Goal: Task Accomplishment & Management: Manage account settings

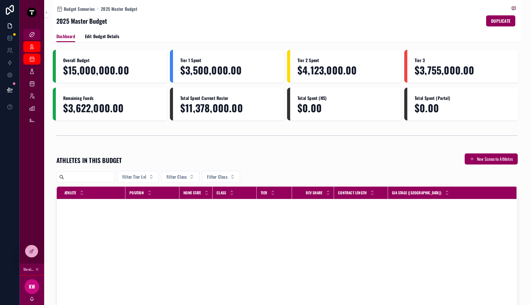
scroll to position [1035, 0]
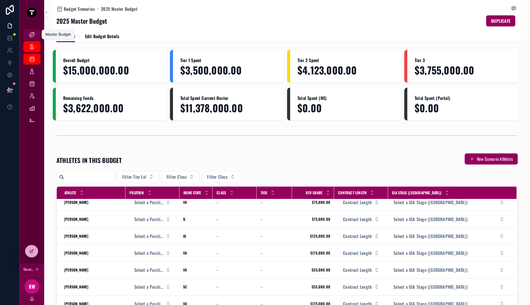
click at [32, 36] on icon "scrollable content" at bounding box center [32, 34] width 6 height 6
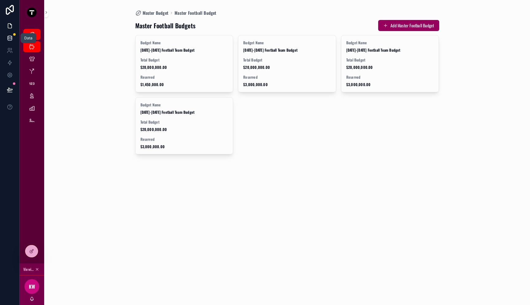
click at [5, 34] on link at bounding box center [9, 38] width 19 height 12
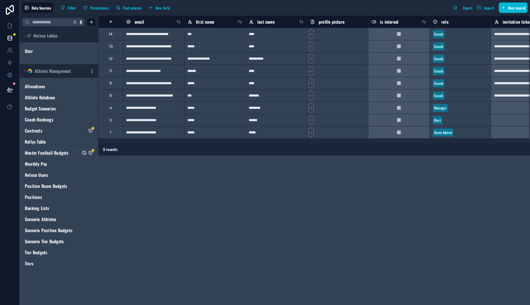
click at [92, 153] on icon "Master Football Budgets" at bounding box center [90, 152] width 5 height 5
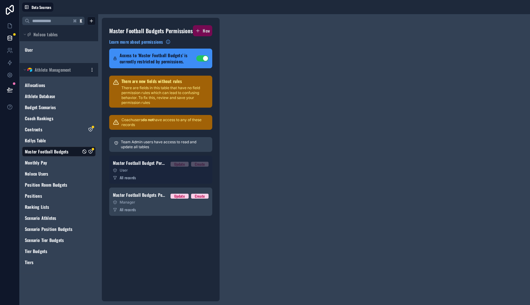
click at [154, 165] on span "Master Football Budget Permission 1" at bounding box center [139, 163] width 53 height 6
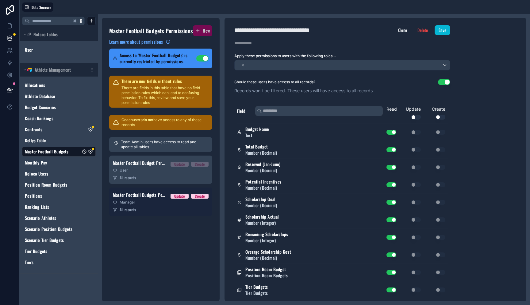
click at [150, 198] on div "Master Football Budgets Permission 2 Update Create" at bounding box center [161, 194] width 96 height 7
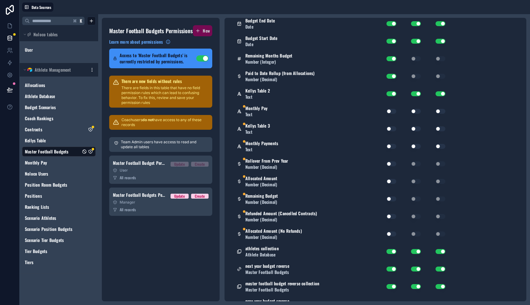
scroll to position [513, 0]
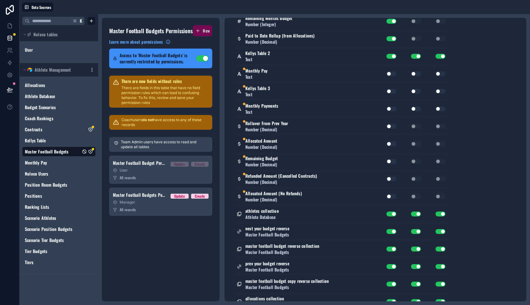
click at [390, 73] on button "Use setting" at bounding box center [392, 73] width 10 height 5
click at [390, 86] on div "Use setting" at bounding box center [389, 91] width 20 height 10
click at [390, 89] on button "Use setting" at bounding box center [392, 91] width 10 height 5
click at [390, 108] on button "Use setting" at bounding box center [392, 108] width 10 height 5
click at [389, 126] on button "Use setting" at bounding box center [392, 126] width 10 height 5
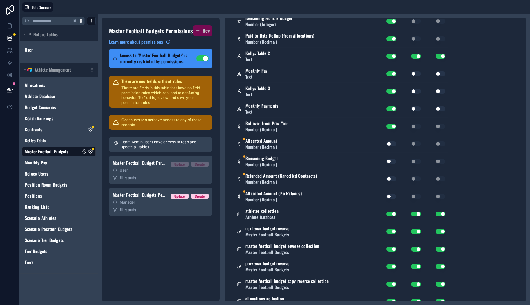
click at [393, 147] on div "Use setting" at bounding box center [389, 144] width 20 height 10
click at [390, 142] on button "Use setting" at bounding box center [392, 143] width 10 height 5
click at [392, 163] on button "Use setting" at bounding box center [392, 161] width 10 height 5
click at [391, 177] on button "Use setting" at bounding box center [392, 178] width 10 height 5
click at [391, 194] on button "Use setting" at bounding box center [392, 196] width 10 height 5
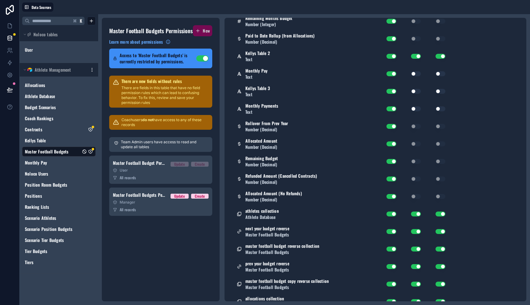
click at [414, 73] on button "Use setting" at bounding box center [416, 73] width 10 height 5
drag, startPoint x: 413, startPoint y: 90, endPoint x: 414, endPoint y: 106, distance: 15.7
click at [413, 90] on button "Use setting" at bounding box center [416, 91] width 10 height 5
click at [416, 110] on button "Use setting" at bounding box center [416, 108] width 10 height 5
click at [440, 108] on button "Use setting" at bounding box center [441, 108] width 10 height 5
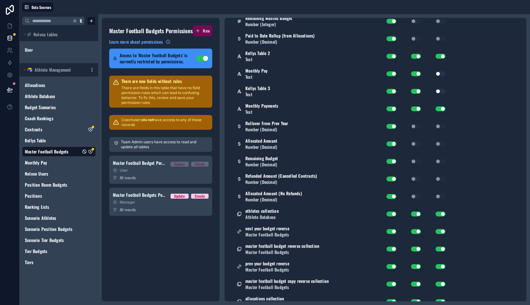
click at [439, 93] on button "Use setting" at bounding box center [441, 91] width 10 height 5
click at [440, 75] on button "Use setting" at bounding box center [441, 73] width 10 height 5
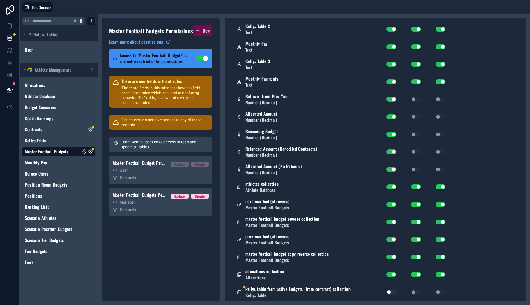
scroll to position [557, 0]
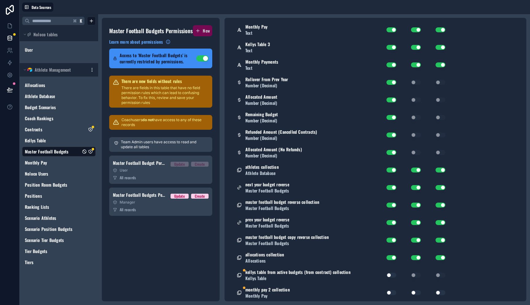
click at [390, 275] on button "Use setting" at bounding box center [392, 274] width 10 height 5
drag, startPoint x: 390, startPoint y: 291, endPoint x: 402, endPoint y: 292, distance: 12.0
click at [390, 291] on button "Use setting" at bounding box center [392, 292] width 10 height 5
click at [412, 291] on button "Use setting" at bounding box center [416, 292] width 10 height 5
click at [416, 292] on button "Use setting" at bounding box center [416, 292] width 10 height 5
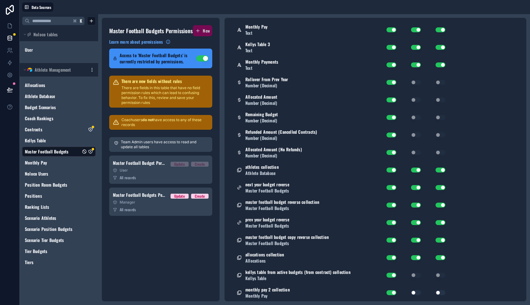
click at [437, 293] on button "Use setting" at bounding box center [441, 292] width 10 height 5
click at [418, 293] on button "Use setting" at bounding box center [416, 292] width 10 height 5
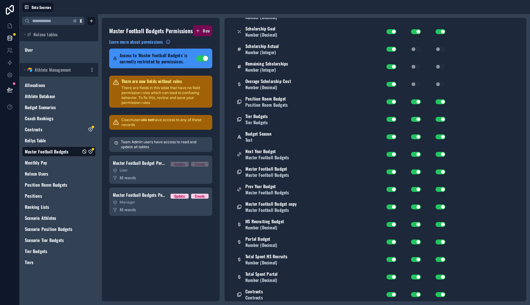
scroll to position [0, 0]
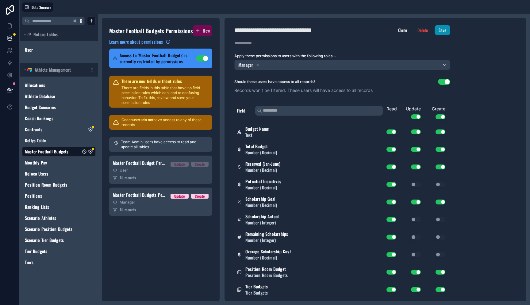
click at [441, 27] on button "Save" at bounding box center [443, 30] width 16 height 10
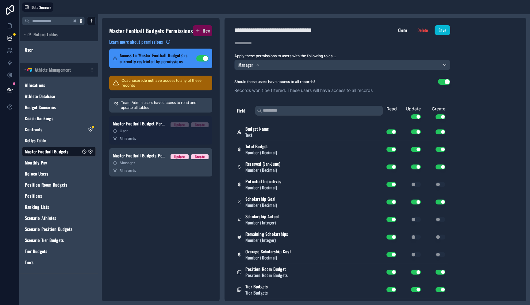
click at [181, 141] on div "All records" at bounding box center [161, 138] width 96 height 5
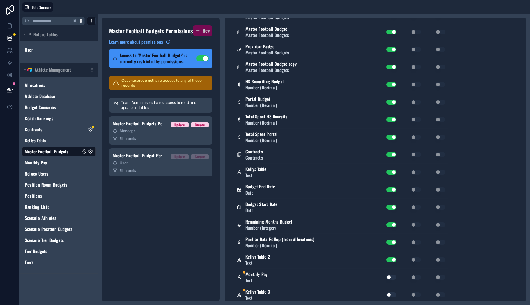
scroll to position [474, 0]
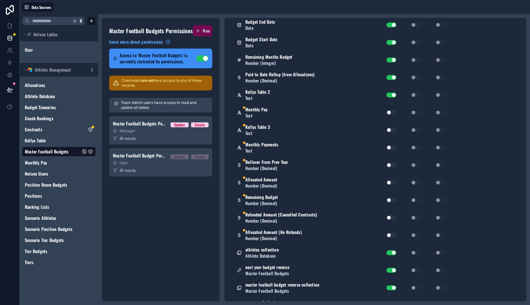
click at [392, 113] on button "Use setting" at bounding box center [392, 112] width 10 height 5
click at [391, 129] on button "Use setting" at bounding box center [392, 129] width 10 height 5
click at [391, 149] on button "Use setting" at bounding box center [392, 147] width 10 height 5
click at [391, 166] on button "Use setting" at bounding box center [392, 164] width 10 height 5
click at [390, 183] on button "Use setting" at bounding box center [392, 182] width 10 height 5
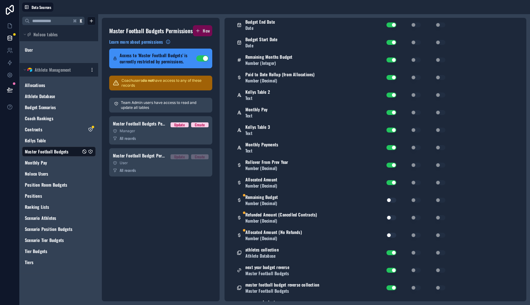
click at [390, 199] on button "Use setting" at bounding box center [392, 199] width 10 height 5
click at [392, 217] on button "Use setting" at bounding box center [392, 217] width 10 height 5
click at [391, 234] on button "Use setting" at bounding box center [392, 234] width 10 height 5
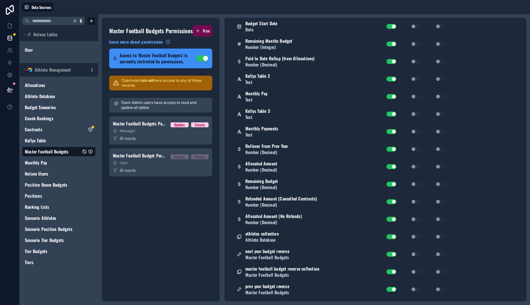
scroll to position [557, 0]
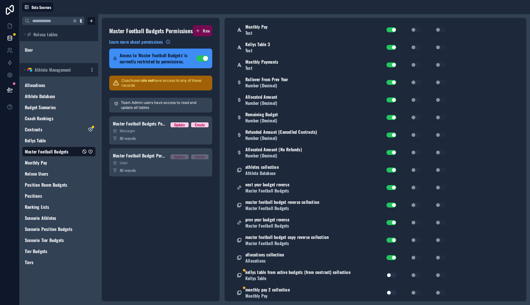
click at [391, 277] on div "Use setting" at bounding box center [389, 275] width 20 height 10
click at [391, 275] on button "Use setting" at bounding box center [392, 274] width 10 height 5
click at [392, 293] on button "Use setting" at bounding box center [392, 292] width 10 height 5
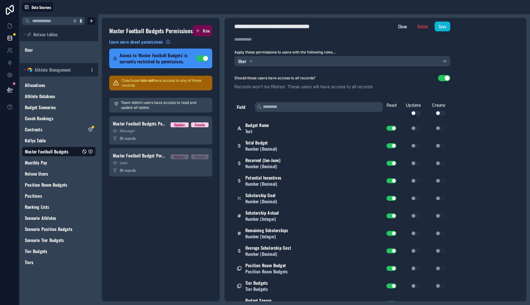
scroll to position [0, 0]
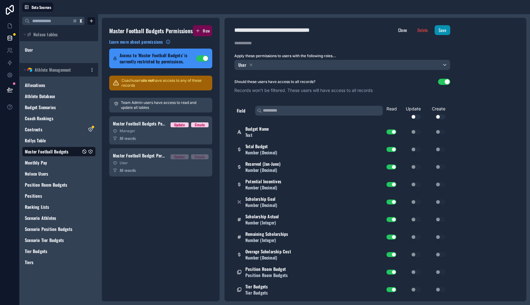
click at [448, 31] on button "Save" at bounding box center [443, 30] width 16 height 10
click at [91, 128] on icon "Contracts" at bounding box center [90, 129] width 5 height 5
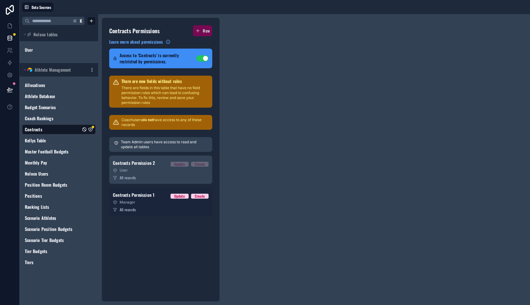
click at [158, 209] on div "All records" at bounding box center [161, 209] width 96 height 5
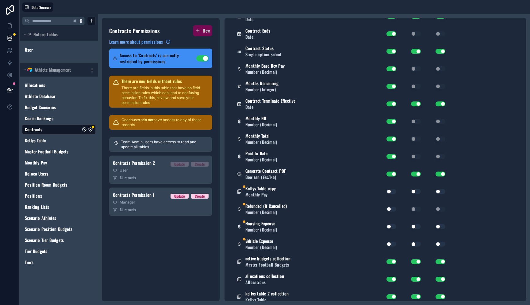
scroll to position [277, 0]
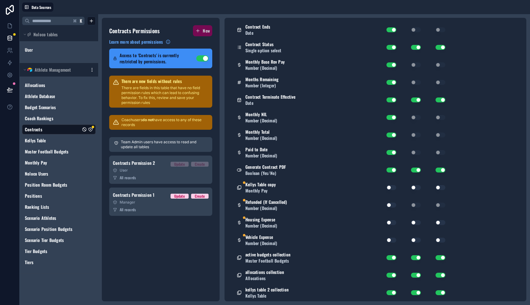
click at [389, 188] on button "Use setting" at bounding box center [392, 187] width 10 height 5
click at [389, 206] on button "Use setting" at bounding box center [392, 204] width 10 height 5
click at [392, 219] on div "Use setting" at bounding box center [389, 222] width 20 height 10
click at [393, 223] on button "Use setting" at bounding box center [392, 222] width 10 height 5
click at [392, 243] on div "Use setting" at bounding box center [389, 240] width 20 height 10
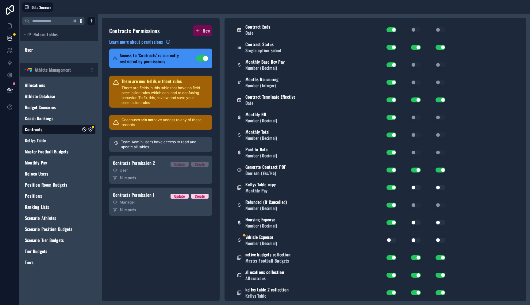
click at [392, 241] on button "Use setting" at bounding box center [392, 239] width 10 height 5
click at [420, 241] on button "Use setting" at bounding box center [416, 239] width 10 height 5
click at [448, 239] on div "Use setting" at bounding box center [436, 239] width 25 height 5
click at [443, 239] on button "Use setting" at bounding box center [441, 239] width 10 height 5
click at [440, 222] on button "Use setting" at bounding box center [441, 222] width 10 height 5
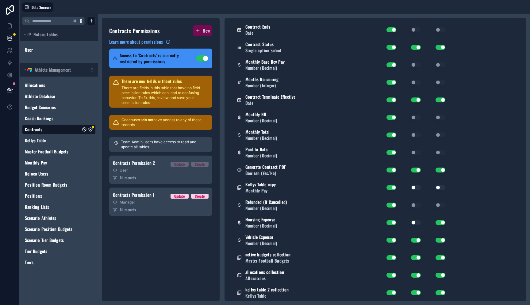
click at [418, 220] on button "Use setting" at bounding box center [416, 222] width 10 height 5
click at [416, 188] on button "Use setting" at bounding box center [416, 187] width 10 height 5
click at [441, 188] on button "Use setting" at bounding box center [441, 187] width 10 height 5
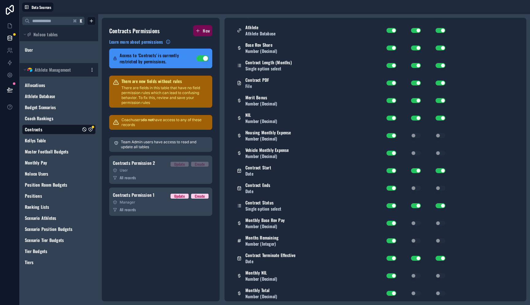
scroll to position [0, 0]
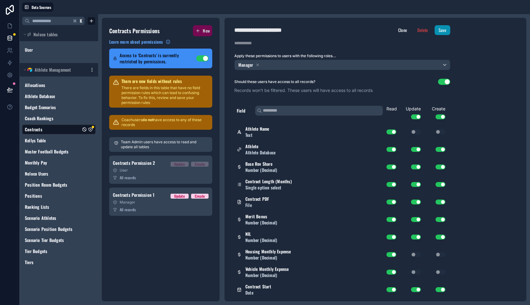
click at [441, 29] on button "Save" at bounding box center [443, 30] width 16 height 10
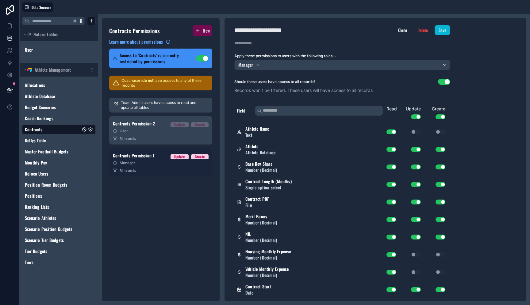
click at [180, 169] on div "All records" at bounding box center [161, 170] width 96 height 5
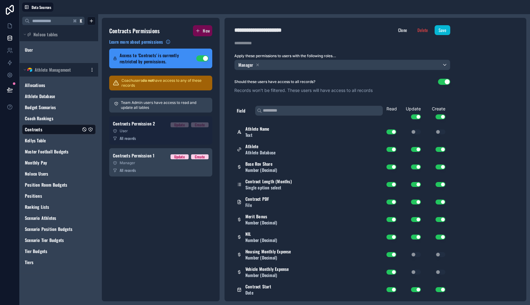
click at [158, 139] on div "All records" at bounding box center [161, 138] width 96 height 5
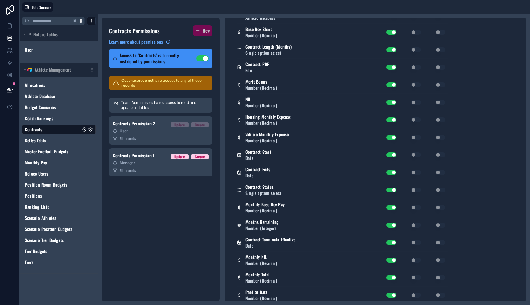
scroll to position [277, 0]
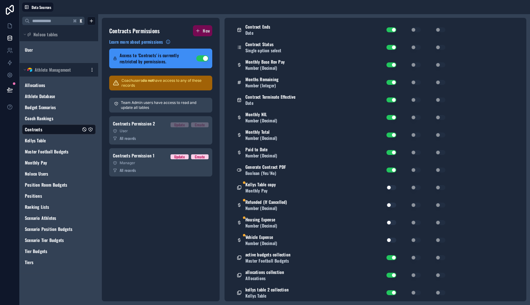
click at [393, 187] on button "Use setting" at bounding box center [392, 187] width 10 height 5
click at [392, 204] on button "Use setting" at bounding box center [392, 204] width 10 height 5
click at [391, 221] on button "Use setting" at bounding box center [392, 222] width 10 height 5
click at [391, 241] on button "Use setting" at bounding box center [392, 239] width 10 height 5
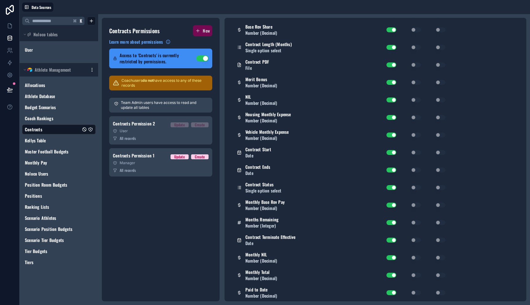
scroll to position [0, 0]
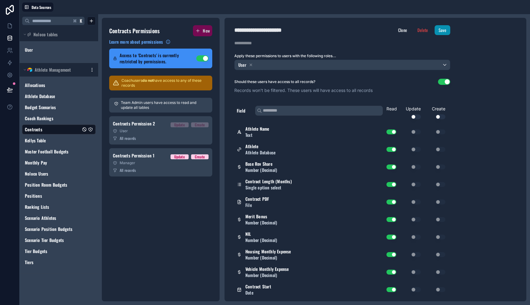
click at [438, 31] on button "Save" at bounding box center [443, 30] width 16 height 10
click at [192, 204] on div "Contracts Permissions New Learn more about permissions Access to 'Contracts' is…" at bounding box center [161, 159] width 118 height 283
click at [13, 25] on link at bounding box center [9, 26] width 19 height 12
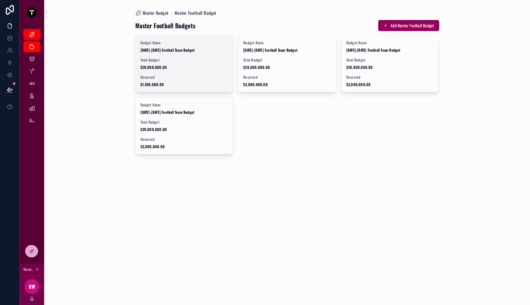
click at [157, 55] on div "Budget Name [DATE]-[DATE] Football Team Budget Total Budget $20,000,000.00 Rese…" at bounding box center [185, 63] width 98 height 56
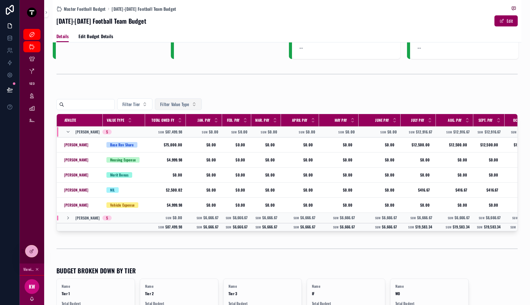
scroll to position [60, 0]
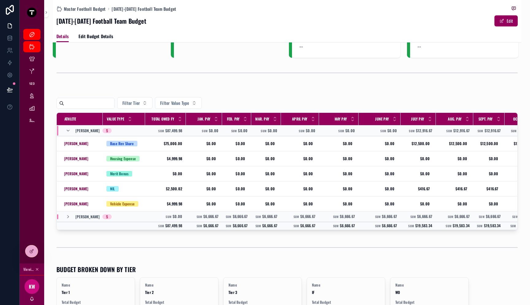
click at [260, 107] on div "Filter Tier Filter Value Type" at bounding box center [287, 103] width 462 height 12
click at [34, 250] on div at bounding box center [31, 251] width 12 height 12
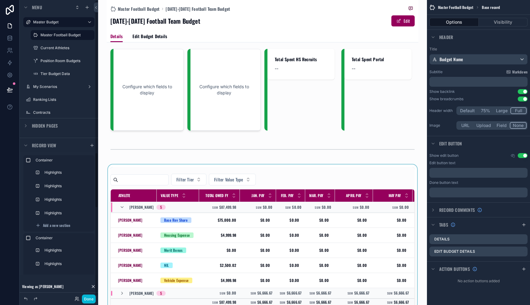
scroll to position [118, 0]
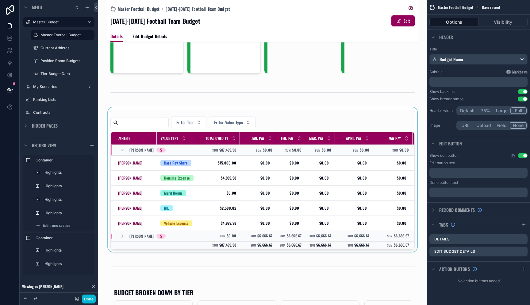
click at [291, 129] on div "scrollable content" at bounding box center [263, 179] width 312 height 144
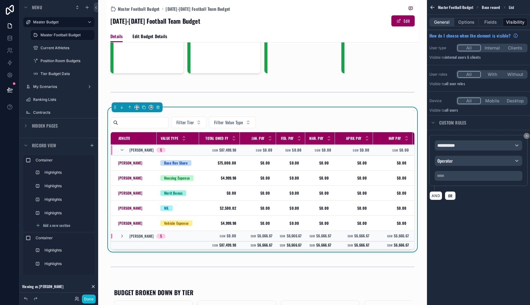
click at [442, 20] on button "General" at bounding box center [442, 22] width 25 height 9
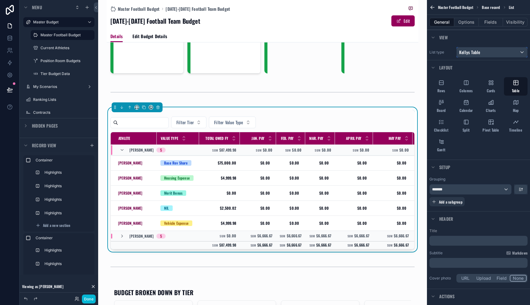
click at [487, 49] on div "Kellys Table" at bounding box center [492, 52] width 71 height 10
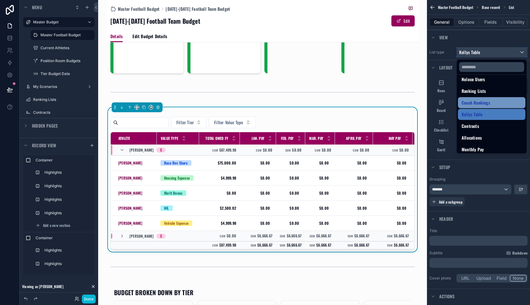
scroll to position [155, 0]
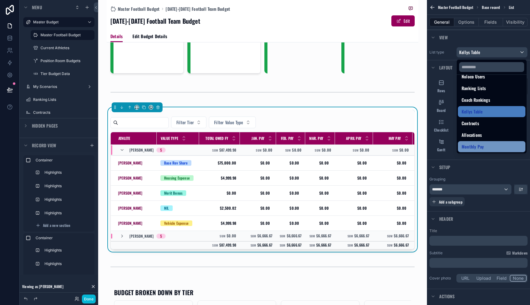
click at [479, 146] on span "Monthly Pay" at bounding box center [473, 146] width 22 height 7
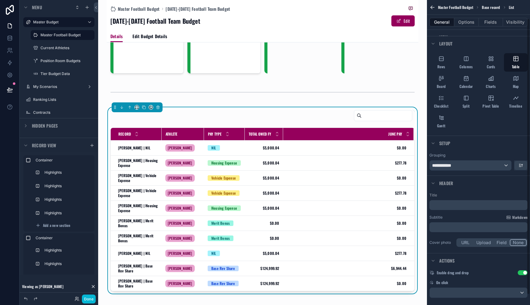
scroll to position [32, 0]
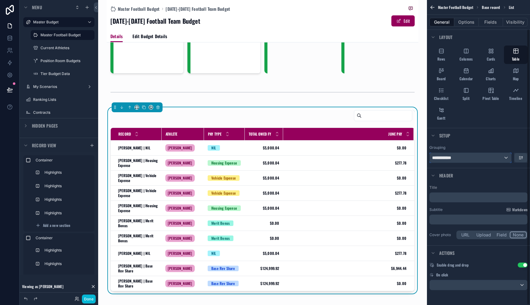
click at [464, 159] on div "**********" at bounding box center [471, 158] width 82 height 10
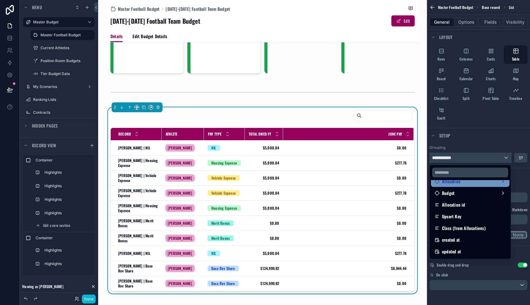
scroll to position [38, 0]
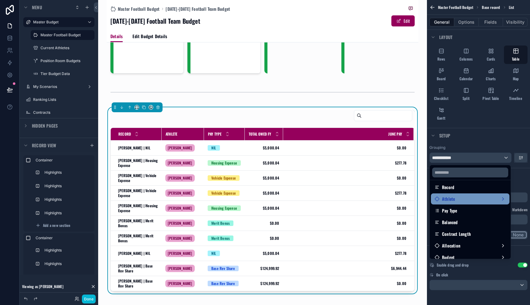
click at [466, 198] on div "Athlete" at bounding box center [470, 198] width 71 height 7
click at [465, 202] on div "Athlete" at bounding box center [470, 198] width 79 height 11
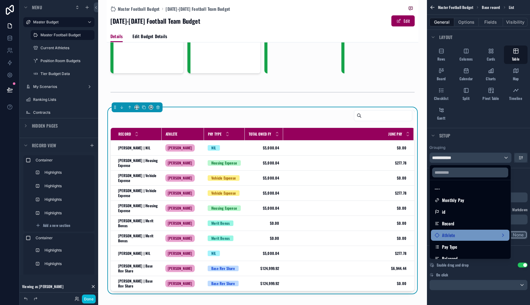
scroll to position [0, 0]
click at [465, 237] on div "Athlete" at bounding box center [470, 236] width 71 height 7
click at [461, 239] on div "Athlete" at bounding box center [470, 236] width 71 height 7
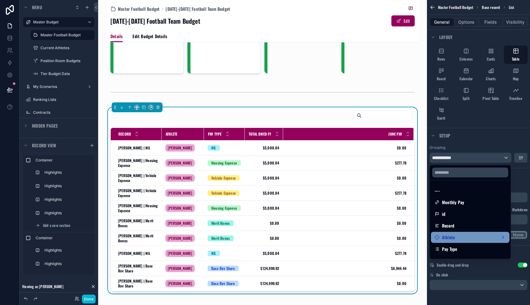
click at [461, 239] on div "Athlete" at bounding box center [470, 236] width 71 height 7
click at [519, 179] on div "scrollable content" at bounding box center [265, 152] width 530 height 305
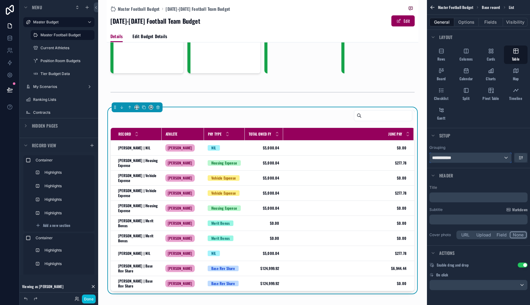
click at [494, 161] on div "**********" at bounding box center [471, 158] width 82 height 10
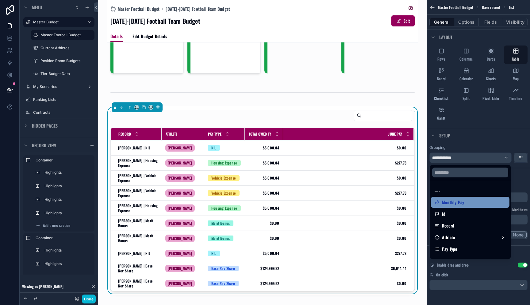
click at [467, 199] on div "Monthly Pay" at bounding box center [470, 201] width 71 height 7
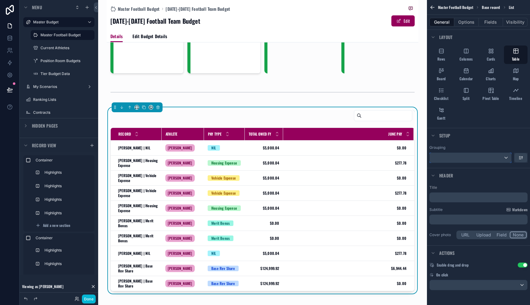
click at [469, 162] on div "scrollable content" at bounding box center [471, 158] width 82 height 10
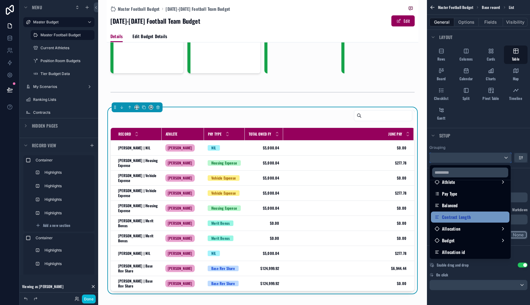
scroll to position [60, 0]
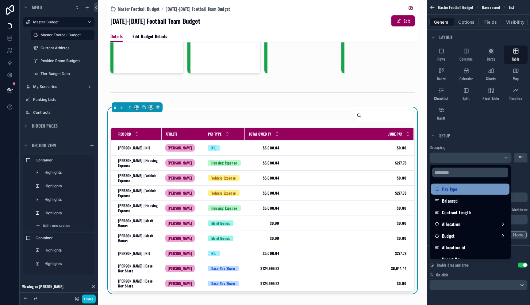
click at [468, 189] on div "Pay Type" at bounding box center [470, 188] width 71 height 7
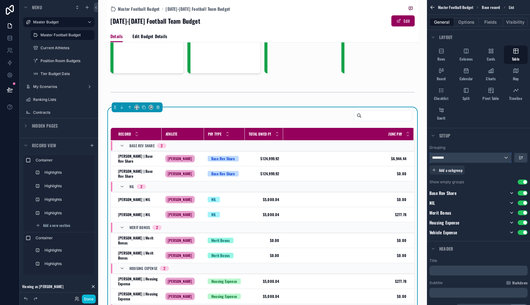
click at [474, 159] on div "********" at bounding box center [471, 158] width 82 height 10
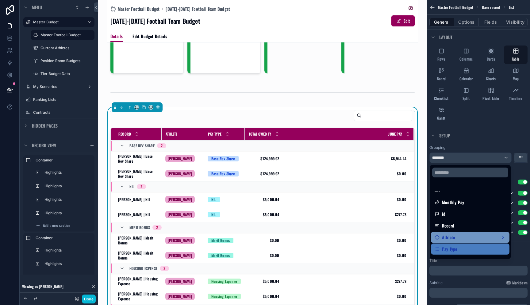
click at [471, 233] on div "Athlete" at bounding box center [470, 236] width 71 height 7
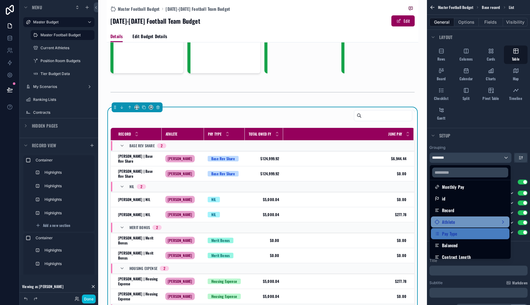
scroll to position [16, 0]
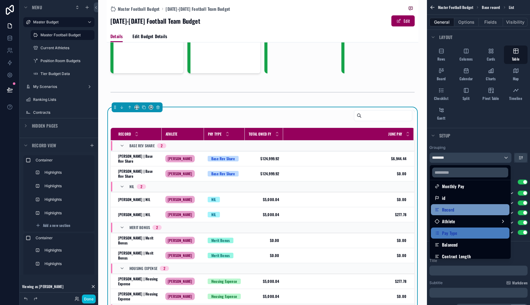
click at [471, 212] on div "Record" at bounding box center [470, 209] width 71 height 7
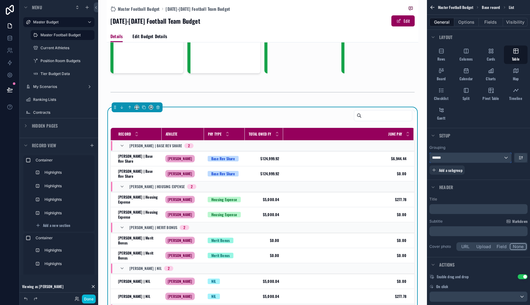
click at [467, 159] on div "******" at bounding box center [471, 158] width 82 height 10
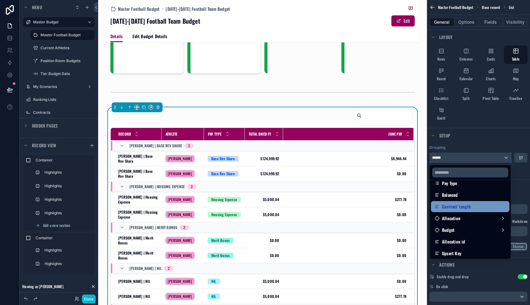
scroll to position [67, 0]
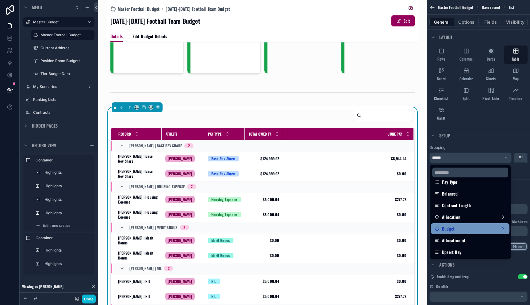
click at [474, 231] on div "Budget" at bounding box center [470, 228] width 71 height 7
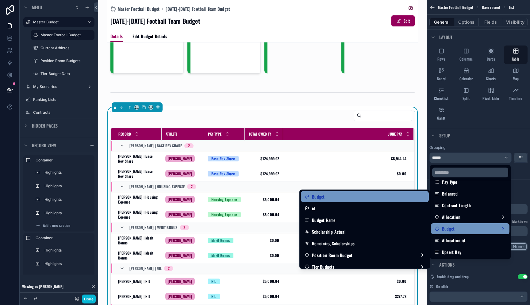
click at [411, 198] on div "Budget" at bounding box center [365, 196] width 121 height 7
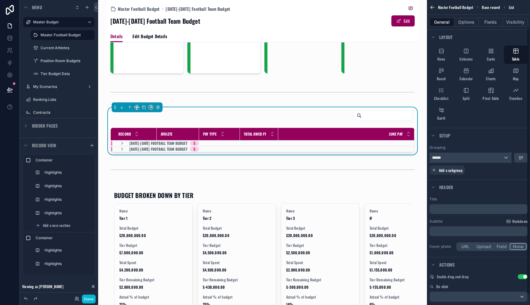
click at [462, 157] on div "******" at bounding box center [471, 158] width 82 height 10
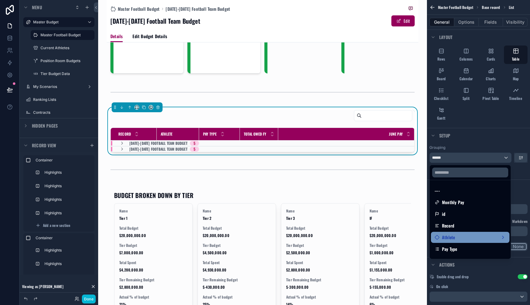
click at [460, 236] on div "Athlete" at bounding box center [470, 236] width 71 height 7
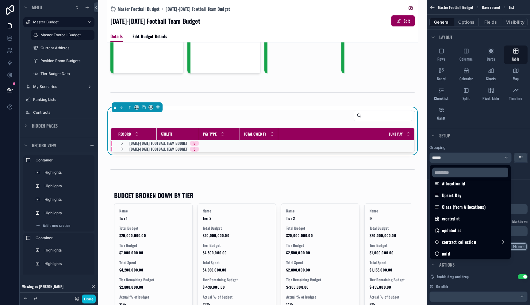
scroll to position [125, 0]
click at [521, 185] on div "scrollable content" at bounding box center [265, 152] width 530 height 305
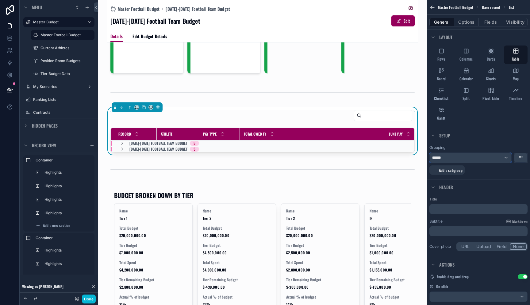
click at [468, 157] on div "******" at bounding box center [471, 158] width 82 height 10
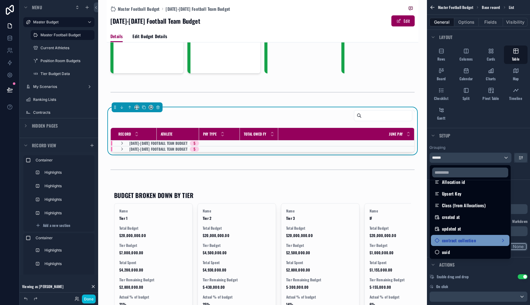
click at [468, 235] on div "contract collection" at bounding box center [470, 240] width 79 height 11
click at [467, 237] on span "contract collection" at bounding box center [459, 239] width 34 height 7
click at [519, 179] on div "scrollable content" at bounding box center [265, 152] width 530 height 305
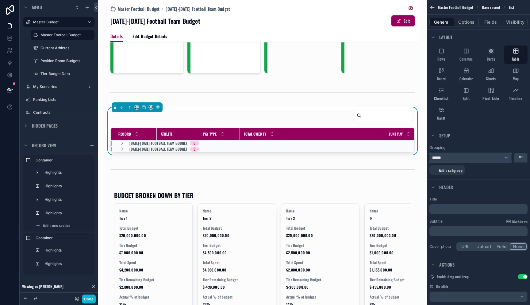
click at [469, 157] on div "******" at bounding box center [471, 158] width 82 height 10
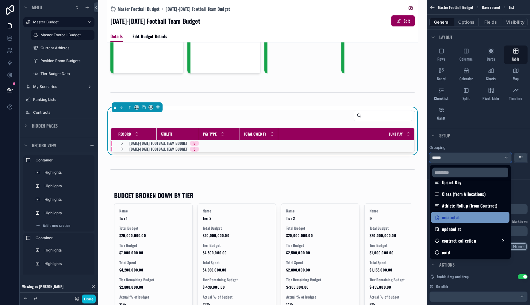
scroll to position [137, 0]
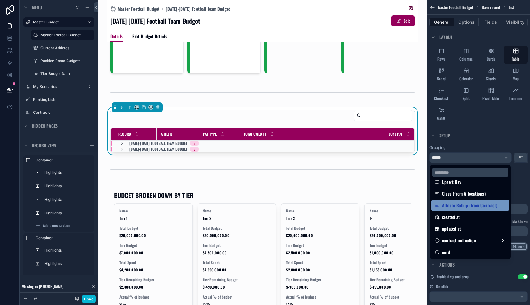
click at [466, 207] on span "Athlete Rollup (from Contract)" at bounding box center [469, 204] width 55 height 7
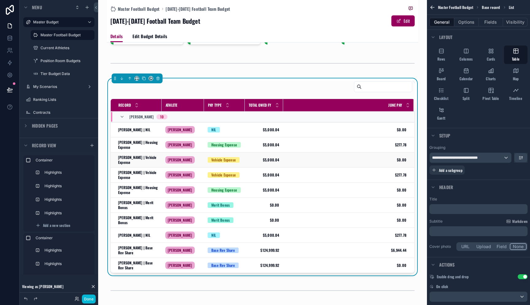
scroll to position [149, 0]
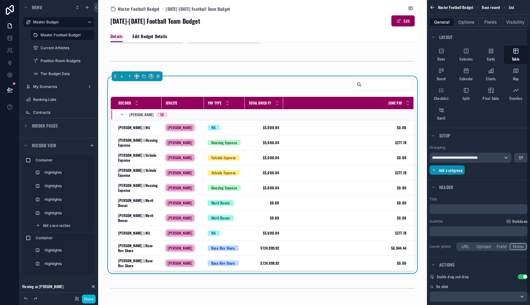
click at [461, 172] on span "Add a subgroup" at bounding box center [451, 170] width 24 height 5
click at [464, 170] on div "Choose a field" at bounding box center [471, 170] width 82 height 10
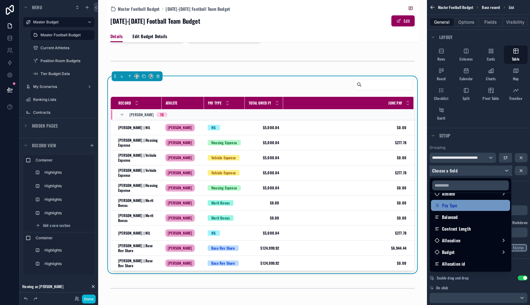
scroll to position [58, 0]
click at [518, 188] on div "scrollable content" at bounding box center [265, 152] width 530 height 305
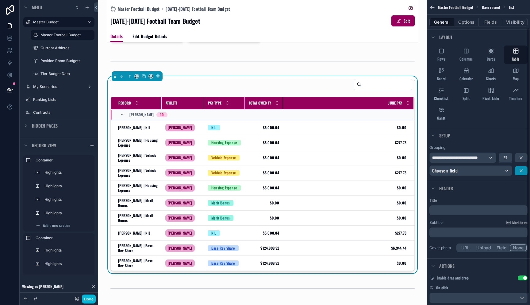
click at [525, 172] on button "scrollable content" at bounding box center [521, 170] width 13 height 9
click at [475, 24] on button "Options" at bounding box center [467, 22] width 25 height 9
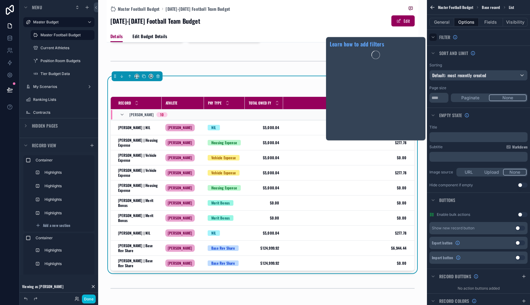
click at [434, 39] on icon "scrollable content" at bounding box center [433, 37] width 5 height 5
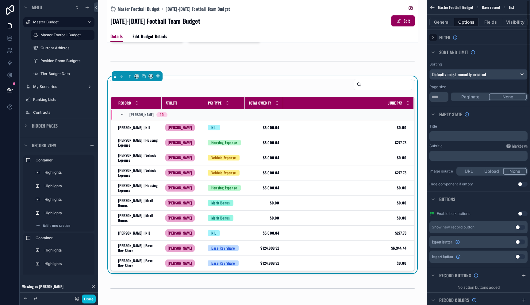
click at [434, 39] on icon "scrollable content" at bounding box center [433, 37] width 5 height 5
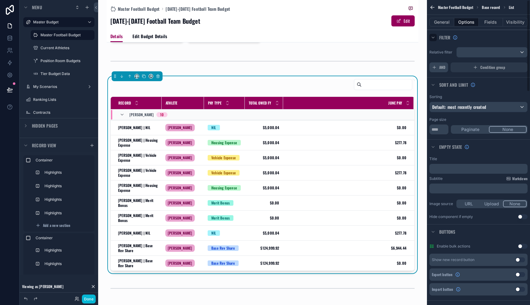
click at [440, 69] on span "AND" at bounding box center [443, 67] width 6 height 5
click at [464, 68] on div "Add a filter" at bounding box center [479, 67] width 98 height 10
click at [514, 64] on icon "scrollable content" at bounding box center [513, 63] width 4 height 4
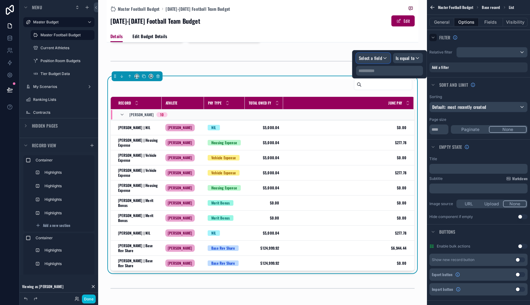
click at [375, 57] on span "Select a field" at bounding box center [370, 58] width 23 height 6
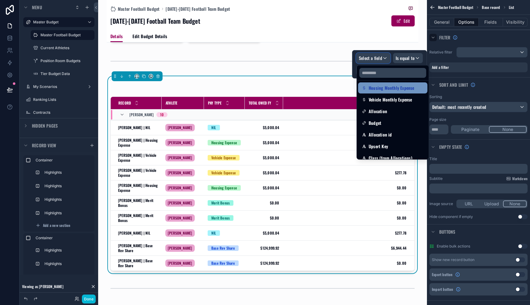
scroll to position [325, 0]
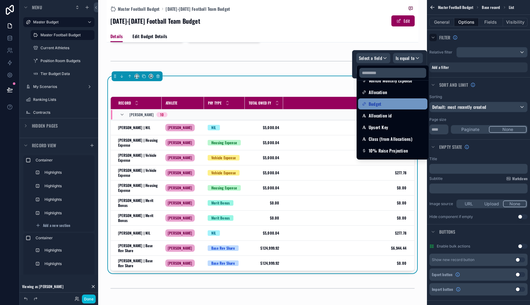
click at [396, 106] on div "Budget" at bounding box center [393, 103] width 62 height 7
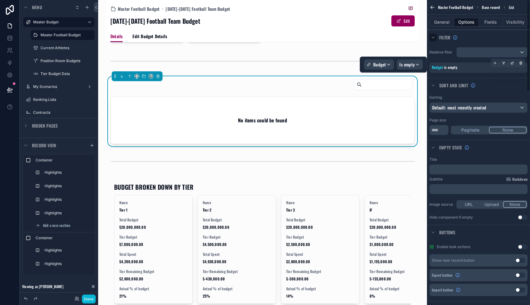
click at [489, 68] on div "Budget is empty" at bounding box center [478, 68] width 93 height 6
click at [513, 64] on icon "scrollable content" at bounding box center [512, 63] width 2 height 2
click at [412, 61] on div "Is empty" at bounding box center [410, 65] width 26 height 10
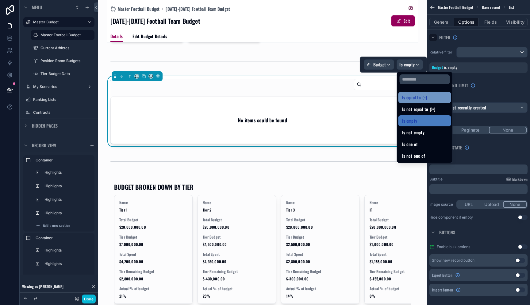
click at [420, 99] on span "Is equal to (=)" at bounding box center [414, 97] width 25 height 7
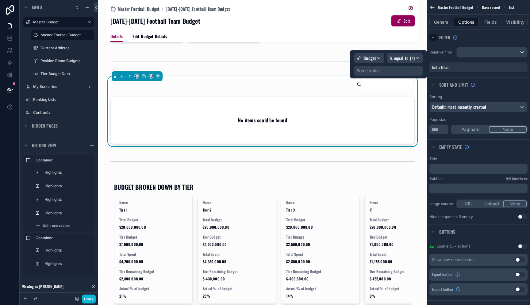
click at [390, 74] on div "Some value" at bounding box center [388, 71] width 69 height 10
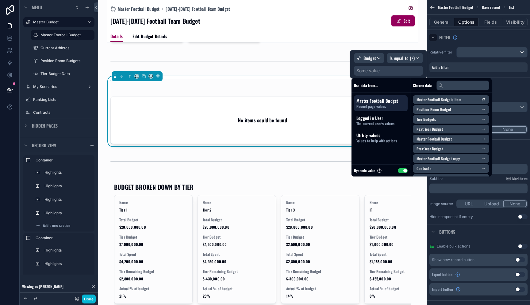
click at [403, 169] on button "Use setting" at bounding box center [403, 170] width 10 height 5
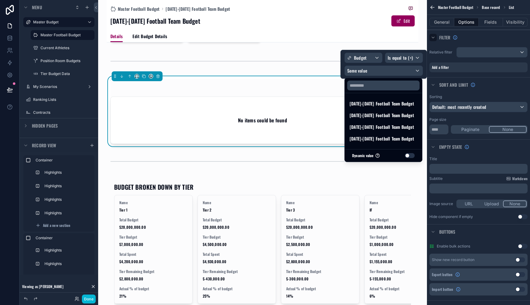
click at [410, 157] on button "Use setting" at bounding box center [410, 155] width 10 height 5
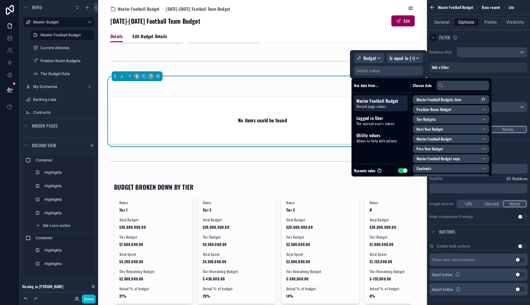
click at [392, 109] on div "Master Football Budget Record page values" at bounding box center [381, 103] width 54 height 16
click at [389, 138] on span "Values to help with actions" at bounding box center [381, 140] width 49 height 5
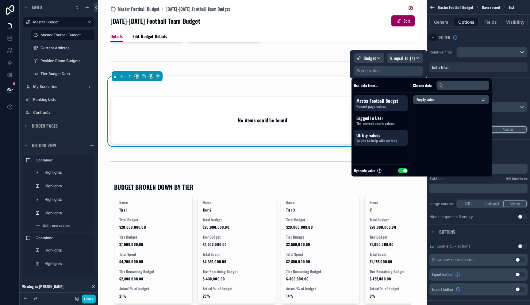
click at [381, 109] on div "Master Football Budget Record page values" at bounding box center [381, 103] width 54 height 16
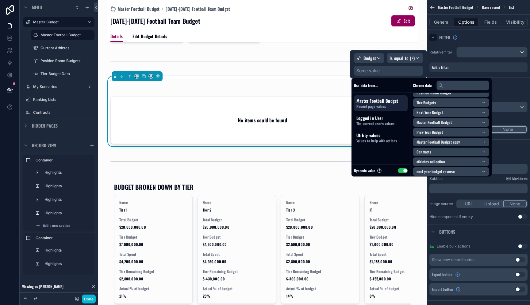
scroll to position [0, 0]
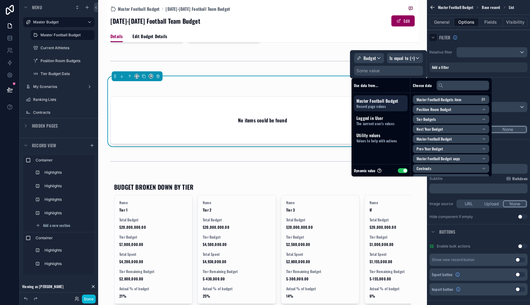
click at [445, 100] on span "Master Football Budgets item" at bounding box center [439, 99] width 45 height 5
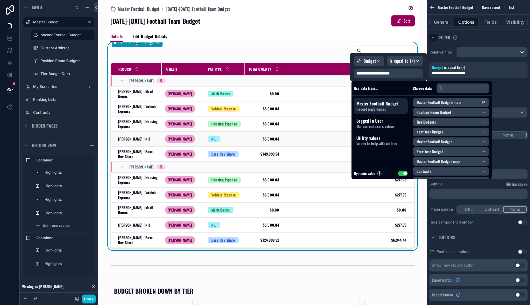
scroll to position [179, 0]
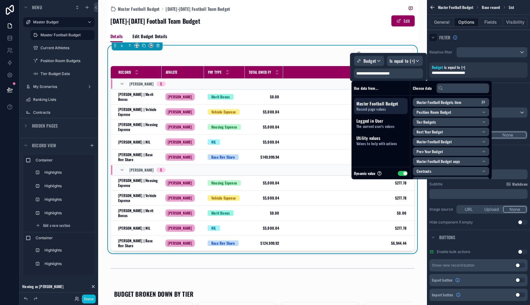
click at [447, 141] on span "Master Football Budget" at bounding box center [434, 141] width 35 height 5
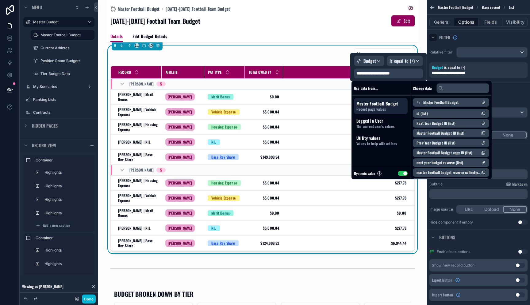
click at [444, 102] on span "Master Football Budget" at bounding box center [441, 102] width 35 height 5
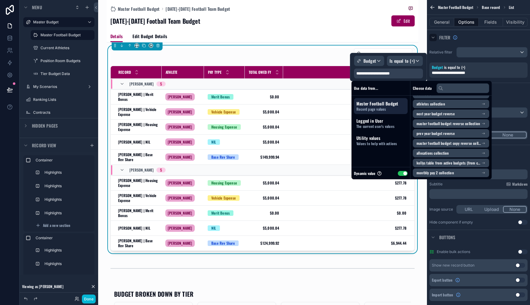
scroll to position [77, 0]
click at [390, 135] on span "Utility values" at bounding box center [381, 138] width 49 height 6
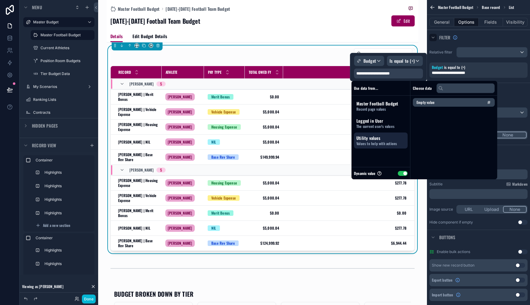
scroll to position [0, 0]
click at [389, 110] on span "Record page values" at bounding box center [381, 109] width 49 height 5
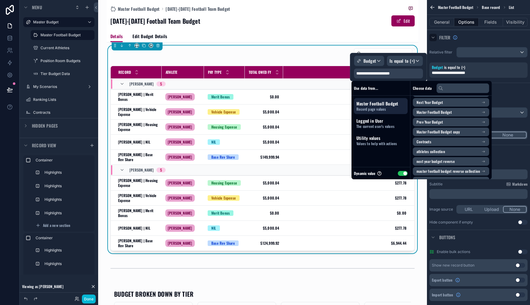
scroll to position [34, 0]
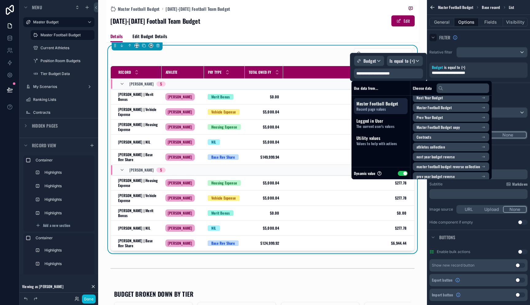
click at [445, 109] on span "Master Football Budget" at bounding box center [434, 107] width 35 height 5
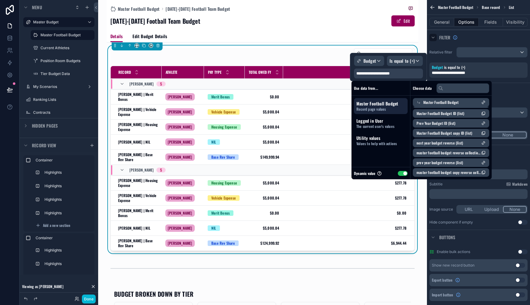
click at [450, 112] on span "Master Football Budget ID (list)" at bounding box center [441, 113] width 48 height 5
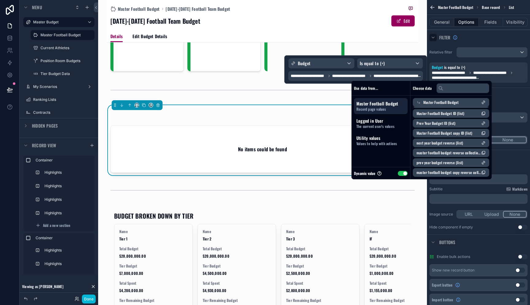
scroll to position [179, 0]
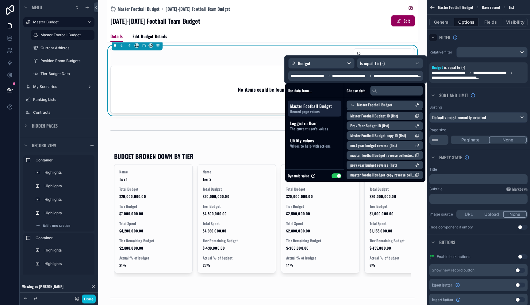
click at [404, 137] on span "Master Football Budget copy ID (list)" at bounding box center [379, 135] width 56 height 5
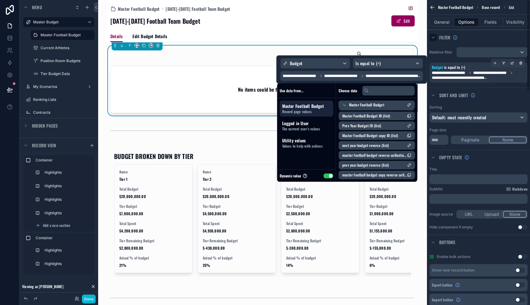
click at [497, 78] on span "**********" at bounding box center [478, 75] width 93 height 10
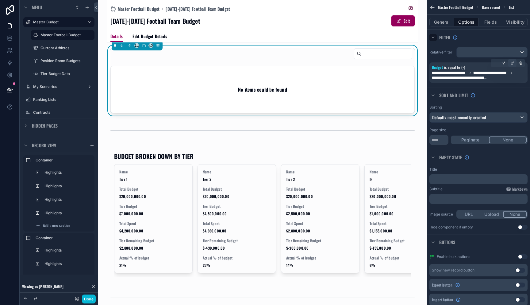
click at [513, 63] on icon "scrollable content" at bounding box center [513, 62] width 2 height 2
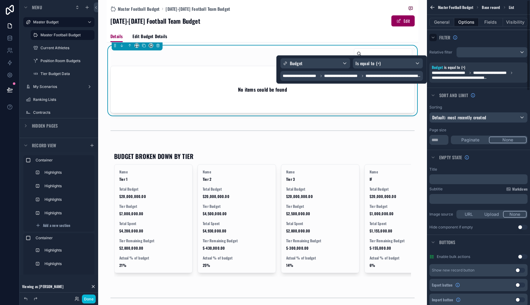
click at [417, 74] on span "**********" at bounding box center [394, 75] width 56 height 5
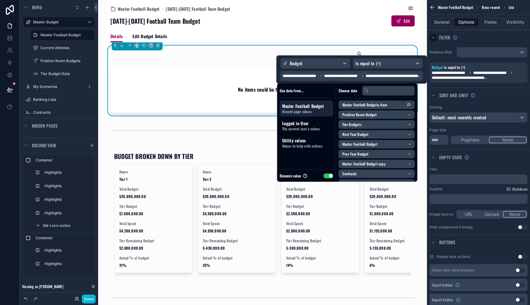
click at [316, 106] on span "Master Football Budget" at bounding box center [306, 106] width 49 height 6
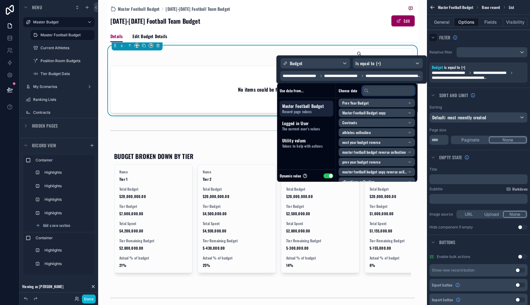
click at [386, 89] on input "text" at bounding box center [389, 91] width 53 height 10
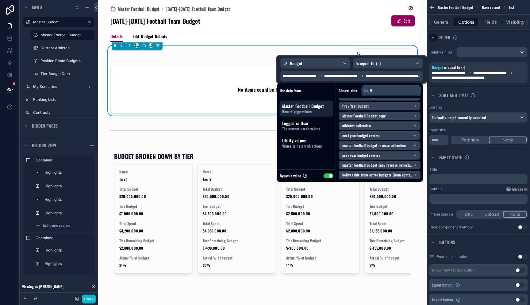
scroll to position [2, 0]
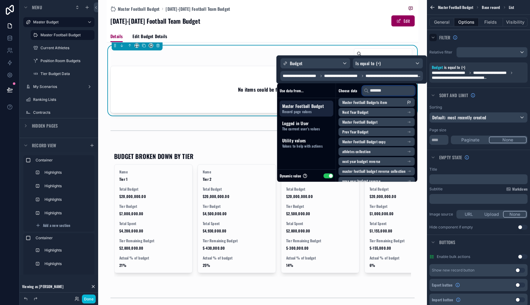
type input "******"
click at [367, 103] on span "Master Football Budgets item" at bounding box center [365, 102] width 45 height 5
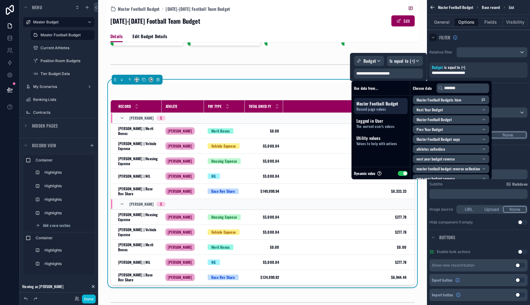
scroll to position [59, 0]
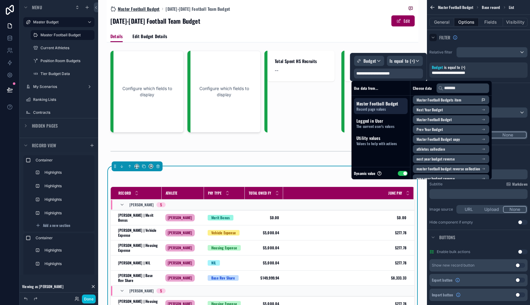
click at [149, 8] on span "Master Football Budget" at bounding box center [139, 9] width 42 height 6
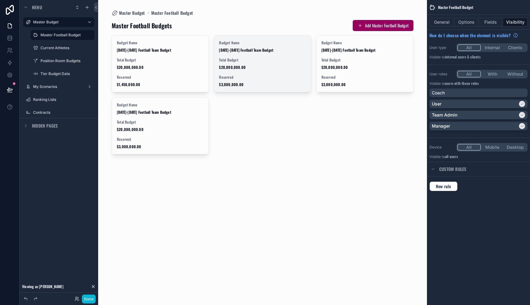
click at [239, 62] on span "Total Budget" at bounding box center [262, 59] width 87 height 5
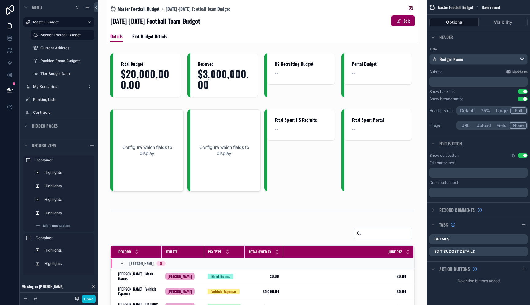
click at [140, 11] on span "Master Football Budget" at bounding box center [139, 9] width 42 height 6
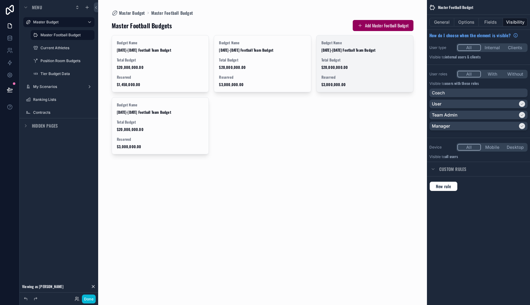
click at [323, 72] on div "Budget Name 2027-2028 Football Team Budget Total Budget $20,000,000.00 Reserved…" at bounding box center [365, 63] width 97 height 56
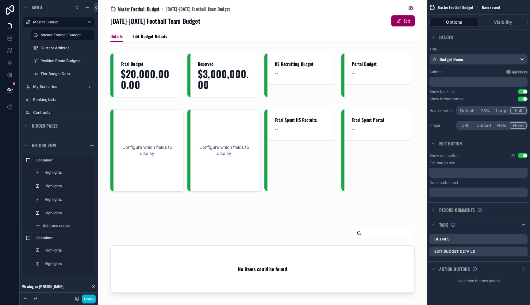
click at [141, 7] on span "Master Football Budget" at bounding box center [139, 9] width 42 height 6
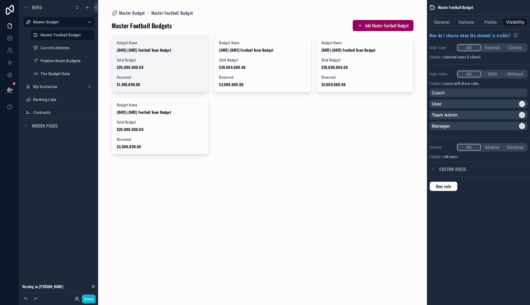
click at [151, 63] on div "Total Budget $20,000,000.00" at bounding box center [160, 63] width 87 height 12
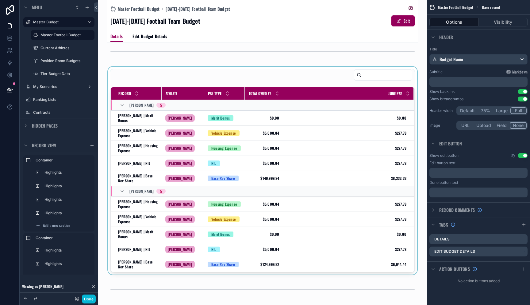
scroll to position [159, 0]
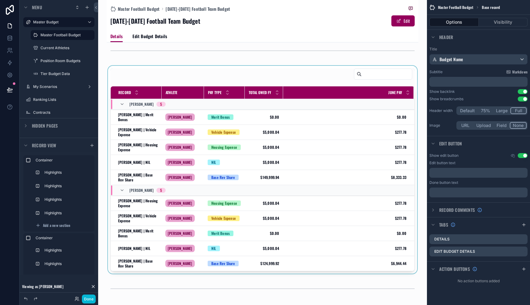
click at [322, 199] on div "scrollable content" at bounding box center [263, 170] width 312 height 208
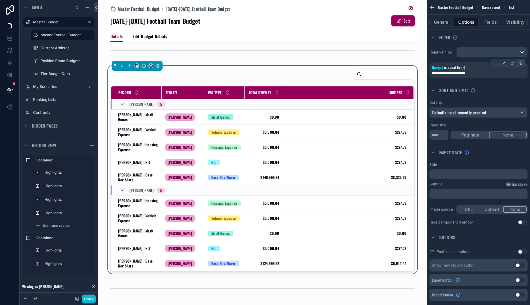
click at [520, 63] on icon "scrollable content" at bounding box center [521, 63] width 2 height 2
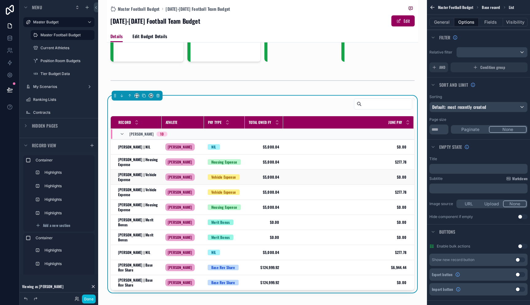
scroll to position [130, 0]
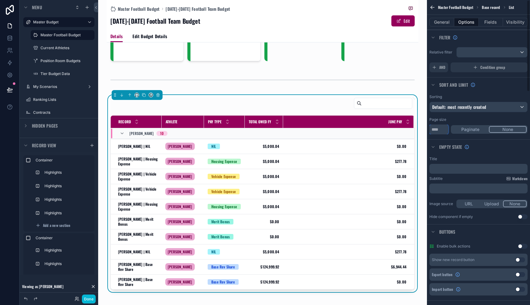
click at [442, 129] on input "**" at bounding box center [439, 129] width 19 height 10
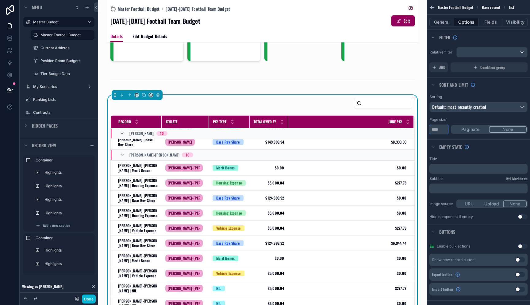
scroll to position [219, 0]
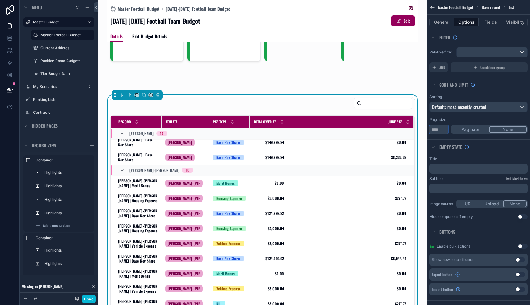
type input "**"
click at [473, 54] on div "scrollable content" at bounding box center [492, 52] width 71 height 10
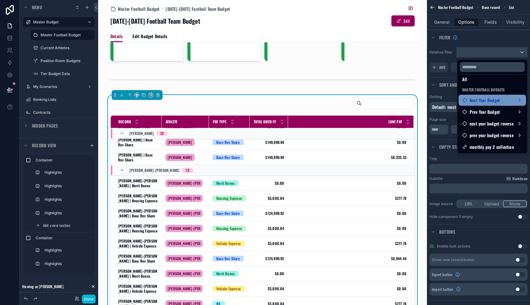
scroll to position [6, 0]
click at [461, 39] on div "scrollable content" at bounding box center [265, 152] width 530 height 305
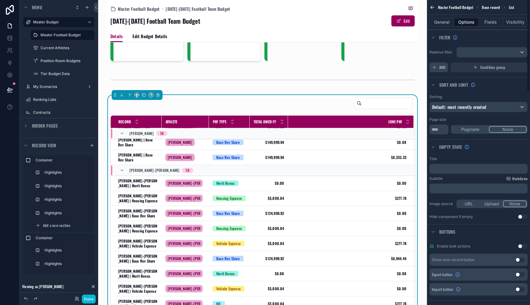
click at [445, 66] on span "AND" at bounding box center [443, 67] width 6 height 5
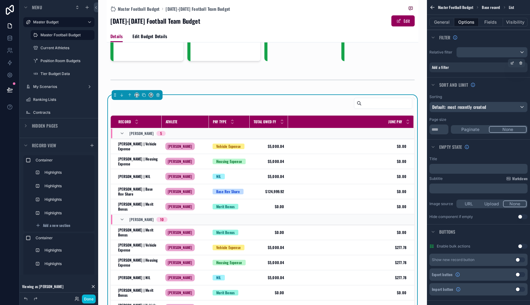
click at [464, 67] on div "Add a filter" at bounding box center [479, 67] width 98 height 10
click at [511, 62] on icon "scrollable content" at bounding box center [513, 63] width 4 height 4
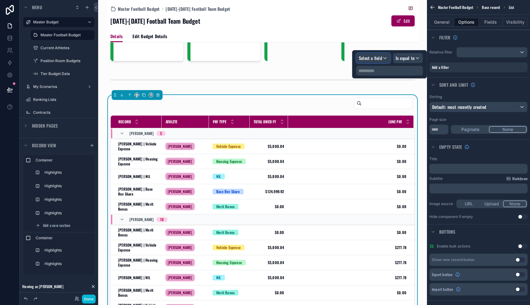
click at [368, 58] on span "Select a field" at bounding box center [370, 58] width 23 height 6
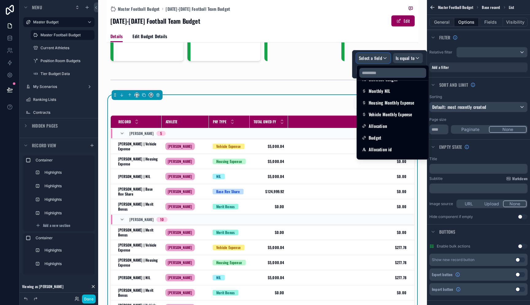
scroll to position [293, 0]
click at [393, 134] on div "Budget" at bounding box center [393, 136] width 62 height 7
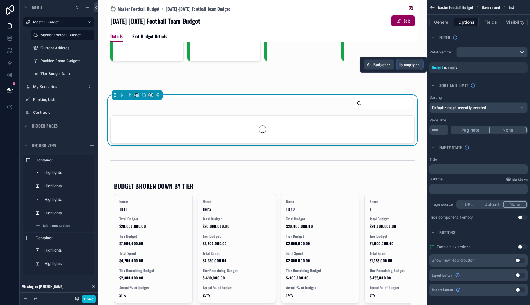
click at [406, 63] on span "Is empty" at bounding box center [407, 64] width 15 height 6
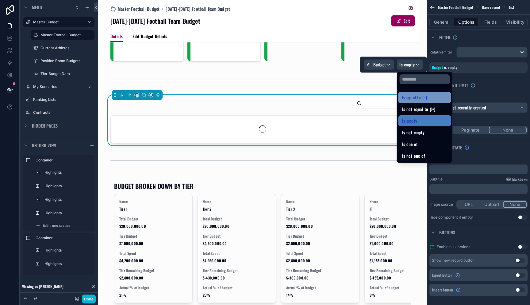
click at [416, 93] on div "Is equal to (=)" at bounding box center [425, 97] width 53 height 11
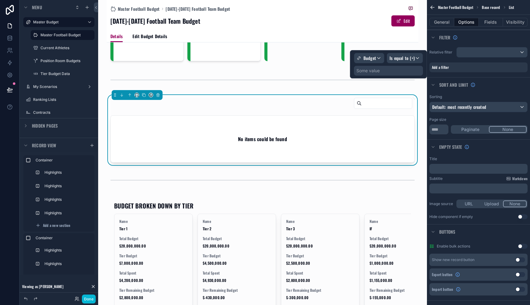
click at [382, 70] on div "Some value" at bounding box center [388, 71] width 69 height 10
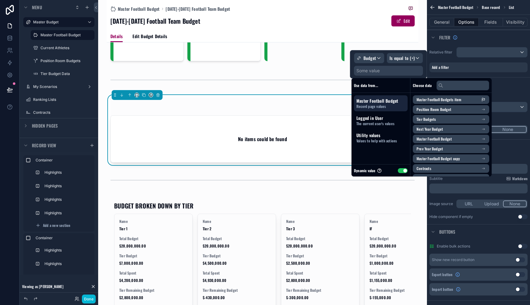
click at [380, 106] on span "Record page values" at bounding box center [381, 106] width 49 height 5
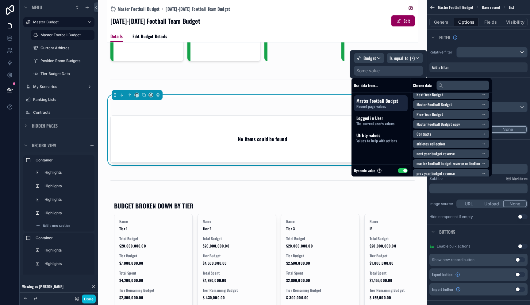
scroll to position [26, 0]
click at [440, 132] on span "Master Football Budget copy" at bounding box center [438, 132] width 43 height 5
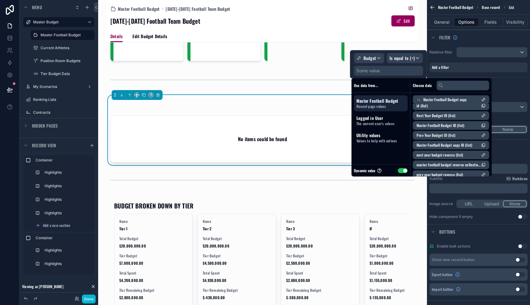
scroll to position [0, 0]
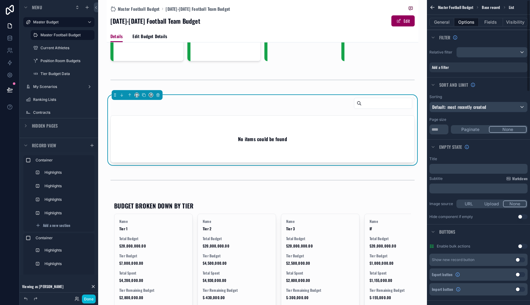
click at [525, 96] on div "Sorting" at bounding box center [479, 96] width 98 height 5
click at [452, 69] on div "Add a filter" at bounding box center [479, 67] width 98 height 10
click at [514, 64] on icon "scrollable content" at bounding box center [513, 63] width 4 height 4
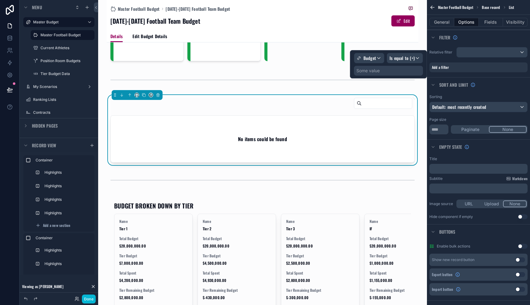
click at [406, 69] on div "Some value" at bounding box center [388, 71] width 69 height 10
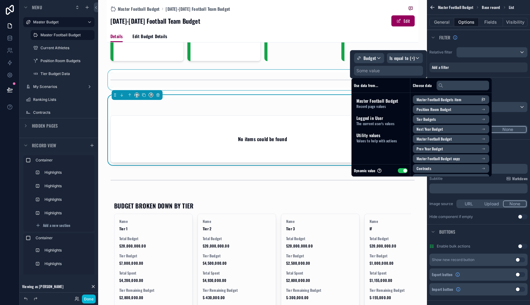
click at [260, 83] on div "scrollable content" at bounding box center [263, 80] width 312 height 20
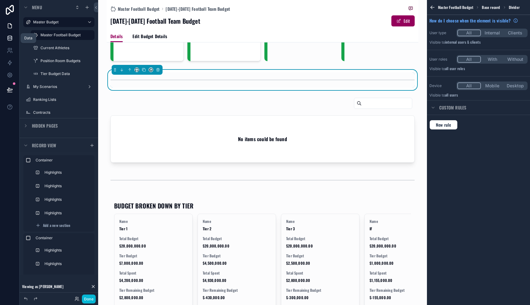
click at [11, 39] on icon at bounding box center [10, 39] width 4 height 2
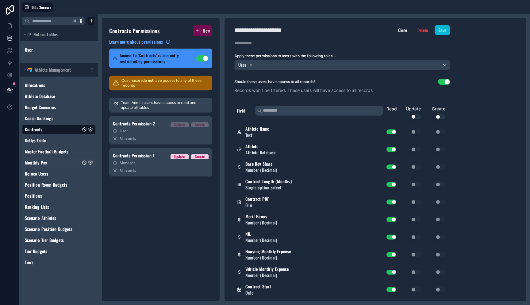
click at [50, 161] on link "Monthly Pay" at bounding box center [53, 162] width 56 height 6
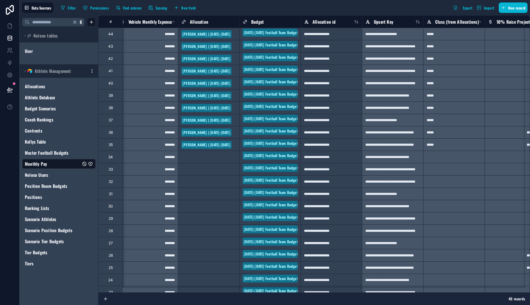
scroll to position [0, 1379]
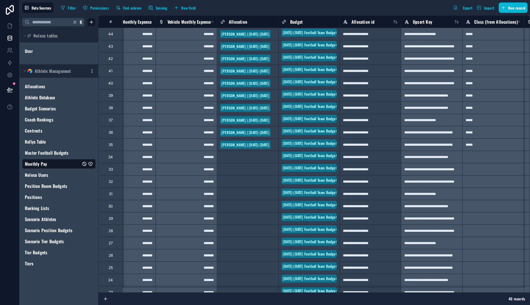
click at [300, 23] on span "Budget" at bounding box center [296, 22] width 13 height 6
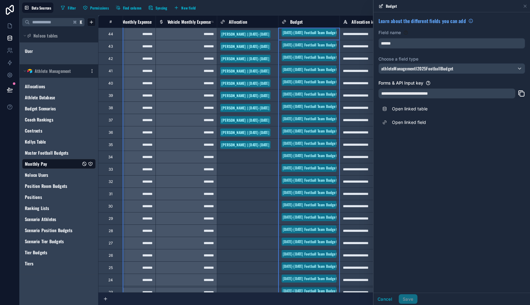
click at [300, 23] on span "Budget" at bounding box center [296, 22] width 13 height 6
click at [526, 6] on icon at bounding box center [525, 6] width 5 height 5
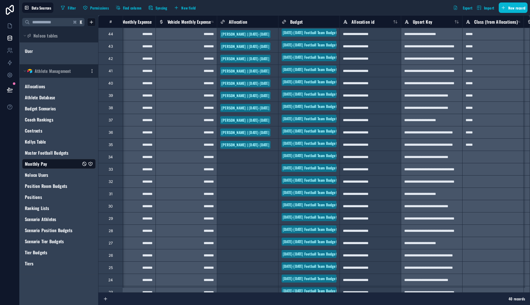
click at [348, 6] on div "Filter Permissions Find column Syncing New field Export Import New record" at bounding box center [293, 7] width 470 height 10
drag, startPoint x: 10, startPoint y: 28, endPoint x: 10, endPoint y: 32, distance: 4.0
click at [10, 28] on icon at bounding box center [10, 26] width 4 height 5
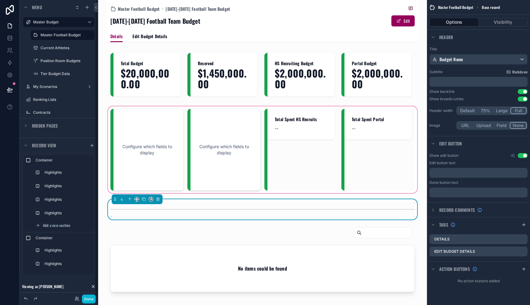
scroll to position [1, 0]
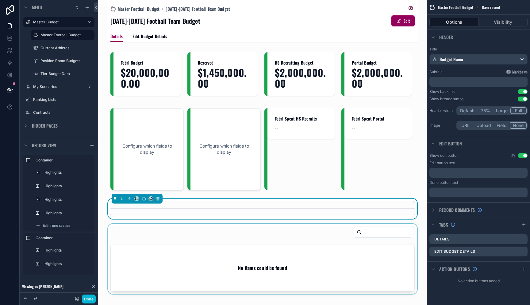
click at [260, 253] on div "scrollable content" at bounding box center [263, 258] width 312 height 70
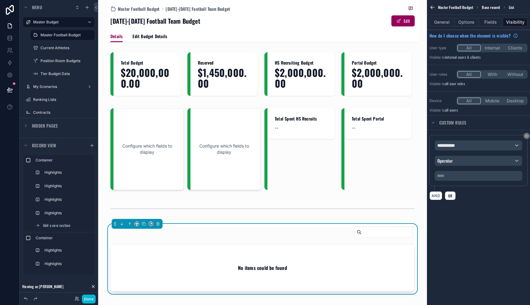
click at [260, 252] on div "No items could be found" at bounding box center [263, 267] width 304 height 47
click at [474, 21] on button "Options" at bounding box center [467, 22] width 25 height 9
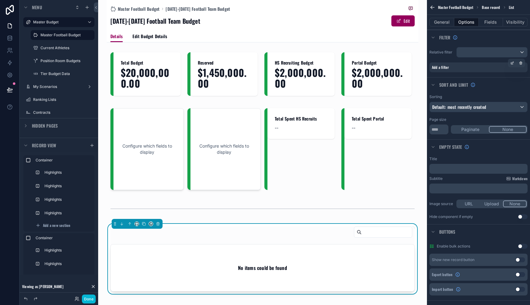
click at [464, 68] on div "Add a filter" at bounding box center [479, 67] width 98 height 10
click at [511, 63] on icon "scrollable content" at bounding box center [512, 63] width 2 height 2
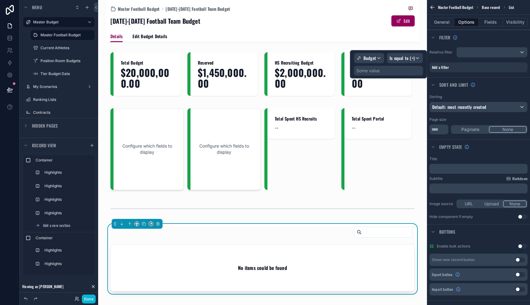
click at [382, 69] on div "Some value" at bounding box center [388, 71] width 69 height 10
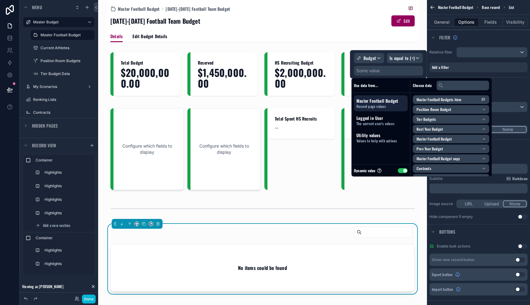
click at [404, 170] on button "Use setting" at bounding box center [403, 170] width 10 height 5
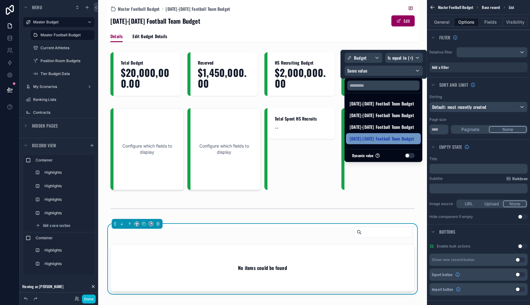
click at [392, 139] on span "[DATE]-[DATE] Football Team Budget" at bounding box center [382, 138] width 64 height 7
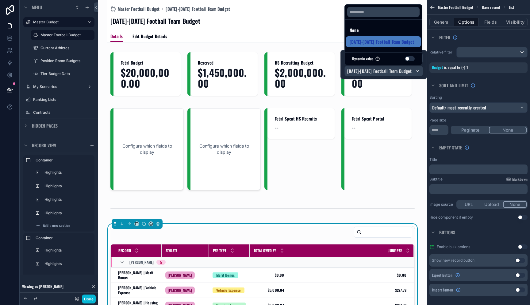
click at [409, 60] on button "Use setting" at bounding box center [410, 58] width 10 height 5
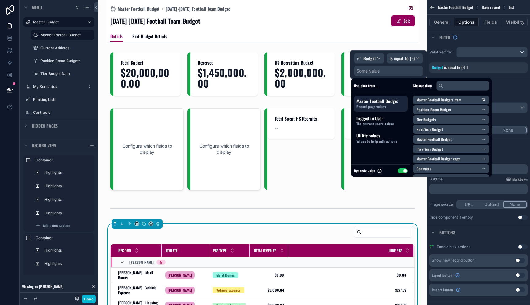
click at [389, 101] on span "Master Football Budget" at bounding box center [381, 101] width 49 height 6
click at [393, 153] on div "Use data from... Master Football Budget Record page values Logged in User The c…" at bounding box center [381, 127] width 59 height 98
click at [389, 141] on span "Values to help with actions" at bounding box center [381, 140] width 49 height 5
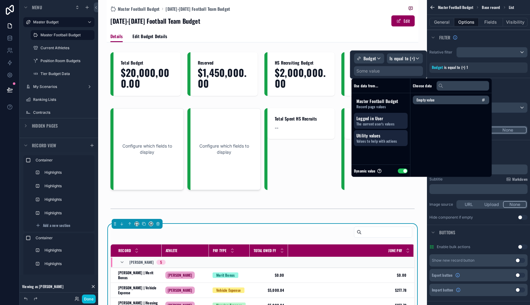
click at [394, 117] on span "Logged in User" at bounding box center [381, 118] width 49 height 6
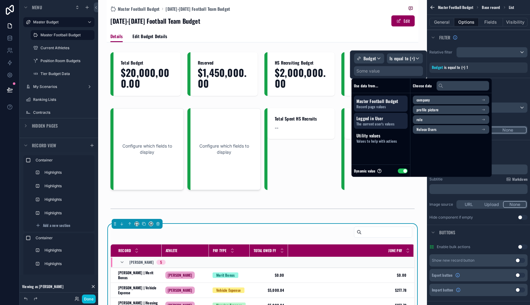
click at [389, 105] on span "Record page values" at bounding box center [381, 106] width 49 height 5
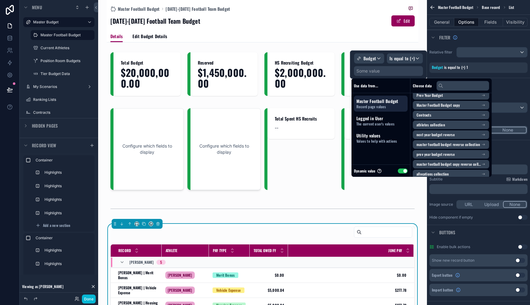
scroll to position [77, 0]
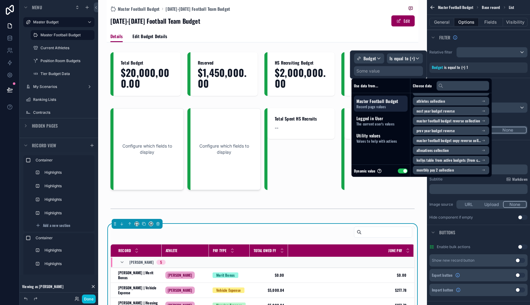
click at [450, 170] on span "monthly pay 2 collection" at bounding box center [435, 169] width 37 height 5
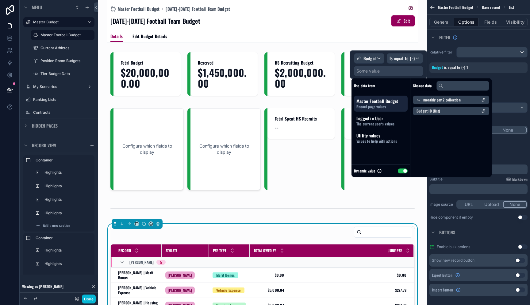
click at [437, 101] on span "monthly pay 2 collection" at bounding box center [442, 99] width 37 height 5
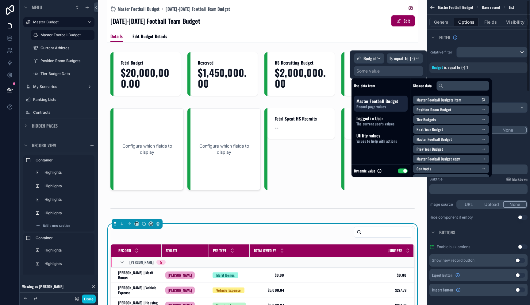
click at [427, 47] on div "Relative filter Budget is equal to (=) 1" at bounding box center [478, 60] width 103 height 31
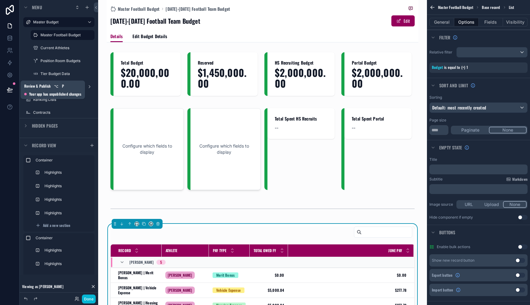
click at [11, 89] on icon at bounding box center [10, 90] width 6 height 6
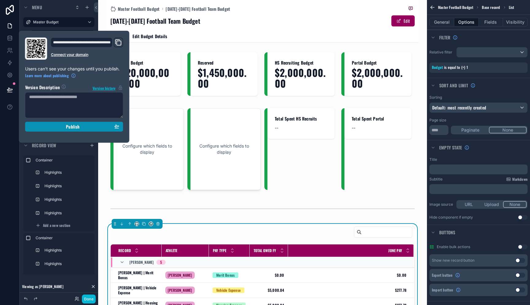
click at [49, 125] on div "Publish" at bounding box center [74, 127] width 90 height 6
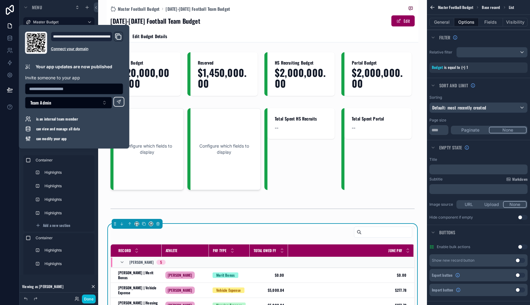
click at [224, 26] on div "2025-2026 Football Team Budget Edit" at bounding box center [263, 21] width 305 height 12
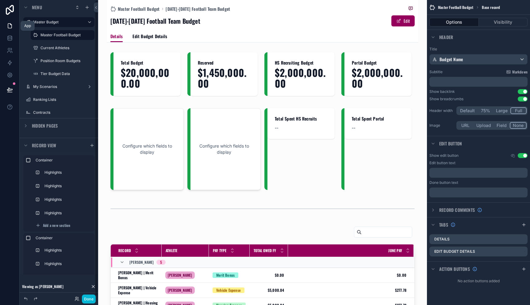
click at [9, 28] on icon at bounding box center [10, 26] width 4 height 5
click at [11, 38] on icon at bounding box center [10, 38] width 6 height 6
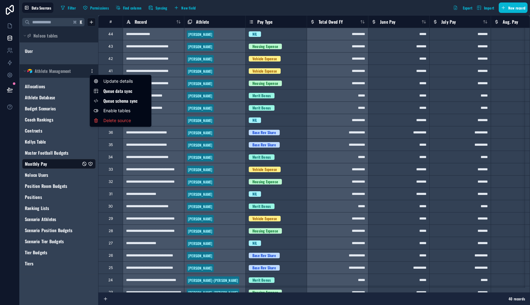
click at [92, 72] on html "**********" at bounding box center [265, 152] width 530 height 305
click at [105, 92] on span "Queue data sync" at bounding box center [125, 91] width 44 height 6
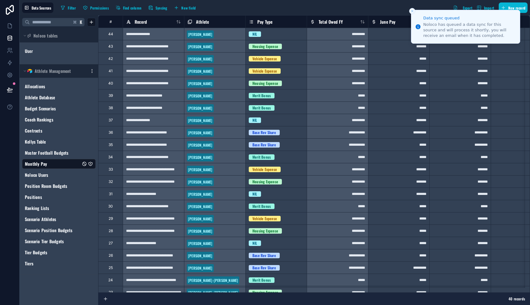
click at [91, 72] on html "**********" at bounding box center [265, 152] width 530 height 305
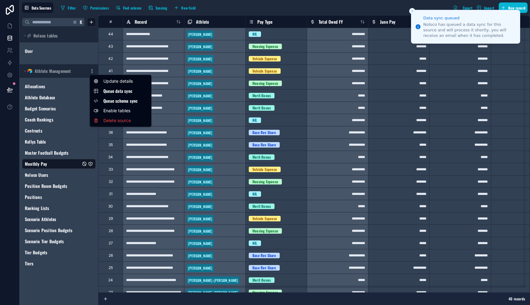
click at [103, 100] on span "Queue schema sync" at bounding box center [125, 101] width 44 height 6
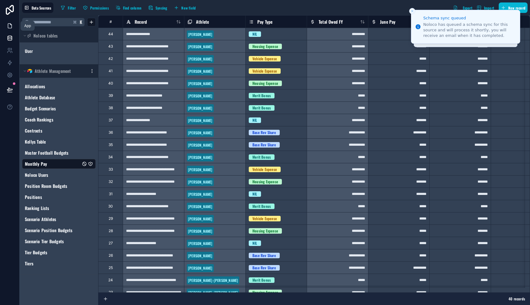
click at [12, 23] on icon at bounding box center [10, 26] width 6 height 6
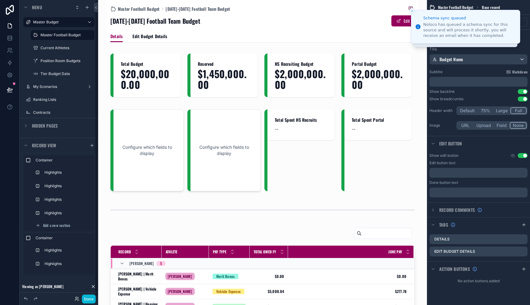
click at [229, 17] on div "2025-2026 Football Team Budget Edit" at bounding box center [263, 21] width 305 height 12
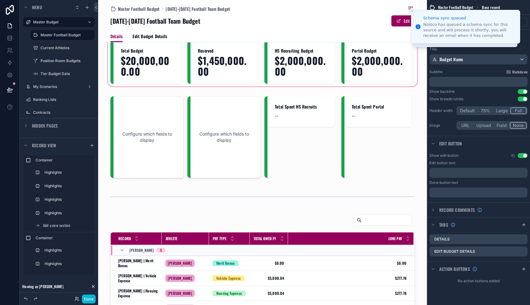
scroll to position [14, 0]
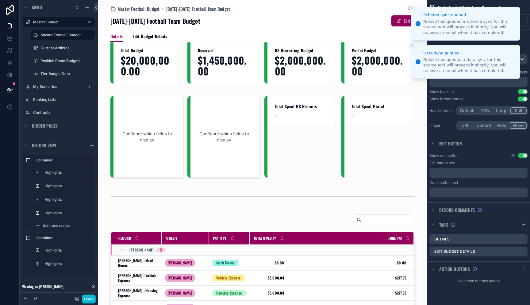
click at [413, 7] on line "Close toast" at bounding box center [413, 8] width 2 height 2
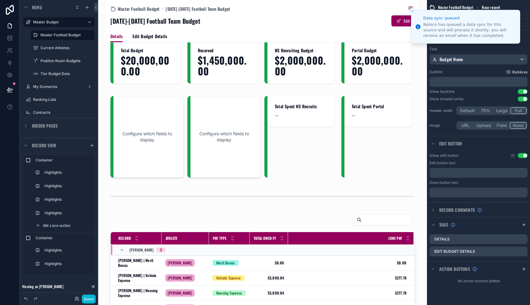
click at [413, 10] on icon "Close toast" at bounding box center [413, 11] width 4 height 4
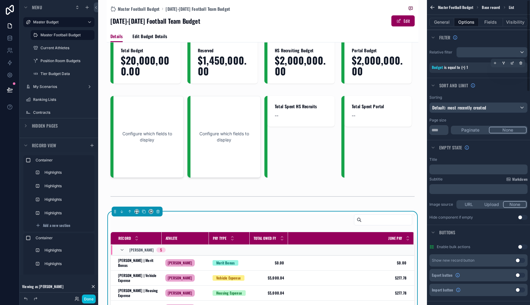
click at [469, 70] on div "Budget is equal to (=) 1" at bounding box center [479, 67] width 98 height 10
click at [511, 63] on icon "scrollable content" at bounding box center [513, 63] width 4 height 4
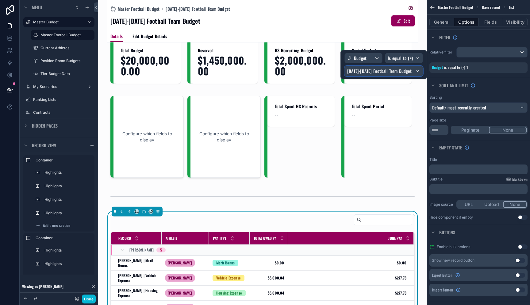
click at [400, 72] on span "[DATE]-[DATE] Football Team Budget" at bounding box center [379, 71] width 64 height 6
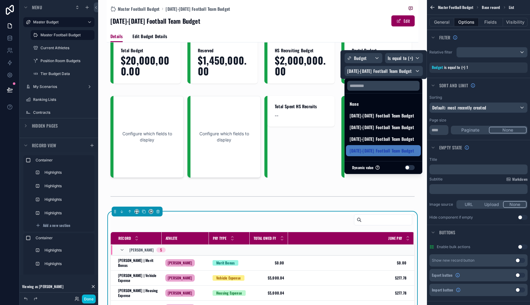
click at [409, 167] on button "Use setting" at bounding box center [410, 167] width 10 height 5
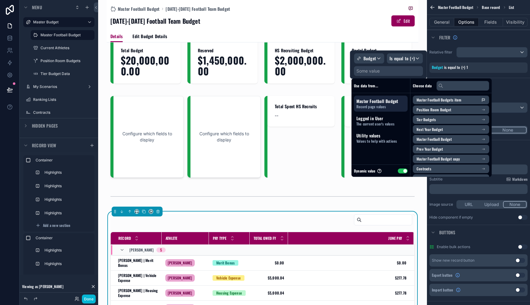
click at [439, 102] on li "Master Football Budgets item" at bounding box center [451, 99] width 76 height 9
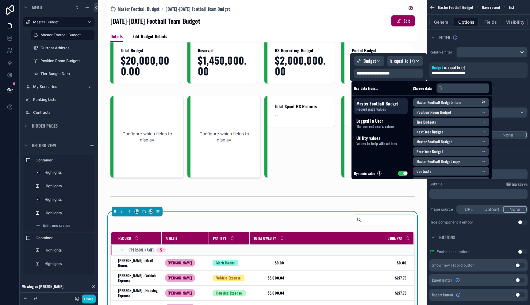
click at [431, 160] on span "Master Football Budget copy" at bounding box center [438, 161] width 43 height 5
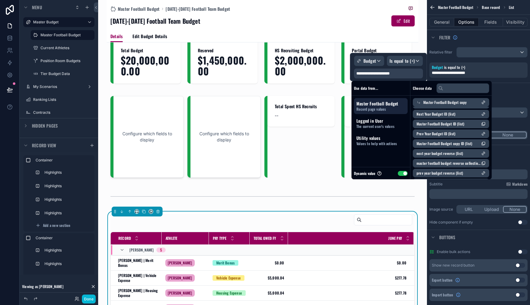
scroll to position [20, 0]
click at [377, 103] on span "Master Football Budget" at bounding box center [381, 103] width 49 height 6
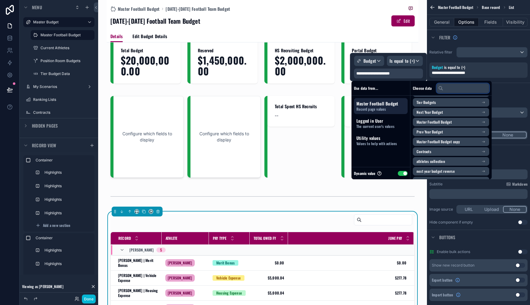
click at [453, 89] on input "text" at bounding box center [463, 88] width 53 height 10
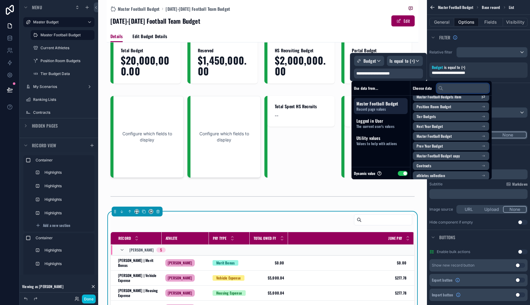
scroll to position [0, 0]
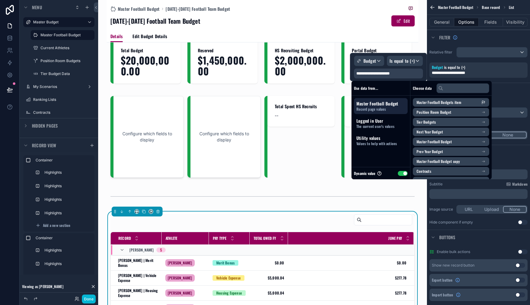
click at [391, 100] on div "Master Football Budget Record page values" at bounding box center [381, 106] width 54 height 16
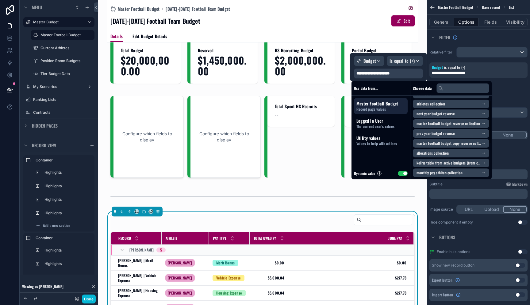
scroll to position [77, 0]
click at [374, 107] on span "Record page values" at bounding box center [381, 109] width 49 height 5
click at [402, 173] on button "Use setting" at bounding box center [403, 173] width 10 height 5
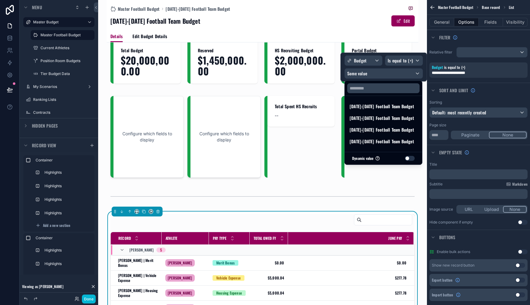
click at [408, 159] on button "Use setting" at bounding box center [410, 158] width 10 height 5
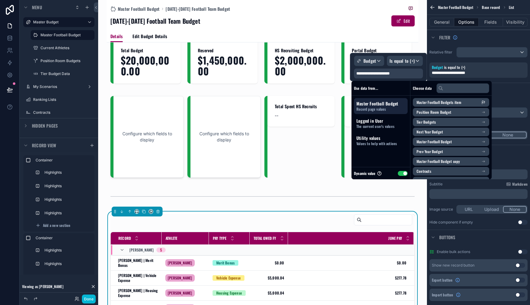
click at [387, 99] on div "Master Football Budget Record page values" at bounding box center [381, 106] width 54 height 16
click at [387, 103] on span "Master Football Budget" at bounding box center [381, 103] width 49 height 6
click at [385, 135] on span "Utility values" at bounding box center [381, 138] width 49 height 6
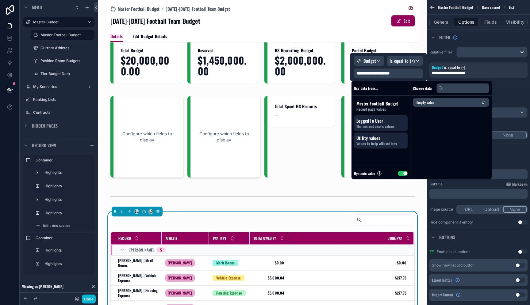
click at [384, 118] on span "Logged in User" at bounding box center [381, 121] width 49 height 6
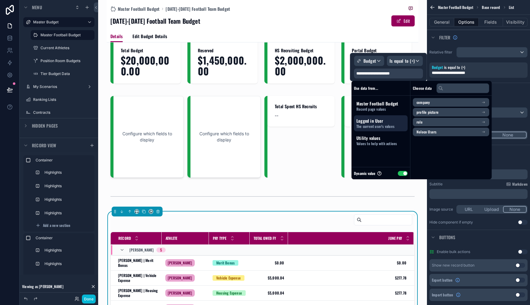
click at [427, 104] on span "company" at bounding box center [423, 102] width 13 height 5
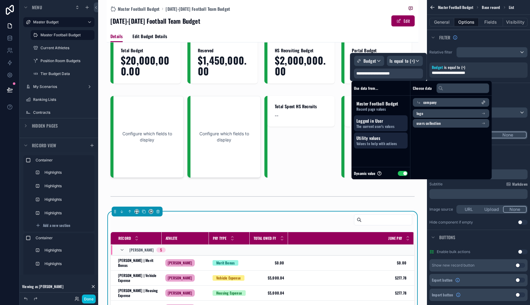
click at [393, 138] on span "Utility values" at bounding box center [381, 138] width 49 height 6
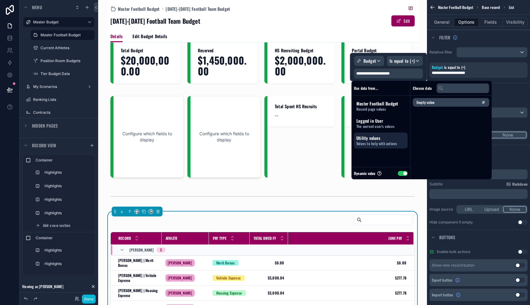
click at [438, 103] on li "Empty value" at bounding box center [451, 102] width 76 height 9
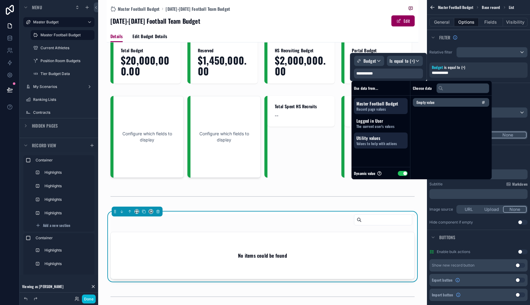
click at [388, 107] on span "Record page values" at bounding box center [381, 109] width 49 height 5
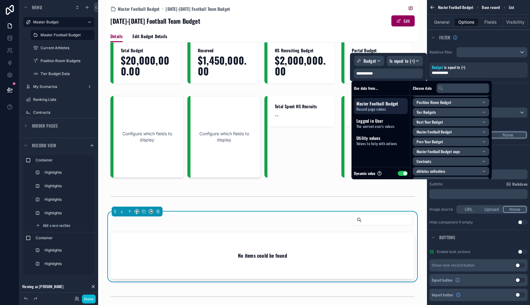
scroll to position [11, 0]
click at [447, 131] on span "Master Football Budget" at bounding box center [434, 130] width 35 height 5
click at [444, 103] on span "Master Football Budget" at bounding box center [441, 102] width 35 height 5
click at [445, 129] on span "Master Football Budget" at bounding box center [434, 130] width 35 height 5
click at [444, 120] on span "Master Football Budget ID (list)" at bounding box center [441, 121] width 48 height 5
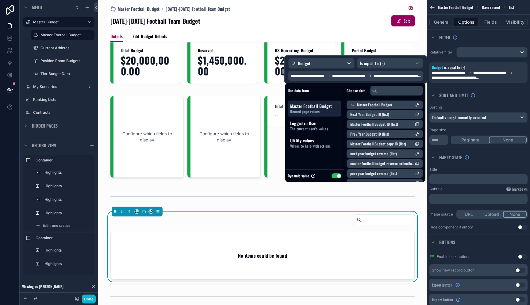
click at [390, 146] on span "Master Football Budget copy ID (list)" at bounding box center [379, 143] width 56 height 5
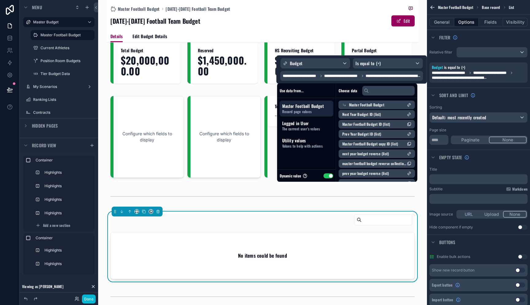
click at [385, 163] on span "master football budget reverse collection (list)" at bounding box center [375, 163] width 65 height 5
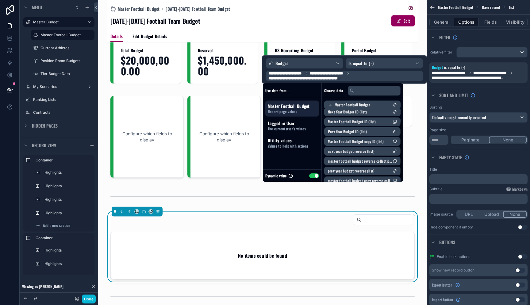
scroll to position [20, 0]
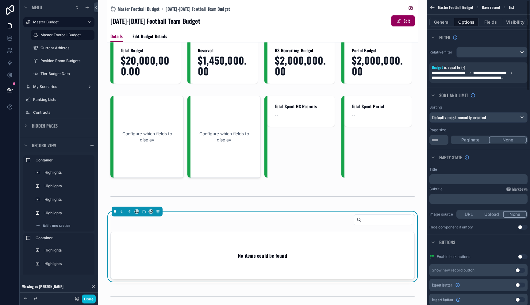
click at [520, 63] on icon "scrollable content" at bounding box center [521, 63] width 4 height 4
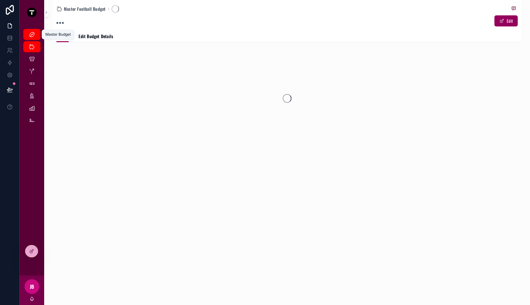
click at [31, 34] on icon "scrollable content" at bounding box center [32, 34] width 6 height 6
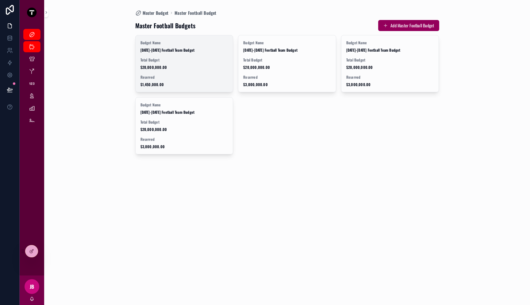
click at [142, 51] on span "[DATE]-[DATE] Football Team Budget" at bounding box center [185, 50] width 88 height 5
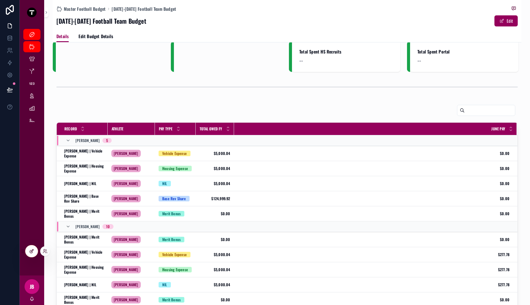
click at [33, 246] on div at bounding box center [31, 251] width 12 height 12
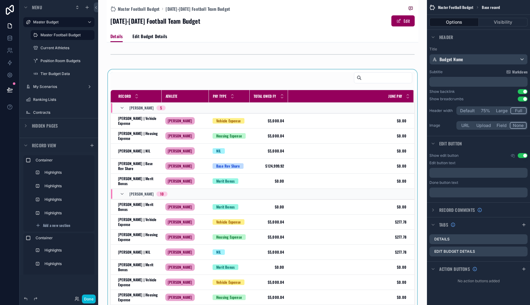
scroll to position [172, 0]
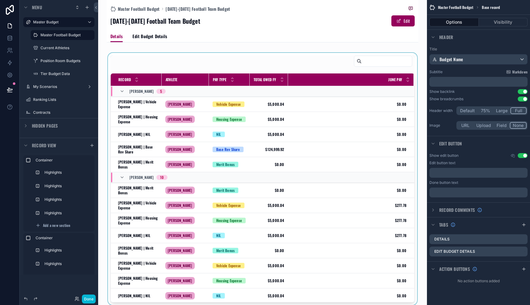
click at [291, 167] on div "scrollable content" at bounding box center [263, 179] width 312 height 252
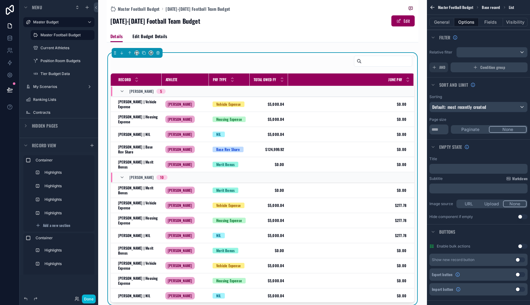
click at [476, 66] on icon "scrollable content" at bounding box center [476, 67] width 0 height 3
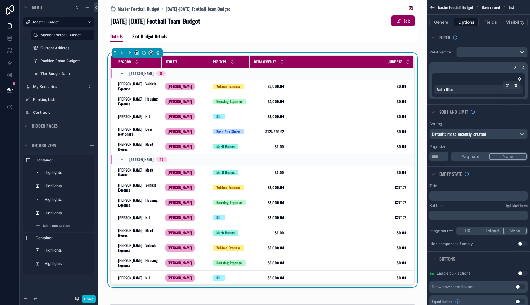
click at [466, 89] on div "Add a filter" at bounding box center [479, 89] width 88 height 10
click at [507, 85] on icon "scrollable content" at bounding box center [508, 85] width 4 height 4
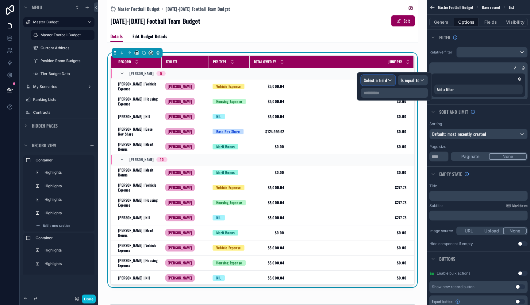
click at [384, 79] on span "Select a field" at bounding box center [375, 80] width 23 height 6
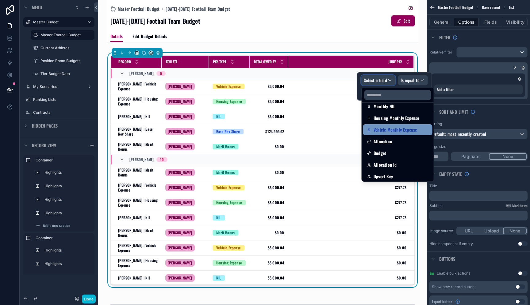
scroll to position [328, 0]
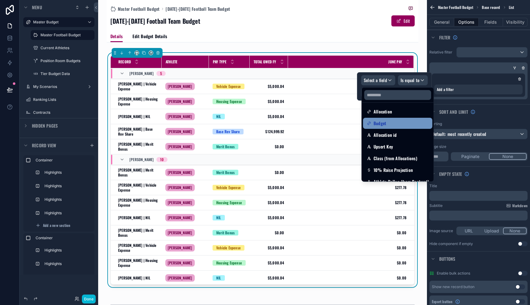
click at [390, 121] on div "Budget" at bounding box center [398, 122] width 62 height 7
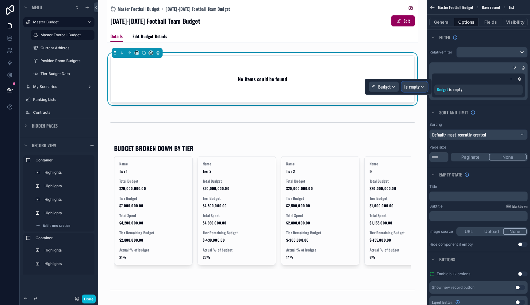
click at [413, 89] on span "Is empty" at bounding box center [412, 86] width 15 height 6
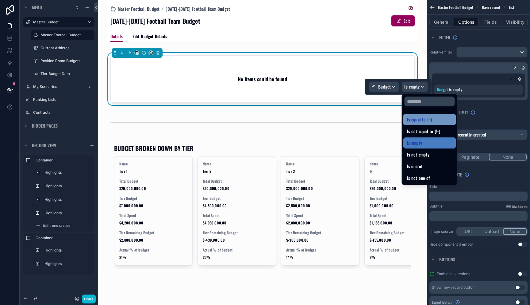
click at [415, 118] on span "Is equal to (=)" at bounding box center [419, 119] width 25 height 7
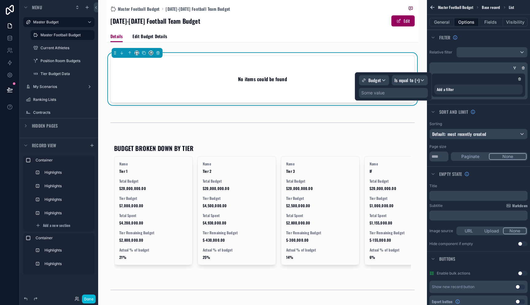
click at [408, 93] on div "Some value" at bounding box center [393, 93] width 69 height 10
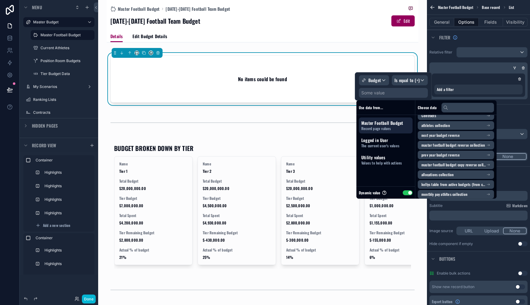
scroll to position [77, 0]
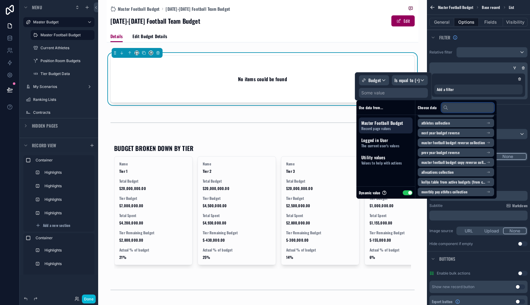
click at [460, 107] on input "text" at bounding box center [468, 108] width 53 height 10
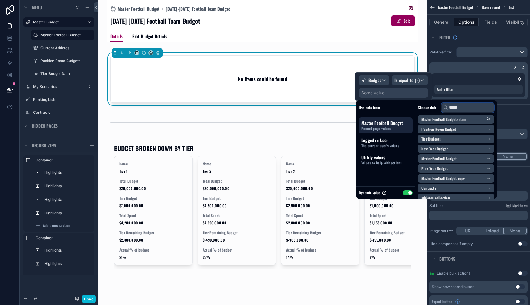
type input "******"
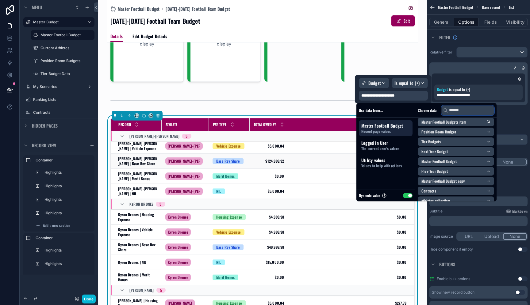
scroll to position [152, 0]
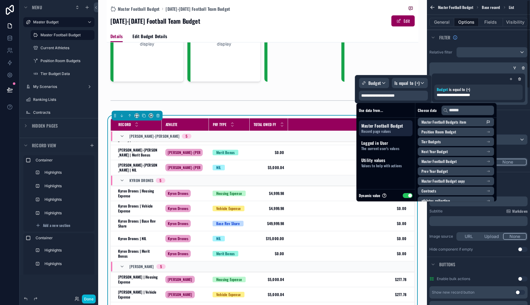
drag, startPoint x: 516, startPoint y: 120, endPoint x: 505, endPoint y: 126, distance: 12.2
click at [516, 120] on div "Sort And Limit" at bounding box center [478, 117] width 103 height 15
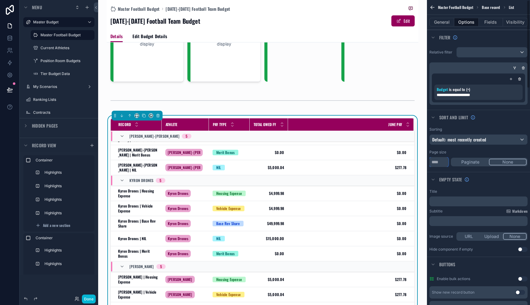
drag, startPoint x: 443, startPoint y: 163, endPoint x: 422, endPoint y: 161, distance: 21.3
click at [422, 161] on div "Master Budget Master Football Budget Current Athletes Position Room Budgets Tie…" at bounding box center [314, 152] width 432 height 305
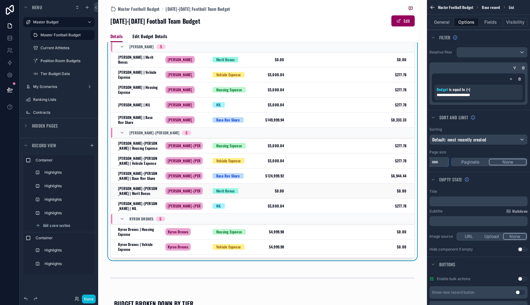
scroll to position [0, 0]
type input "**"
click at [93, 297] on button "Done" at bounding box center [89, 298] width 14 height 9
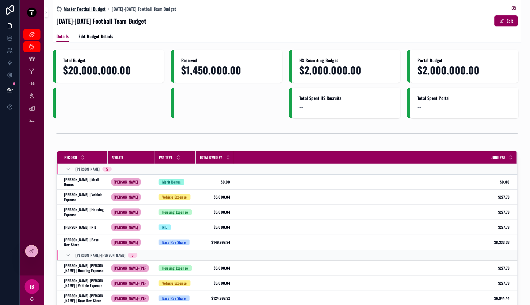
click at [89, 10] on span "Master Football Budget" at bounding box center [85, 9] width 42 height 6
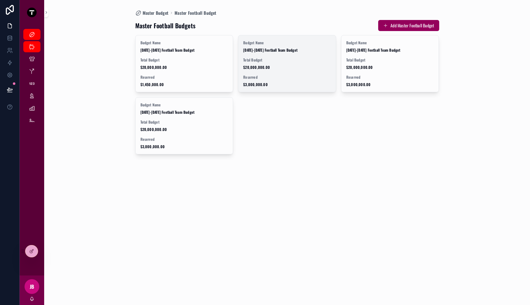
click at [274, 65] on span "$20,000,000.00" at bounding box center [287, 67] width 88 height 5
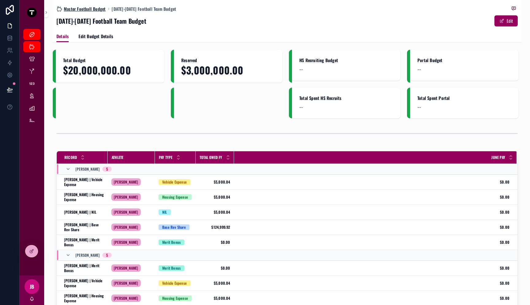
click at [87, 10] on span "Master Football Budget" at bounding box center [85, 9] width 42 height 6
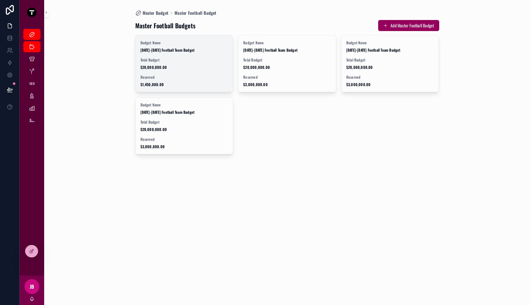
click at [156, 70] on div "Budget Name [DATE]-[DATE] Football Team Budget Total Budget $20,000,000.00 Rese…" at bounding box center [185, 63] width 98 height 56
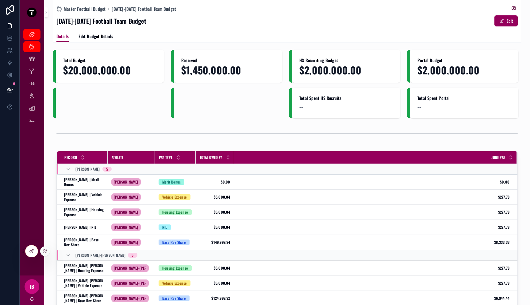
click at [30, 250] on icon at bounding box center [31, 250] width 5 height 5
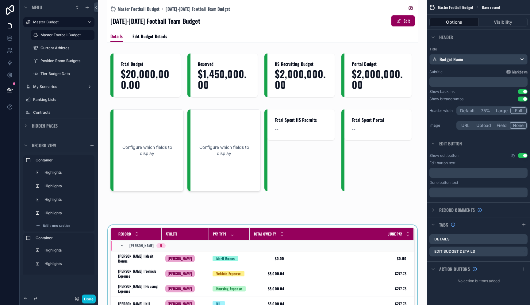
click at [231, 231] on icon "scrollable content" at bounding box center [233, 232] width 4 height 4
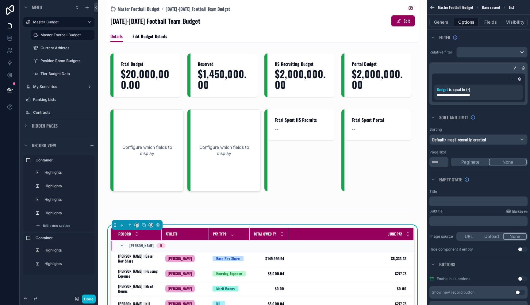
click at [300, 231] on div "June Pay" at bounding box center [351, 234] width 125 height 12
click at [444, 160] on input "**" at bounding box center [439, 162] width 19 height 10
type input "**"
click at [415, 222] on div "Master Football Budget [DATE]-[DATE] Football Team Budget [DATE]-[DATE] Footbal…" at bounding box center [262, 152] width 329 height 305
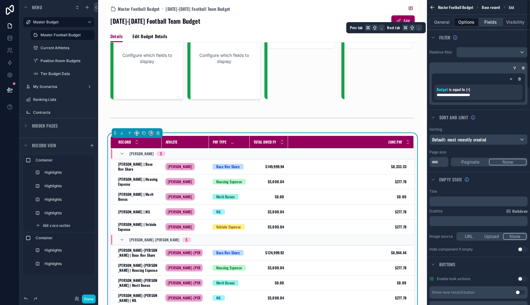
click at [495, 22] on button "Fields" at bounding box center [491, 22] width 25 height 9
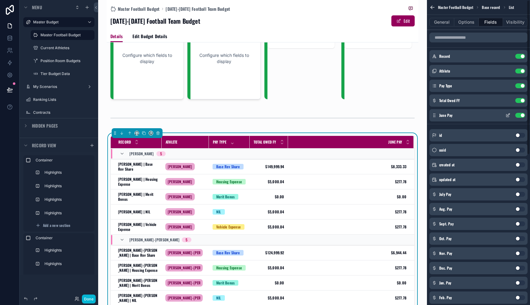
click at [520, 114] on button "Use setting" at bounding box center [521, 115] width 10 height 5
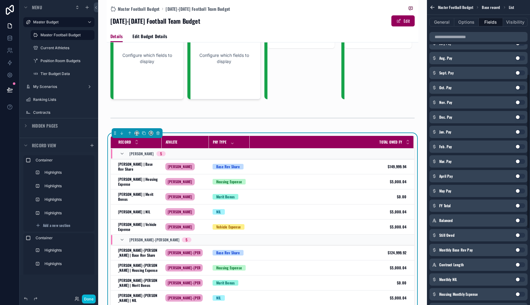
scroll to position [154, 0]
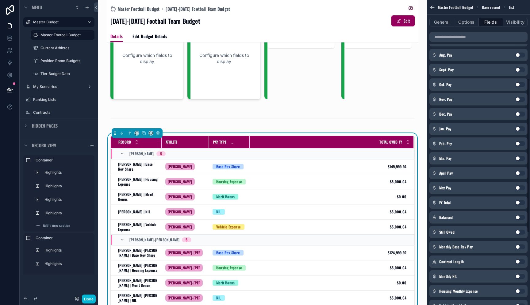
click at [521, 129] on button "Use setting" at bounding box center [521, 128] width 10 height 5
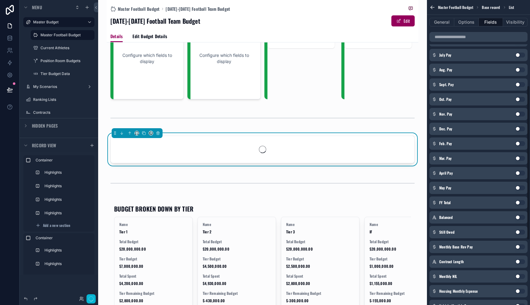
scroll to position [169, 0]
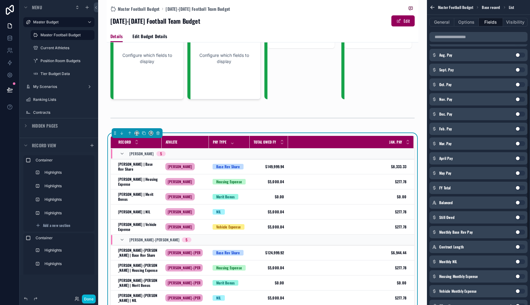
click at [518, 129] on button "Use setting" at bounding box center [521, 128] width 10 height 5
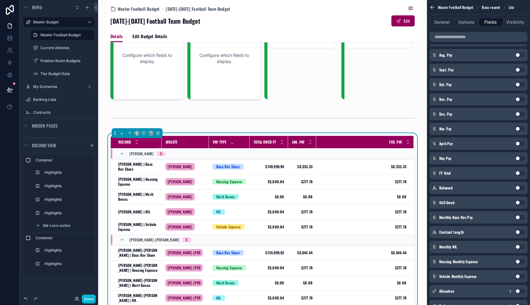
click at [518, 129] on button "Use setting" at bounding box center [521, 128] width 10 height 5
click at [518, 130] on button "Use setting" at bounding box center [521, 128] width 10 height 5
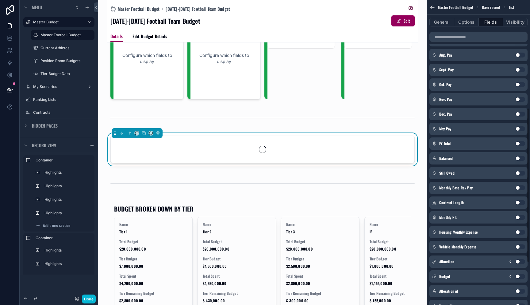
click at [518, 130] on button "Use setting" at bounding box center [521, 128] width 10 height 5
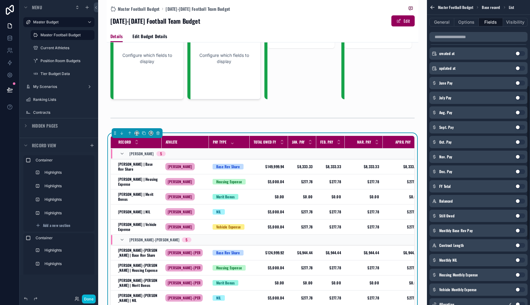
scroll to position [168, 0]
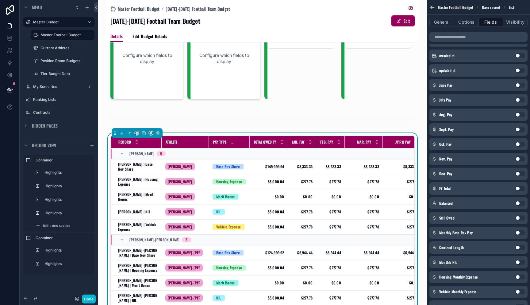
click at [519, 85] on button "Use setting" at bounding box center [521, 85] width 10 height 5
click at [518, 100] on button "Use setting" at bounding box center [521, 99] width 10 height 5
click at [518, 115] on button "Use setting" at bounding box center [521, 114] width 10 height 5
click at [519, 130] on button "Use setting" at bounding box center [521, 129] width 10 height 5
click at [520, 144] on button "Use setting" at bounding box center [521, 144] width 10 height 5
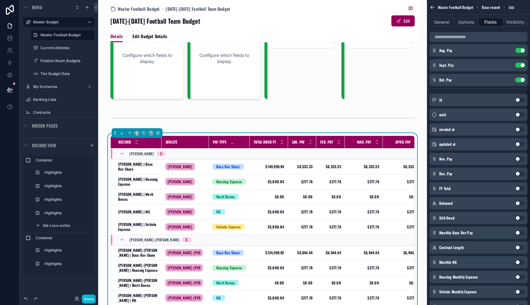
click at [517, 157] on button "Use setting" at bounding box center [521, 158] width 10 height 5
click at [518, 172] on button "Use setting" at bounding box center [521, 173] width 10 height 5
click at [520, 189] on button "Use setting" at bounding box center [521, 188] width 10 height 5
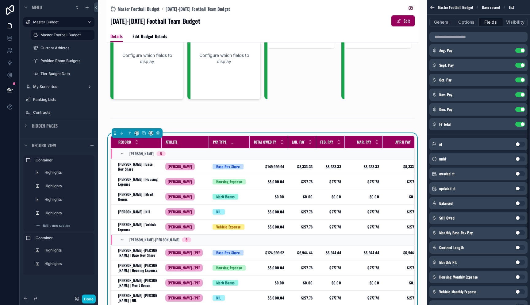
click at [519, 204] on button "Use setting" at bounding box center [521, 202] width 10 height 5
click at [517, 218] on button "Use setting" at bounding box center [521, 217] width 10 height 5
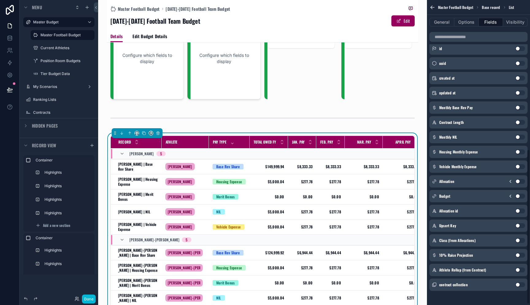
scroll to position [294, 0]
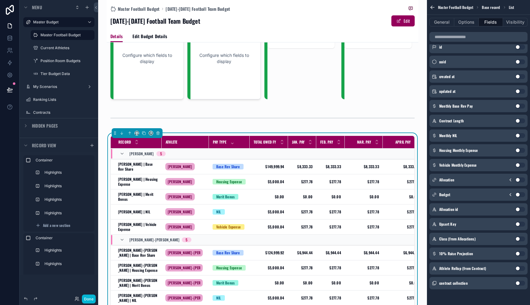
click at [520, 239] on button "Use setting" at bounding box center [521, 238] width 10 height 5
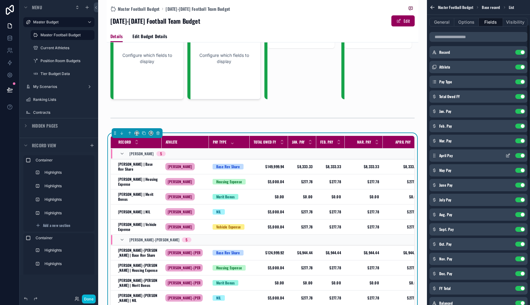
scroll to position [0, 0]
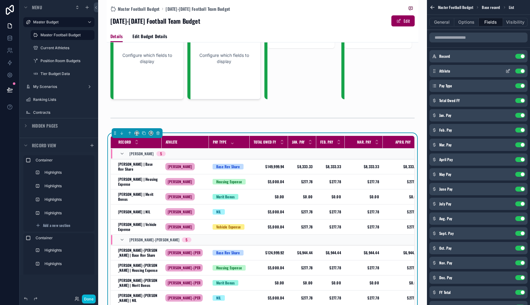
click at [521, 70] on button "Use setting" at bounding box center [521, 70] width 10 height 5
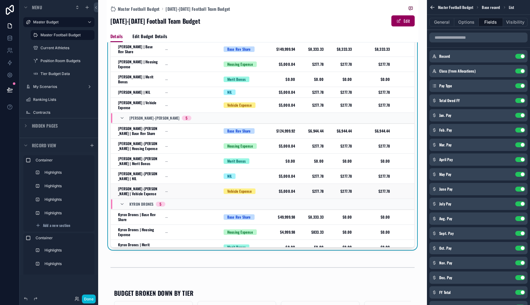
scroll to position [93, 0]
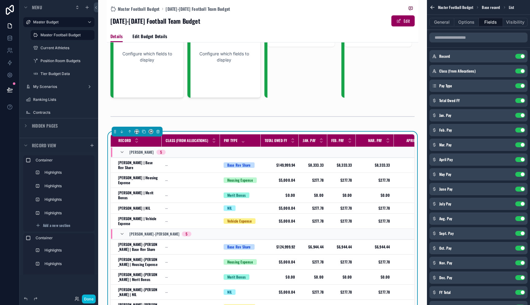
drag, startPoint x: 435, startPoint y: 283, endPoint x: 124, endPoint y: 2, distance: 418.8
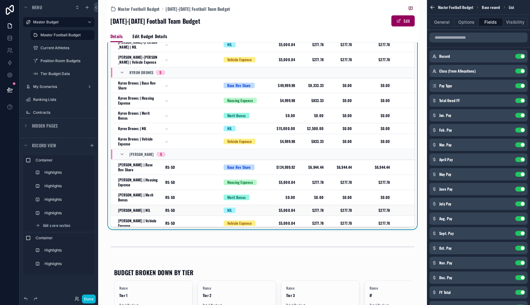
scroll to position [234, 0]
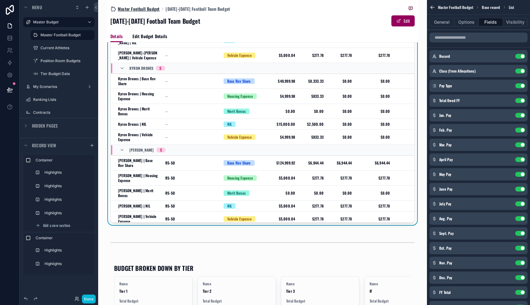
click at [150, 7] on span "Master Football Budget" at bounding box center [139, 9] width 42 height 6
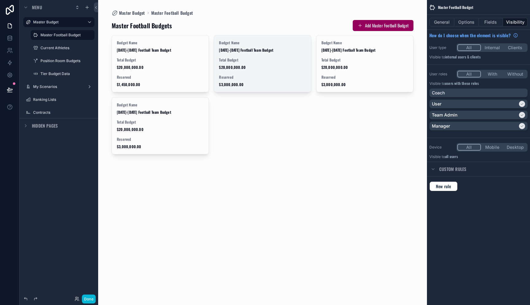
click at [249, 65] on span "$20,000,000.00" at bounding box center [262, 67] width 87 height 5
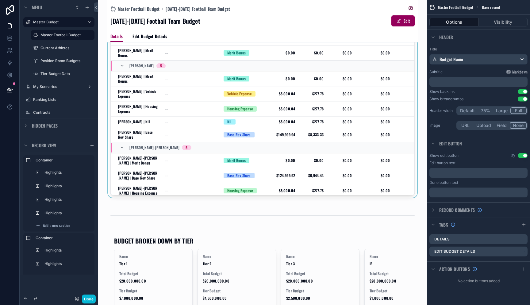
scroll to position [193, 0]
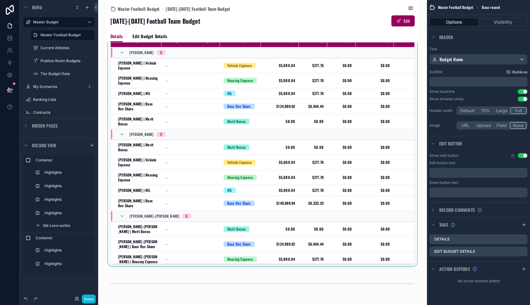
click at [407, 91] on div "scrollable content" at bounding box center [263, 150] width 312 height 236
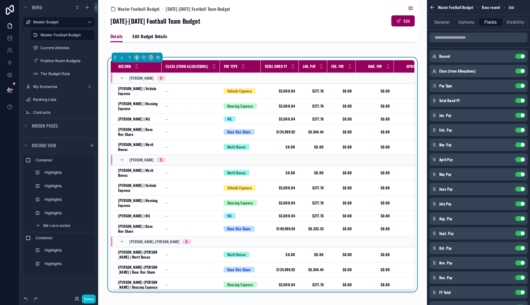
scroll to position [81, 0]
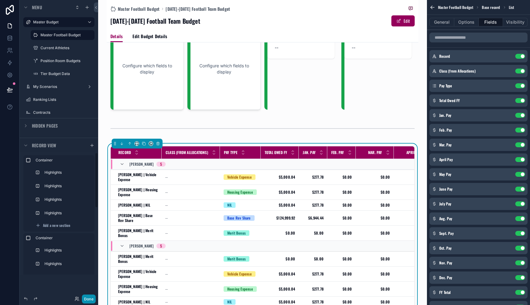
click at [87, 297] on button "Done" at bounding box center [89, 298] width 14 height 9
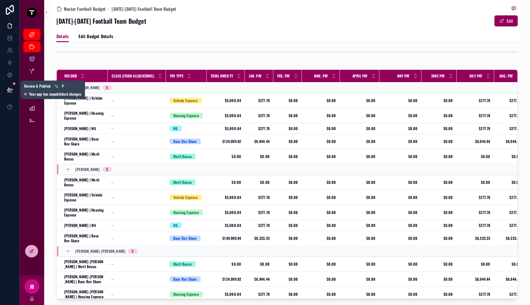
click at [12, 89] on icon at bounding box center [9, 89] width 5 height 3
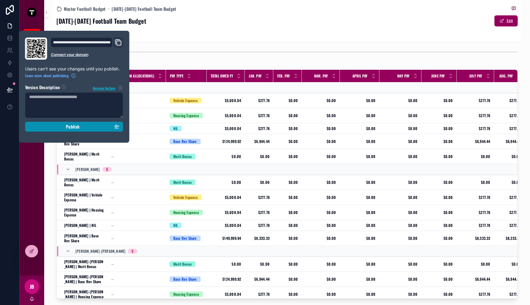
click at [63, 126] on div "Publish" at bounding box center [74, 127] width 90 height 6
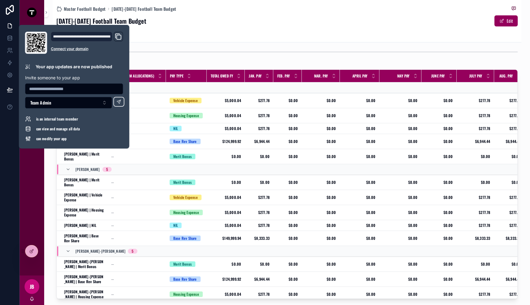
click at [215, 44] on div "scrollable content" at bounding box center [287, 52] width 469 height 20
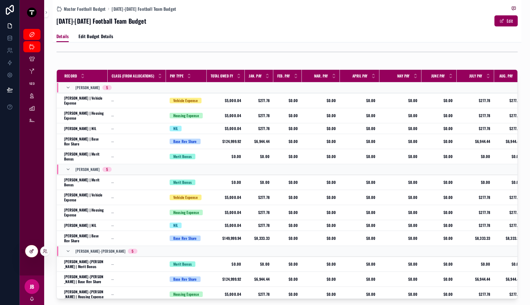
click at [25, 250] on div at bounding box center [31, 251] width 12 height 12
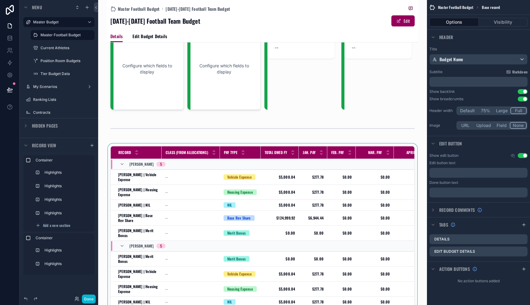
click at [176, 157] on div "Class (from Allocations)" at bounding box center [191, 152] width 58 height 12
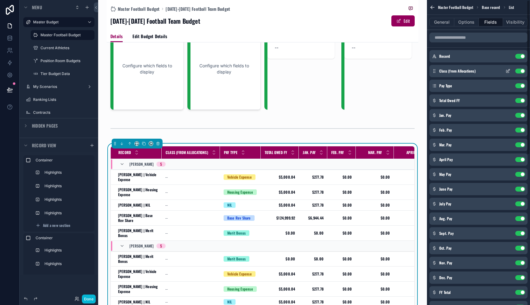
click at [507, 71] on icon "scrollable content" at bounding box center [508, 70] width 5 height 5
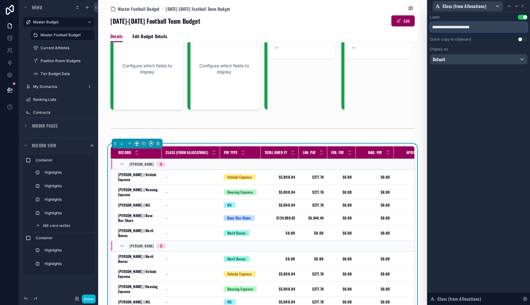
drag, startPoint x: 444, startPoint y: 26, endPoint x: 529, endPoint y: 33, distance: 85.3
click at [529, 33] on div "**********" at bounding box center [479, 45] width 103 height 67
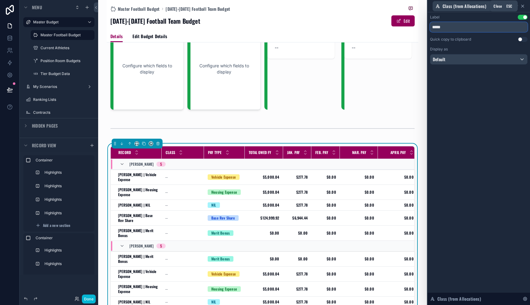
type input "*****"
click at [524, 6] on icon at bounding box center [523, 6] width 5 height 5
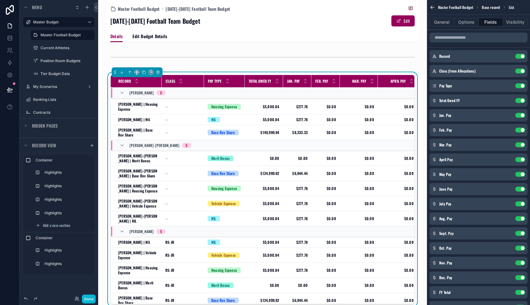
scroll to position [161, 0]
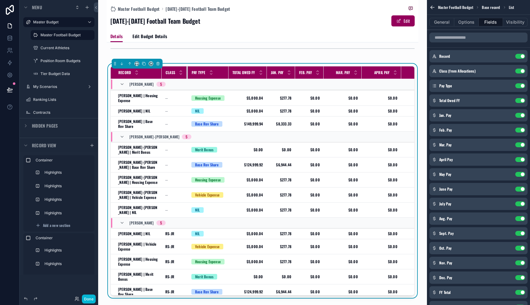
drag, startPoint x: 204, startPoint y: 75, endPoint x: 187, endPoint y: 80, distance: 17.3
click at [187, 80] on table "Record Class Pay Type Total Owed FY Jan. Pay Feb. Pay Mar. Pay April Pay May Pa…" at bounding box center [469, 126] width 716 height 343
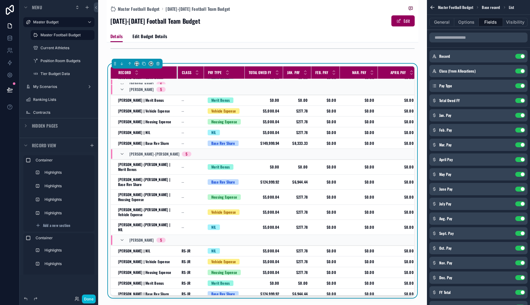
scroll to position [46, 0]
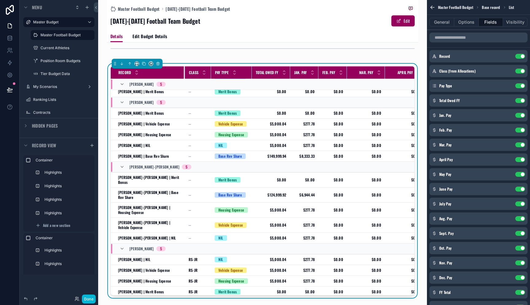
drag, startPoint x: 161, startPoint y: 74, endPoint x: 184, endPoint y: 74, distance: 23.3
click at [184, 74] on tr "Record Class Pay Type Total Owed FY Jan. Pay Feb. Pay Mar. Pay April Pay May Pa…" at bounding box center [481, 72] width 740 height 13
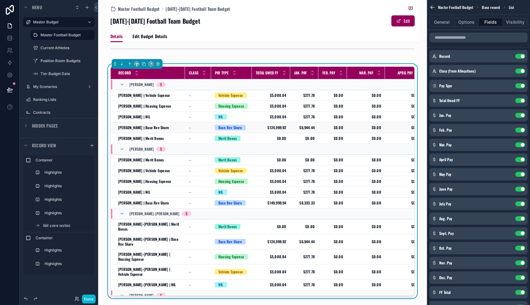
scroll to position [160, 0]
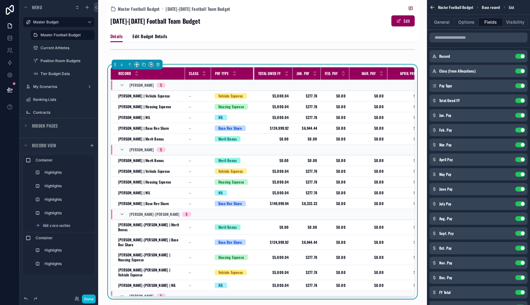
click at [253, 78] on div "scrollable content" at bounding box center [254, 73] width 2 height 12
click at [287, 79] on th "Total Owed FY" at bounding box center [273, 73] width 38 height 13
click at [507, 100] on icon "scrollable content" at bounding box center [508, 100] width 3 height 3
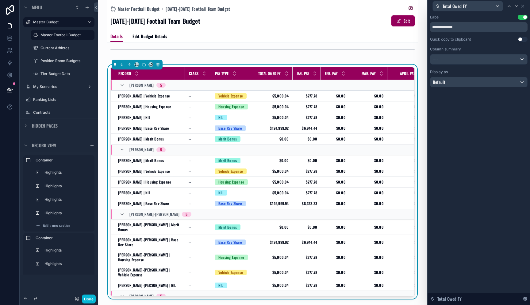
click at [465, 54] on div "Column summary ----" at bounding box center [479, 56] width 98 height 18
click at [465, 56] on div "----" at bounding box center [479, 59] width 97 height 10
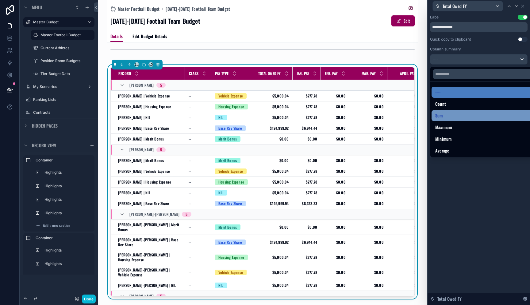
click at [462, 115] on div "Sum" at bounding box center [486, 115] width 101 height 7
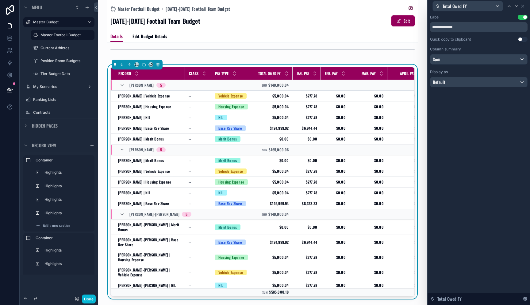
click at [479, 137] on div "**********" at bounding box center [479, 158] width 103 height 292
click at [523, 7] on icon at bounding box center [523, 6] width 5 height 5
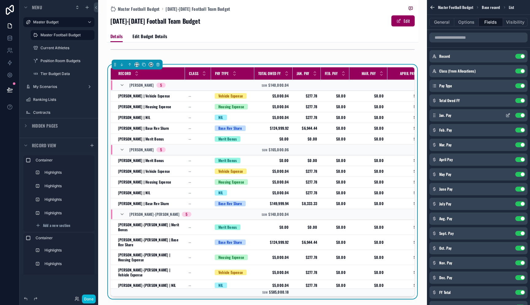
click at [508, 115] on icon "scrollable content" at bounding box center [509, 114] width 2 height 2
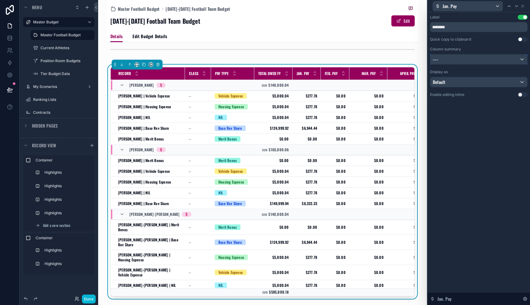
click at [469, 62] on div "----" at bounding box center [479, 59] width 97 height 10
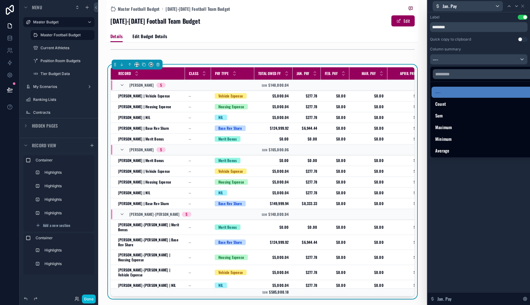
click at [458, 114] on div "Sum" at bounding box center [486, 115] width 101 height 7
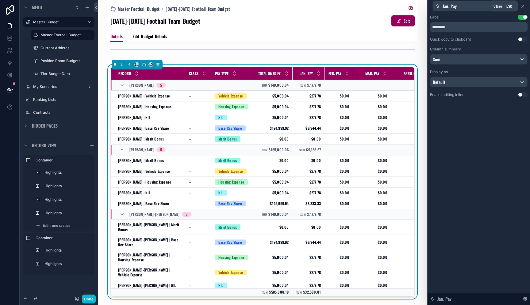
click at [522, 6] on icon at bounding box center [523, 6] width 2 height 2
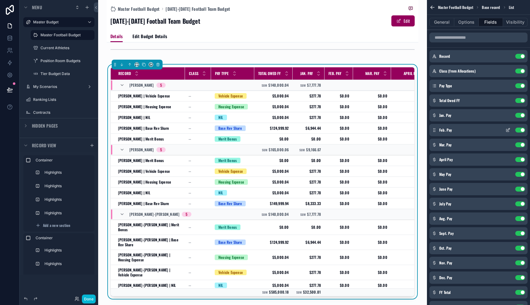
click at [510, 128] on icon "scrollable content" at bounding box center [509, 129] width 2 height 2
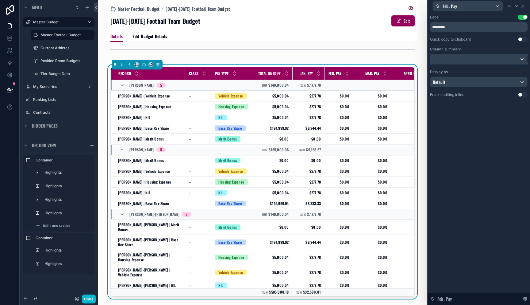
click at [483, 60] on div "----" at bounding box center [479, 59] width 97 height 10
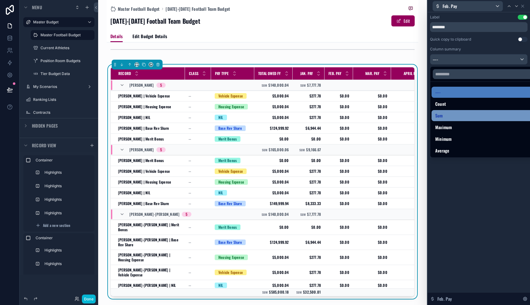
click at [473, 114] on div "Sum" at bounding box center [486, 115] width 101 height 7
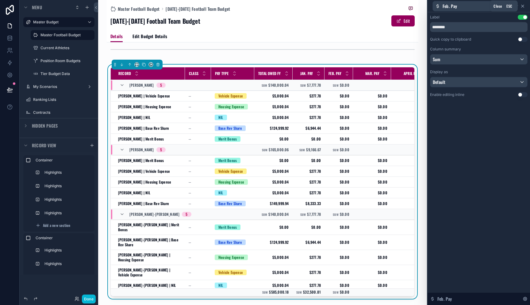
click at [523, 6] on icon at bounding box center [523, 6] width 5 height 5
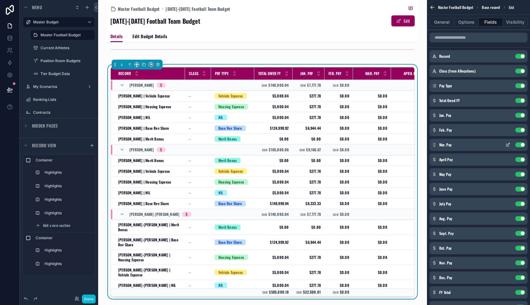
click at [508, 143] on icon "scrollable content" at bounding box center [508, 144] width 5 height 5
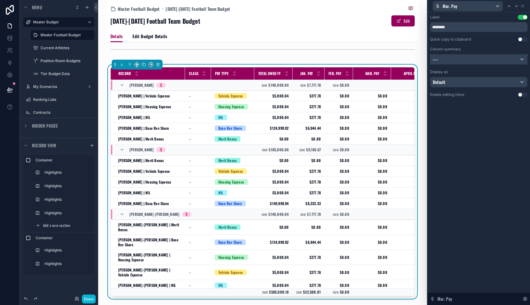
click at [472, 60] on div "----" at bounding box center [479, 59] width 97 height 10
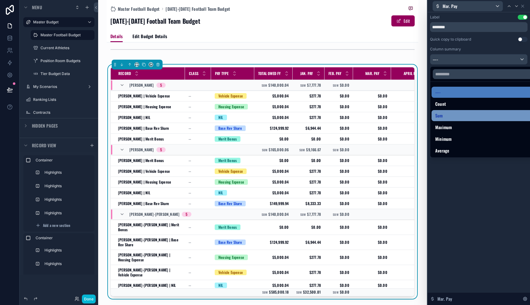
click at [462, 112] on div "Sum" at bounding box center [486, 115] width 101 height 7
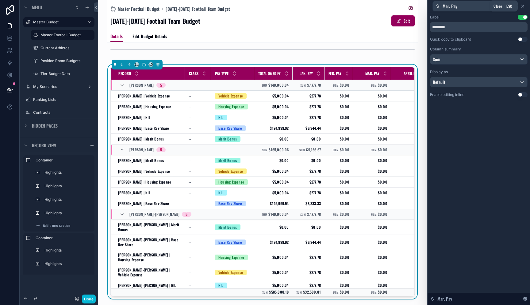
click at [525, 6] on icon at bounding box center [523, 6] width 5 height 5
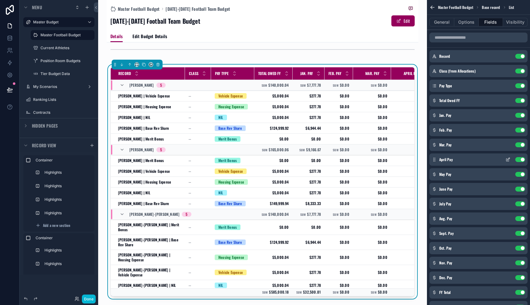
click at [509, 159] on icon "scrollable content" at bounding box center [508, 159] width 5 height 5
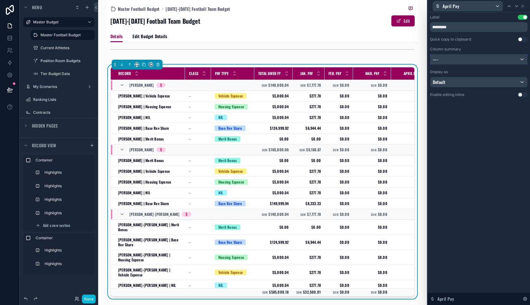
click at [487, 54] on button "----" at bounding box center [479, 59] width 98 height 10
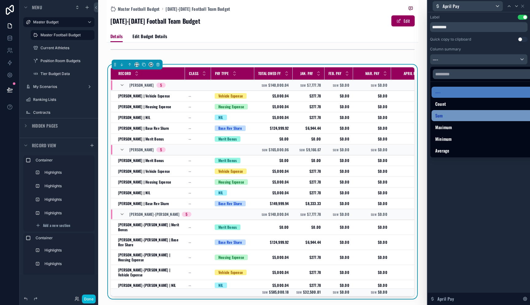
click at [475, 120] on div "Sum" at bounding box center [486, 115] width 109 height 11
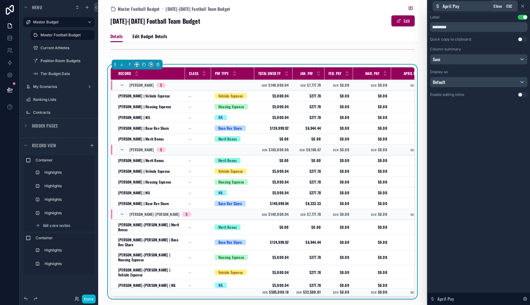
click at [523, 6] on icon at bounding box center [523, 6] width 2 height 2
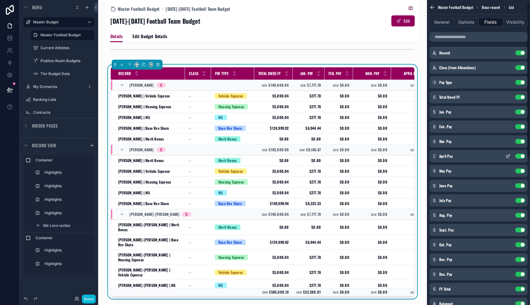
scroll to position [6, 0]
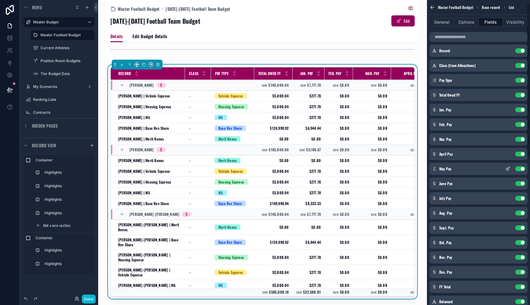
click at [509, 169] on icon "scrollable content" at bounding box center [508, 168] width 5 height 5
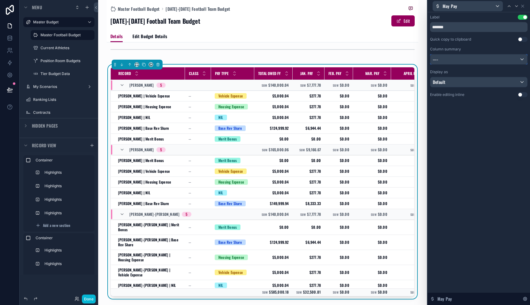
click at [472, 62] on div "----" at bounding box center [479, 59] width 97 height 10
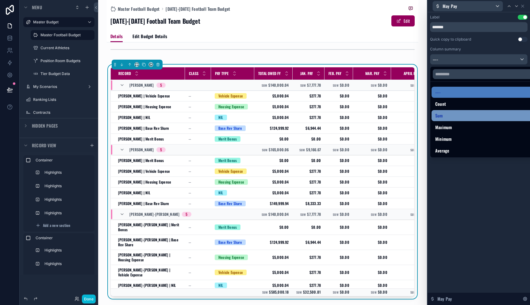
click at [472, 121] on div "Sum" at bounding box center [486, 115] width 109 height 11
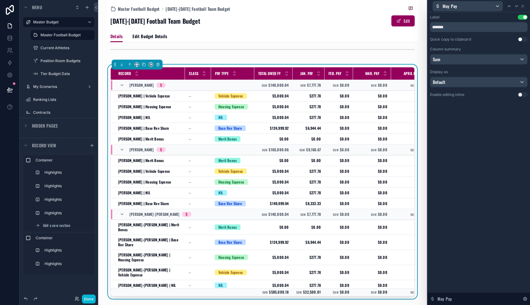
click at [523, 8] on div "May Pay" at bounding box center [479, 6] width 98 height 12
click at [524, 7] on icon at bounding box center [523, 6] width 2 height 2
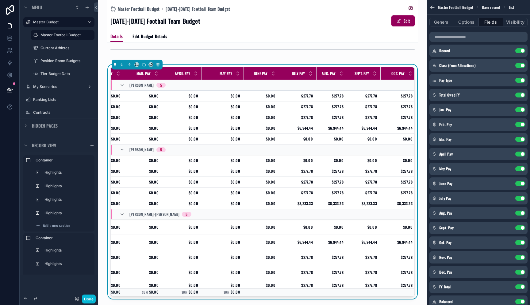
scroll to position [0, 230]
click at [509, 184] on icon "scrollable content" at bounding box center [508, 183] width 5 height 5
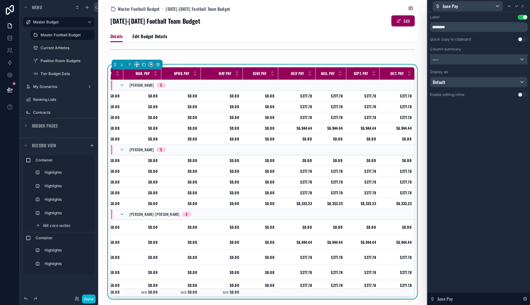
click at [477, 60] on div "----" at bounding box center [479, 59] width 97 height 10
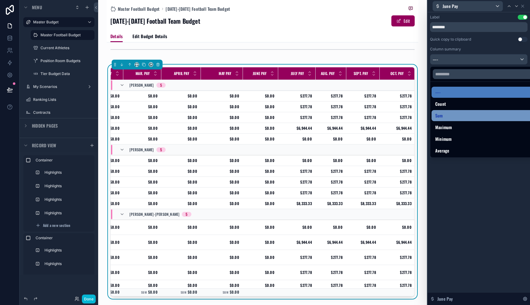
click at [461, 117] on div "Sum" at bounding box center [486, 115] width 101 height 7
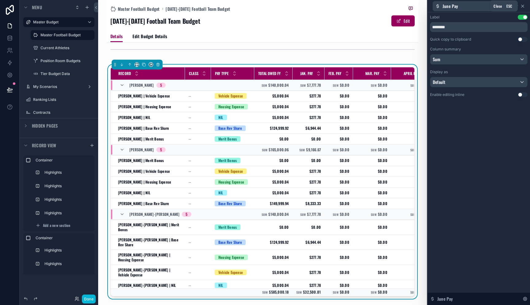
click at [523, 5] on icon at bounding box center [523, 6] width 2 height 2
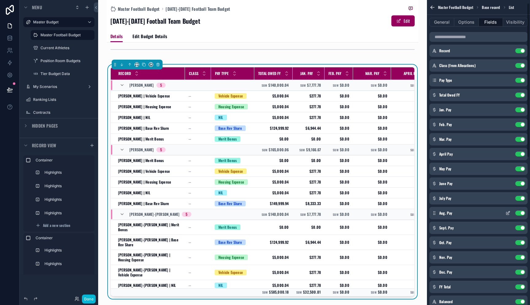
click at [508, 212] on icon "scrollable content" at bounding box center [509, 212] width 2 height 2
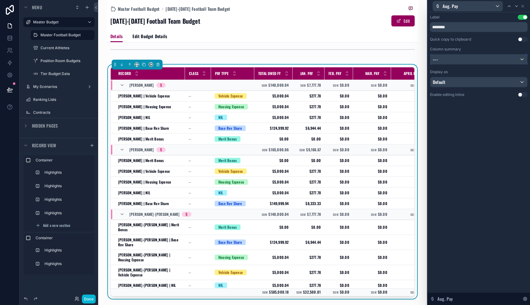
click at [457, 62] on div "----" at bounding box center [479, 59] width 97 height 10
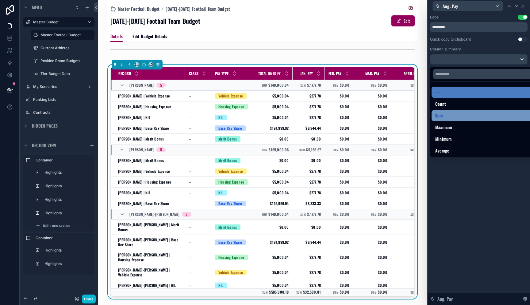
click at [452, 117] on div "Sum" at bounding box center [486, 115] width 101 height 7
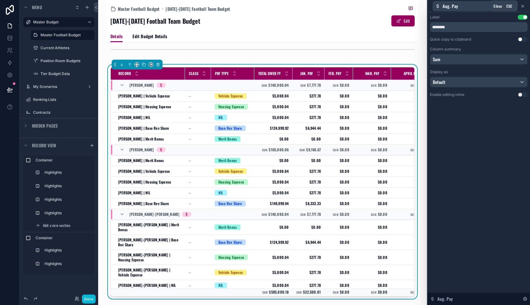
click at [522, 5] on icon at bounding box center [523, 6] width 5 height 5
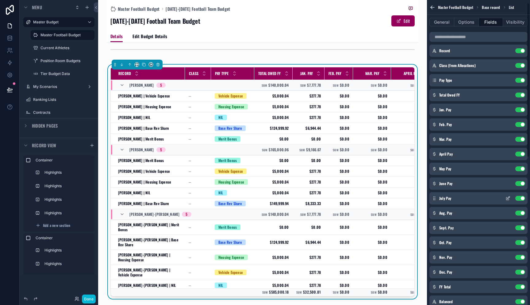
click at [509, 199] on icon "scrollable content" at bounding box center [508, 198] width 5 height 5
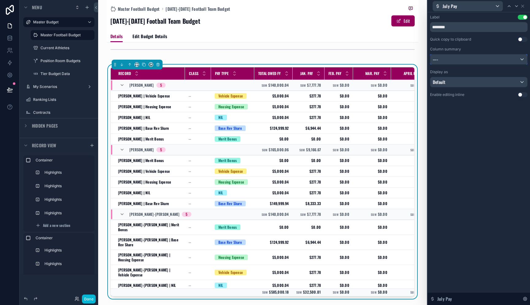
click at [477, 62] on div "----" at bounding box center [479, 59] width 97 height 10
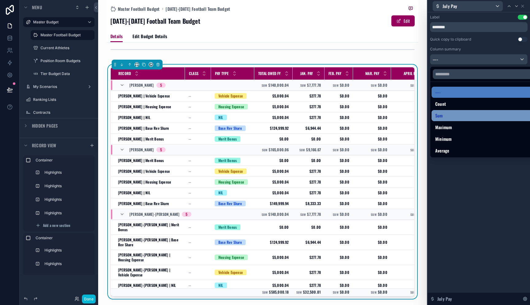
click at [468, 114] on div "Sum" at bounding box center [486, 115] width 101 height 7
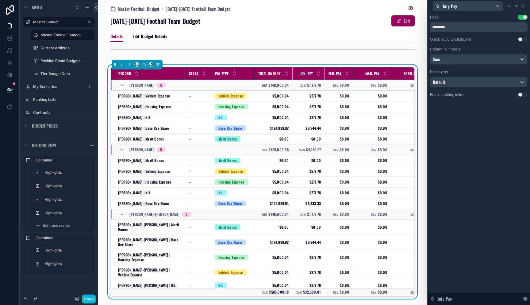
click at [521, 94] on button "Use setting" at bounding box center [523, 94] width 10 height 5
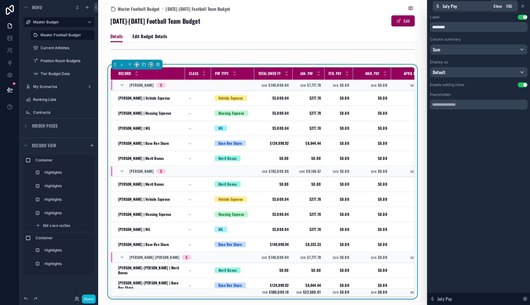
click at [522, 5] on icon at bounding box center [523, 6] width 5 height 5
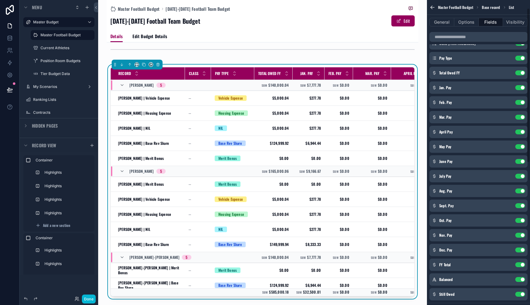
scroll to position [29, 0]
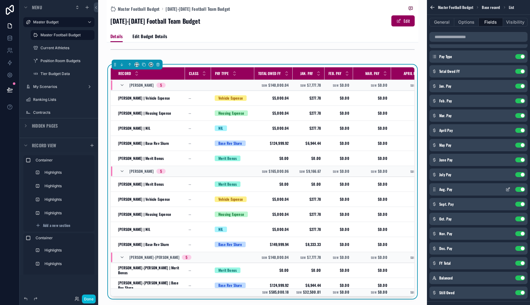
click at [508, 186] on div "Aug. Pay Use setting" at bounding box center [479, 189] width 98 height 12
click at [508, 188] on icon "scrollable content" at bounding box center [509, 188] width 2 height 2
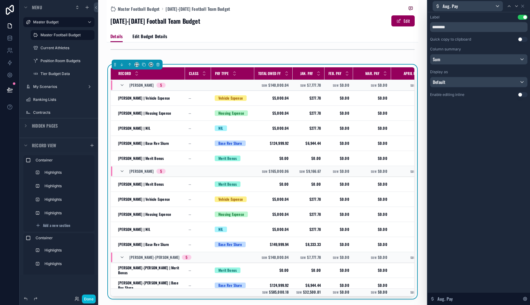
click at [521, 39] on button "Use setting" at bounding box center [523, 39] width 10 height 5
click at [520, 41] on button "Use setting" at bounding box center [523, 39] width 10 height 5
click at [520, 95] on button "Use setting" at bounding box center [523, 94] width 10 height 5
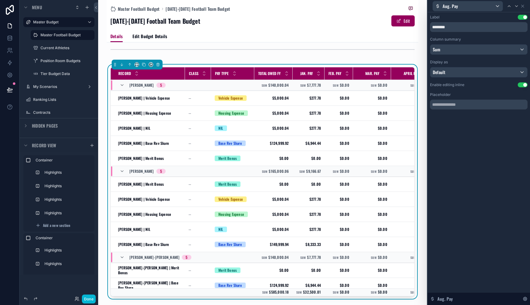
click at [523, 9] on div "Aug. Pay" at bounding box center [479, 6] width 98 height 12
click at [523, 6] on icon at bounding box center [523, 6] width 2 height 2
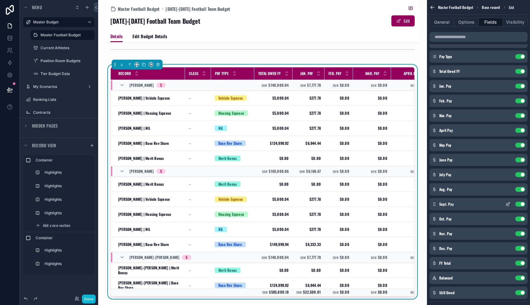
click at [509, 204] on icon "scrollable content" at bounding box center [508, 203] width 5 height 5
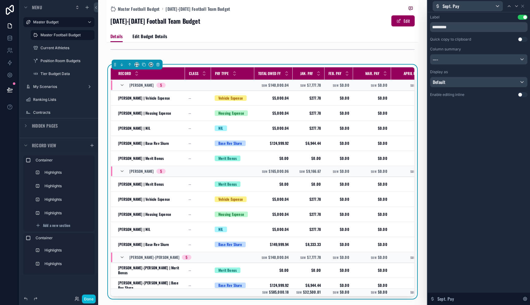
click at [519, 95] on button "Use setting" at bounding box center [523, 94] width 10 height 5
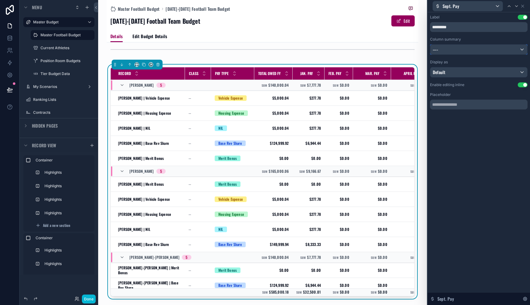
click at [511, 52] on div "----" at bounding box center [479, 50] width 97 height 10
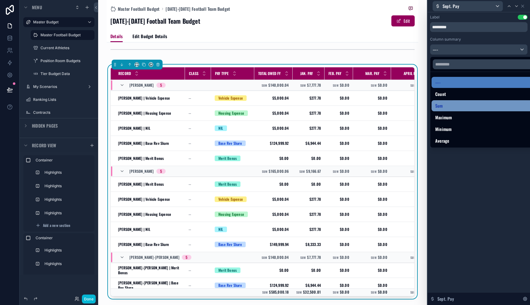
click at [494, 103] on div "Sum" at bounding box center [486, 105] width 101 height 7
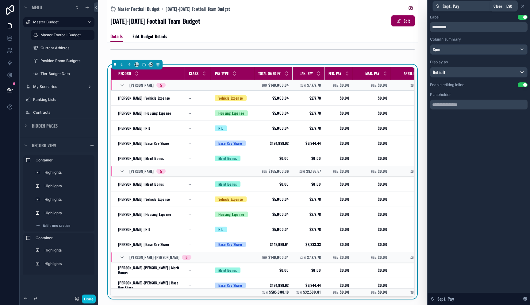
click at [524, 7] on icon at bounding box center [523, 6] width 2 height 2
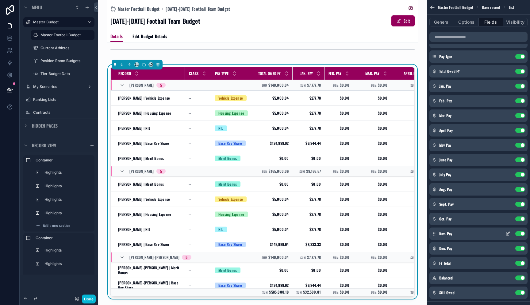
click at [508, 234] on icon "scrollable content" at bounding box center [508, 233] width 5 height 5
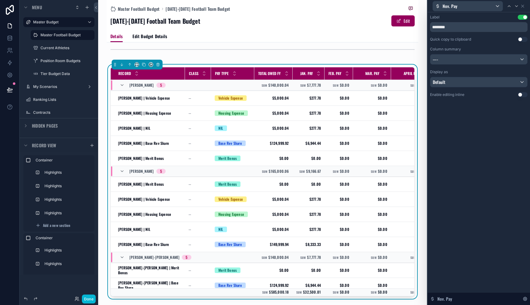
click at [518, 95] on button "Use setting" at bounding box center [523, 94] width 10 height 5
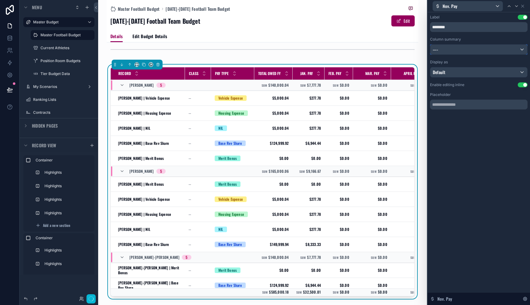
click at [494, 48] on div "----" at bounding box center [479, 50] width 97 height 10
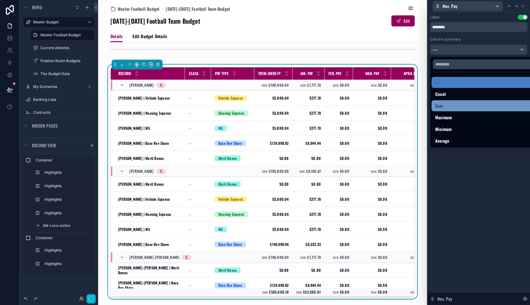
click at [485, 102] on ul "---- Count Sum Maximum Minimum Average" at bounding box center [486, 110] width 111 height 76
click at [485, 102] on div "Sum" at bounding box center [486, 105] width 101 height 7
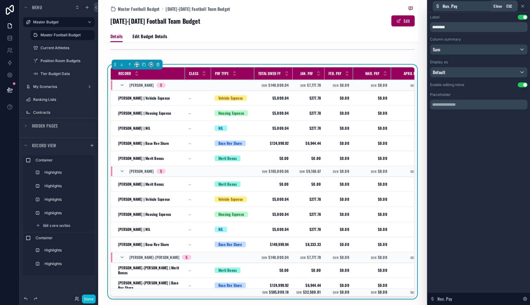
click at [525, 6] on icon at bounding box center [523, 6] width 5 height 5
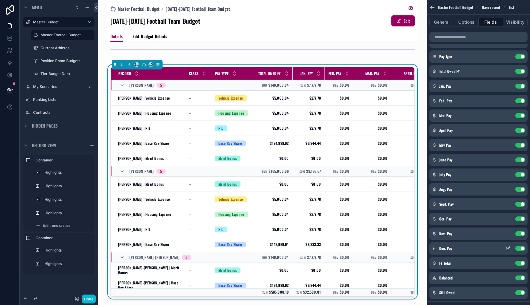
click at [508, 248] on icon "scrollable content" at bounding box center [508, 248] width 5 height 5
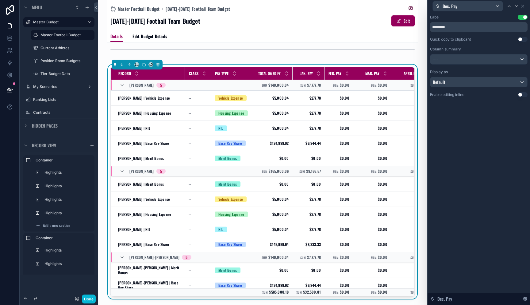
click at [518, 97] on div "Use setting" at bounding box center [523, 94] width 10 height 5
click at [519, 96] on button "Use setting" at bounding box center [523, 94] width 10 height 5
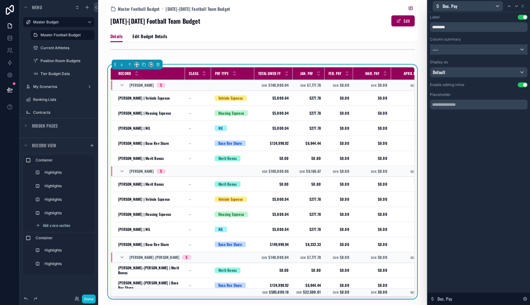
click at [503, 50] on div "----" at bounding box center [479, 50] width 97 height 10
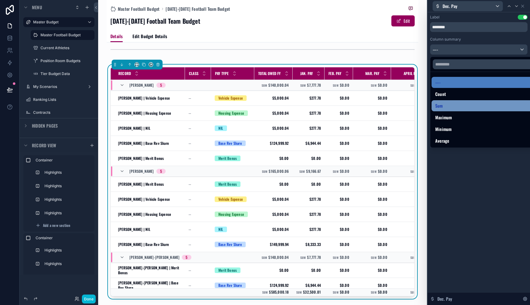
click at [488, 106] on div "Sum" at bounding box center [486, 105] width 101 height 7
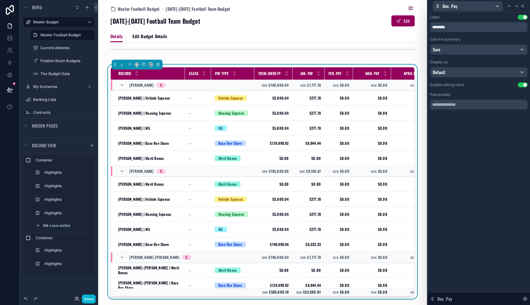
click at [522, 4] on icon at bounding box center [523, 6] width 5 height 5
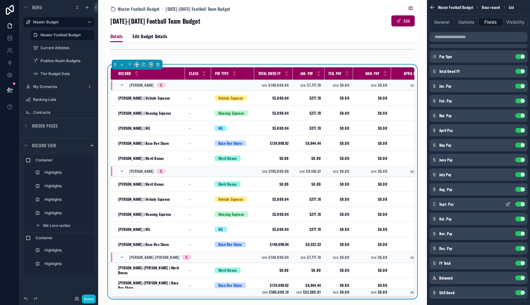
click at [508, 204] on icon "scrollable content" at bounding box center [509, 203] width 2 height 2
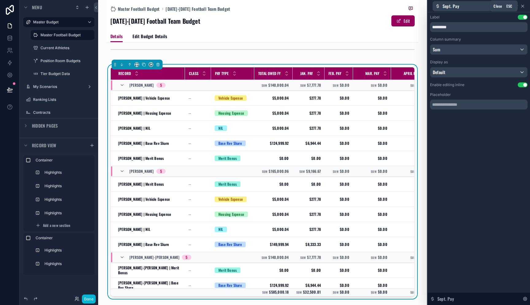
click at [525, 6] on icon at bounding box center [523, 6] width 5 height 5
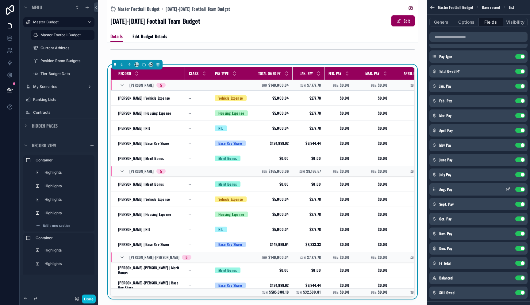
click at [507, 188] on icon "scrollable content" at bounding box center [508, 189] width 5 height 5
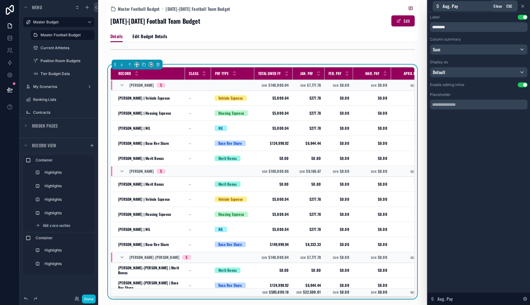
click at [523, 4] on icon at bounding box center [523, 6] width 5 height 5
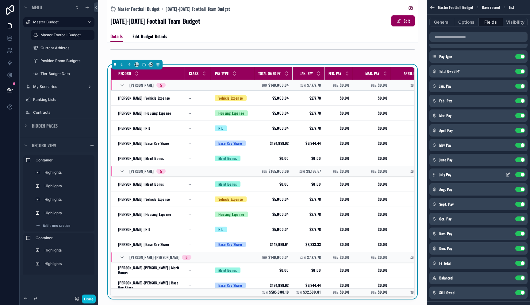
click at [507, 174] on icon "scrollable content" at bounding box center [508, 174] width 5 height 5
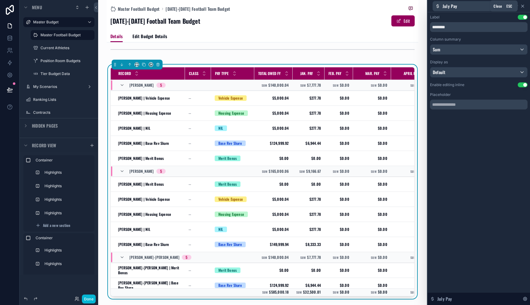
click at [523, 5] on icon at bounding box center [523, 6] width 5 height 5
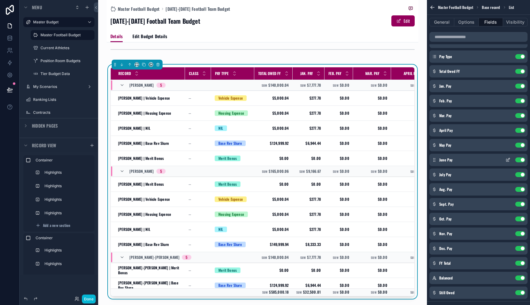
click at [509, 158] on icon "scrollable content" at bounding box center [509, 158] width 1 height 1
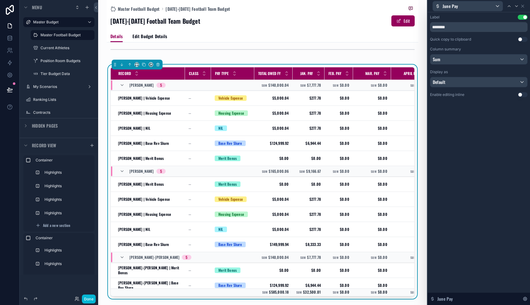
click at [522, 96] on button "Use setting" at bounding box center [523, 94] width 10 height 5
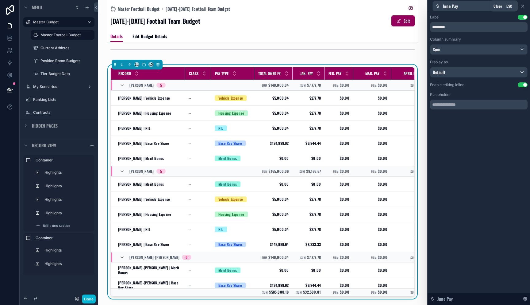
click at [523, 5] on icon at bounding box center [523, 6] width 5 height 5
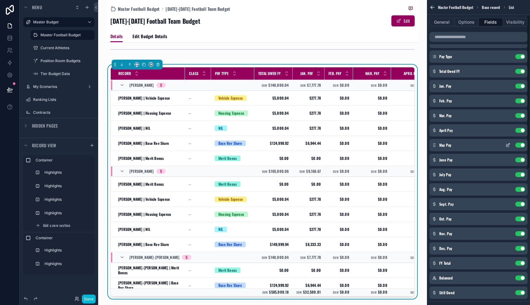
click at [509, 145] on icon "scrollable content" at bounding box center [509, 144] width 2 height 2
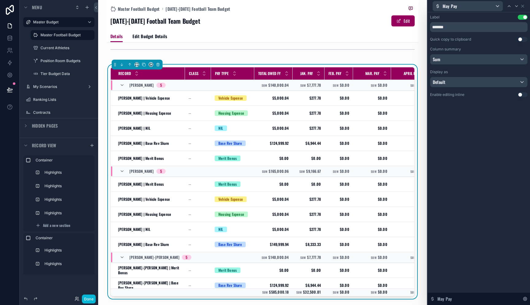
click at [519, 94] on button "Use setting" at bounding box center [523, 94] width 10 height 5
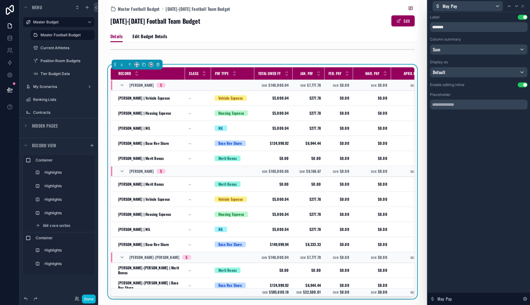
click at [526, 7] on div "May Pay" at bounding box center [479, 6] width 98 height 12
click at [524, 8] on icon at bounding box center [523, 6] width 5 height 5
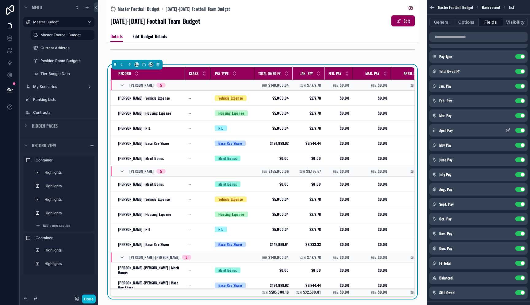
click at [510, 131] on icon "scrollable content" at bounding box center [508, 130] width 5 height 5
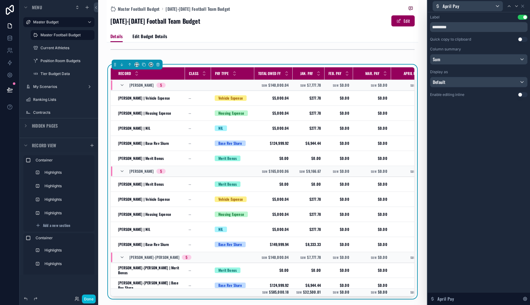
click at [520, 95] on button "Use setting" at bounding box center [523, 94] width 10 height 5
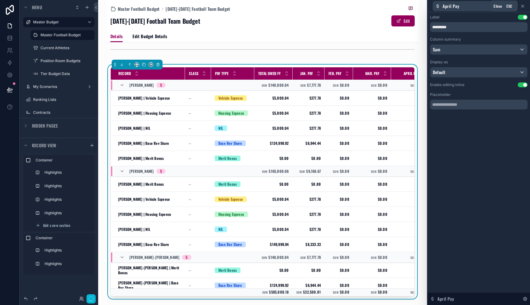
click at [524, 6] on icon at bounding box center [523, 6] width 5 height 5
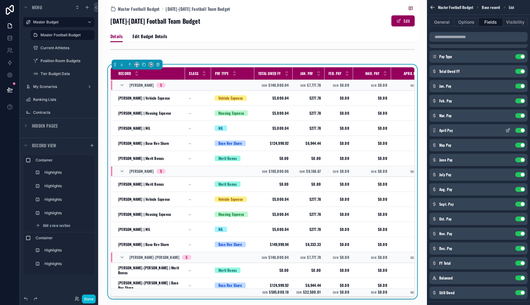
click at [507, 130] on icon "scrollable content" at bounding box center [508, 130] width 5 height 5
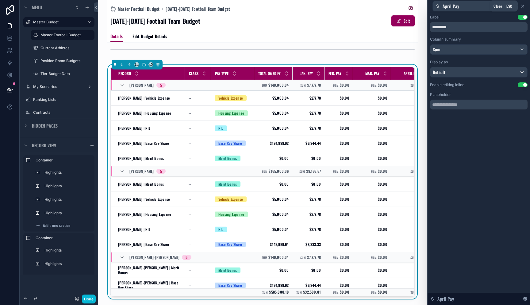
click at [522, 6] on icon at bounding box center [523, 6] width 2 height 2
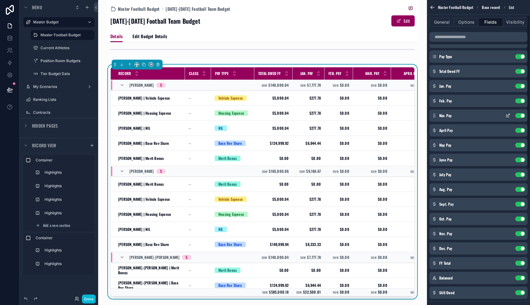
click at [510, 115] on icon "scrollable content" at bounding box center [508, 115] width 5 height 5
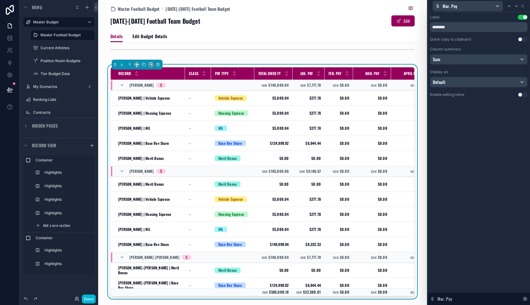
click at [519, 95] on button "Use setting" at bounding box center [523, 94] width 10 height 5
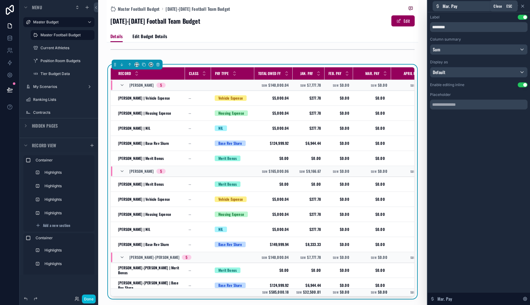
click at [525, 6] on icon at bounding box center [523, 6] width 5 height 5
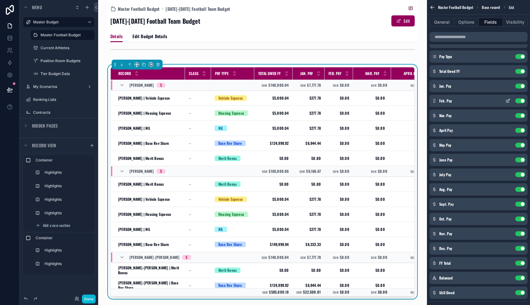
click at [511, 101] on button "scrollable content" at bounding box center [508, 100] width 10 height 5
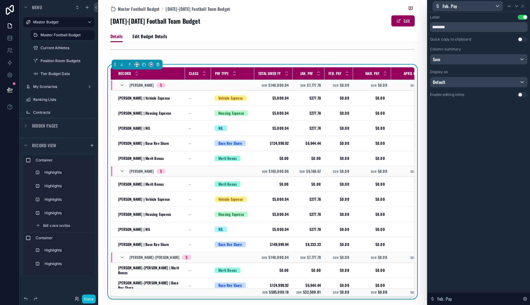
drag, startPoint x: 517, startPoint y: 93, endPoint x: 520, endPoint y: 96, distance: 4.1
click at [517, 94] on div "Enable editing inline Use setting" at bounding box center [479, 94] width 98 height 5
click at [522, 95] on button "Use setting" at bounding box center [523, 94] width 10 height 5
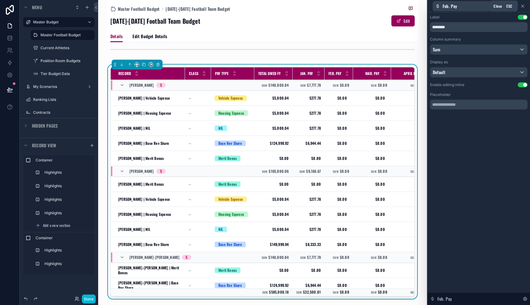
click at [523, 6] on icon at bounding box center [523, 6] width 2 height 2
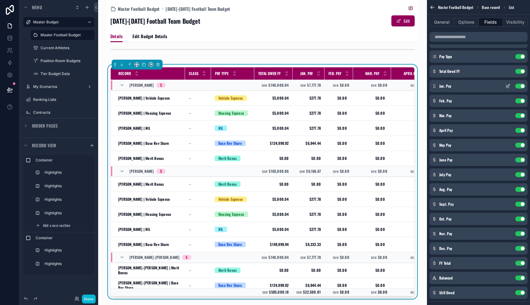
click at [509, 87] on icon "scrollable content" at bounding box center [508, 85] width 5 height 5
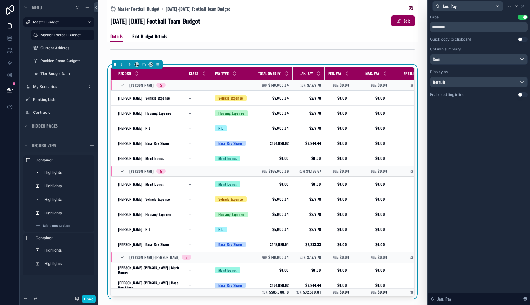
drag, startPoint x: 520, startPoint y: 95, endPoint x: 515, endPoint y: 49, distance: 46.3
click at [520, 95] on button "Use setting" at bounding box center [523, 94] width 10 height 5
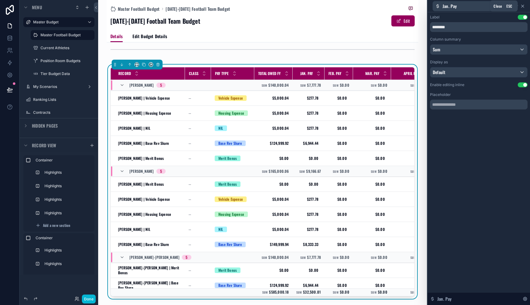
click at [524, 6] on icon at bounding box center [523, 6] width 5 height 5
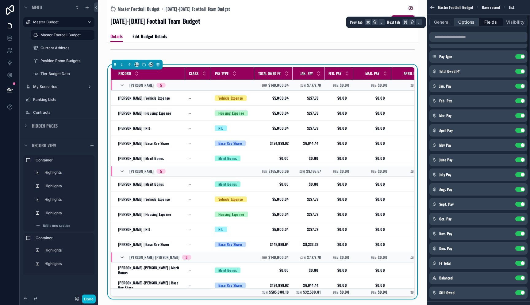
click at [467, 23] on button "Options" at bounding box center [467, 22] width 25 height 9
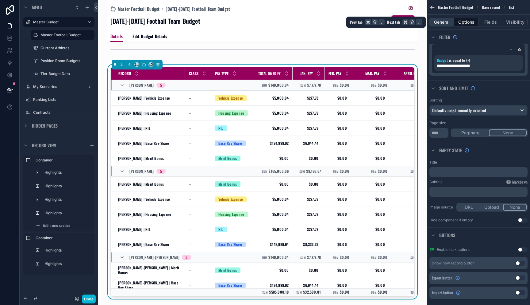
click at [450, 23] on button "General" at bounding box center [442, 22] width 25 height 9
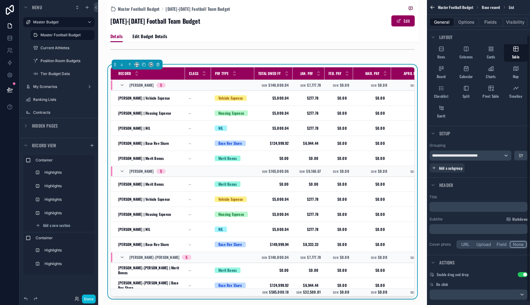
scroll to position [43, 0]
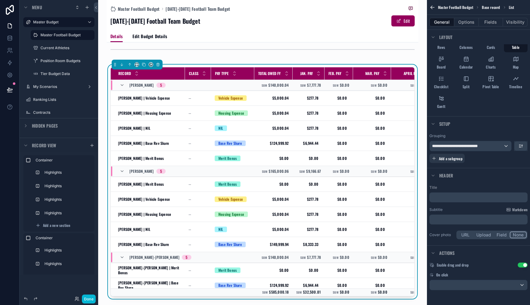
click at [458, 194] on p "﻿" at bounding box center [479, 197] width 95 height 6
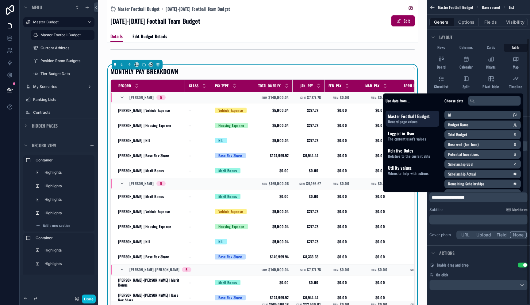
click at [481, 254] on div "Actions" at bounding box center [478, 252] width 103 height 15
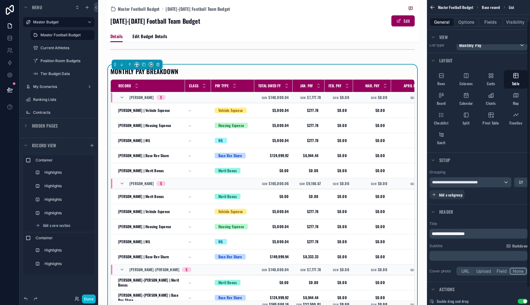
scroll to position [0, 0]
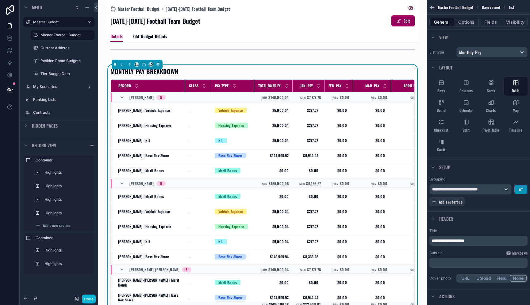
click at [518, 189] on button "scrollable content" at bounding box center [521, 188] width 13 height 9
click at [520, 190] on div "scrollable content" at bounding box center [265, 152] width 530 height 305
click at [466, 23] on button "Options" at bounding box center [467, 22] width 25 height 9
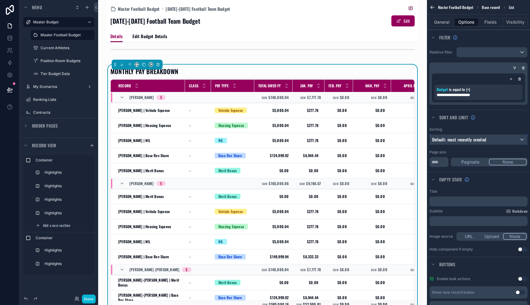
click at [489, 141] on div "Default: most recently created" at bounding box center [479, 139] width 98 height 10
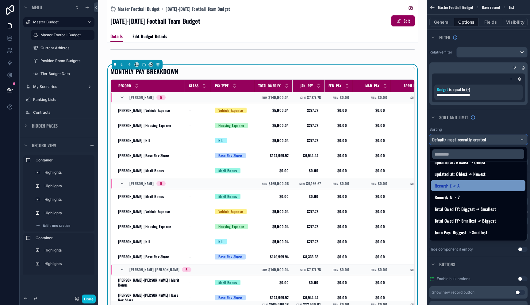
scroll to position [48, 0]
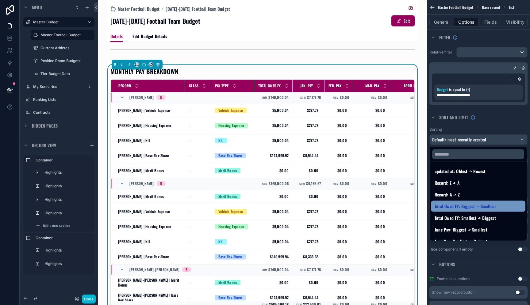
click at [477, 204] on span "Total Owed FY: Biggest -> Smallest" at bounding box center [465, 205] width 61 height 7
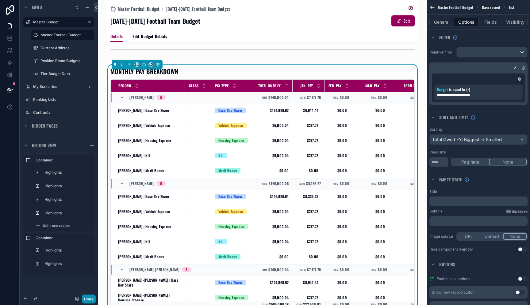
click at [92, 296] on button "Done" at bounding box center [89, 298] width 14 height 9
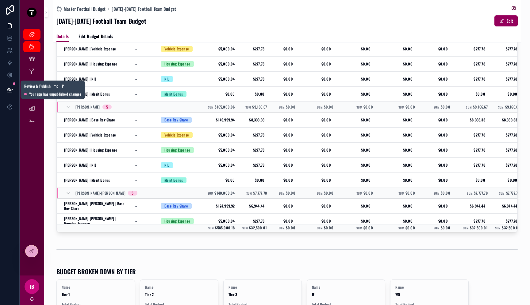
click at [11, 91] on icon at bounding box center [10, 90] width 6 height 6
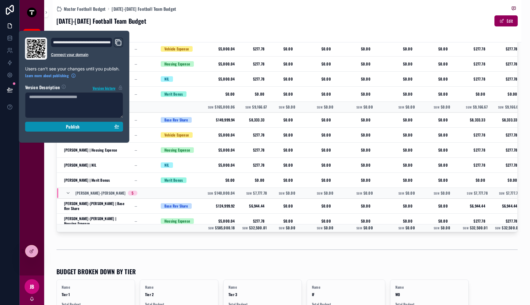
click at [75, 129] on button "Publish" at bounding box center [74, 127] width 98 height 10
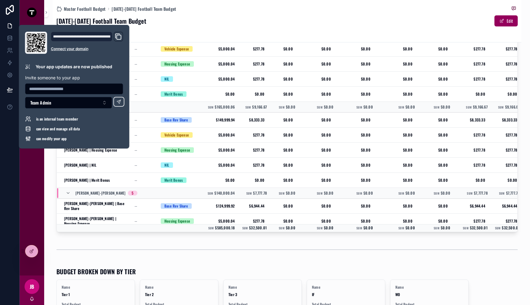
click at [227, 240] on div "scrollable content" at bounding box center [287, 249] width 469 height 20
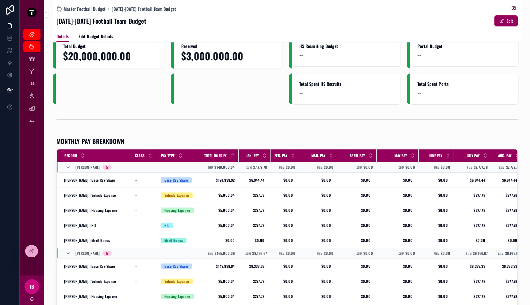
scroll to position [13, 0]
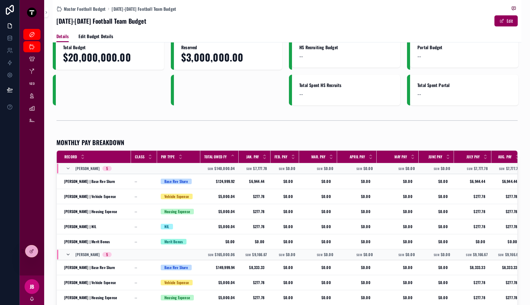
click at [68, 254] on icon "scrollable content" at bounding box center [68, 254] width 5 height 5
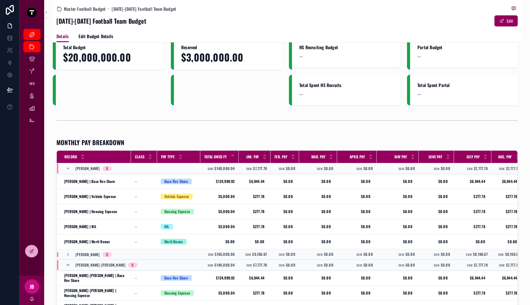
click at [68, 264] on icon "scrollable content" at bounding box center [68, 264] width 5 height 5
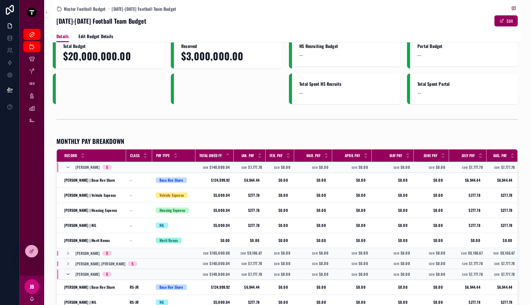
click at [68, 274] on icon "scrollable content" at bounding box center [68, 273] width 5 height 5
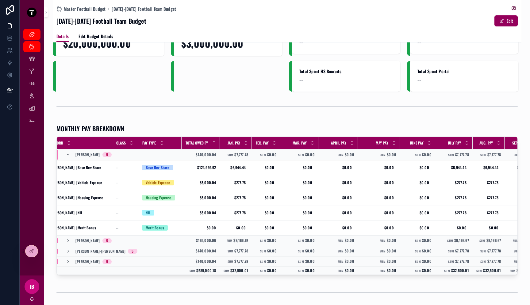
scroll to position [0, 0]
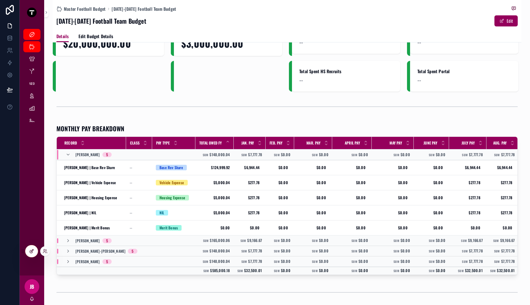
click at [34, 250] on div at bounding box center [31, 251] width 12 height 12
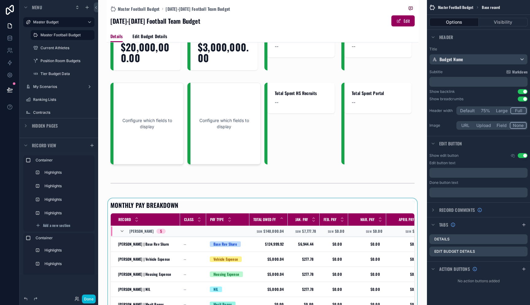
click at [274, 231] on span "$140,000.04" at bounding box center [274, 230] width 20 height 5
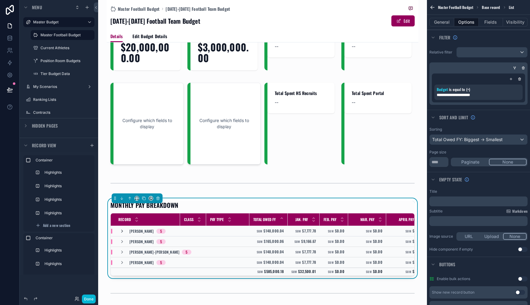
click at [123, 231] on icon "scrollable content" at bounding box center [122, 230] width 5 height 5
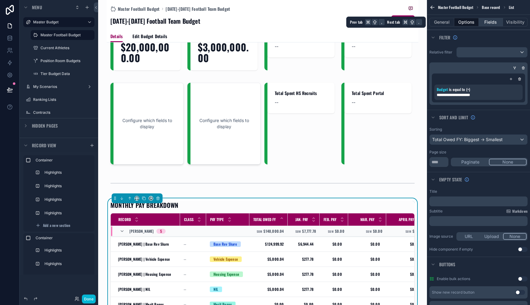
click at [490, 20] on button "Fields" at bounding box center [491, 22] width 25 height 9
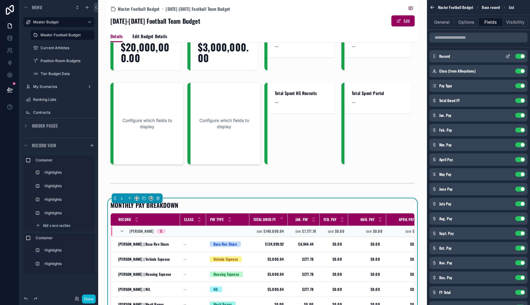
click at [508, 56] on icon "scrollable content" at bounding box center [508, 56] width 5 height 5
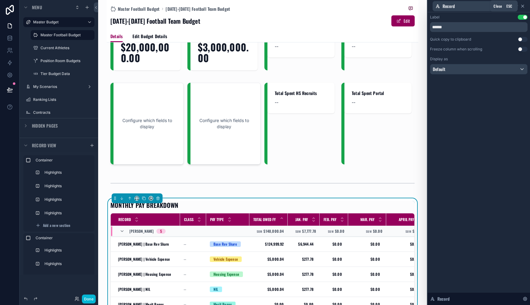
click at [525, 6] on icon at bounding box center [523, 6] width 5 height 5
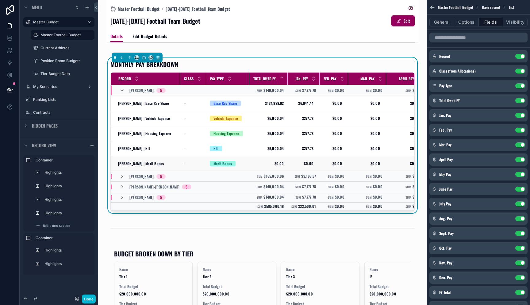
scroll to position [162, 0]
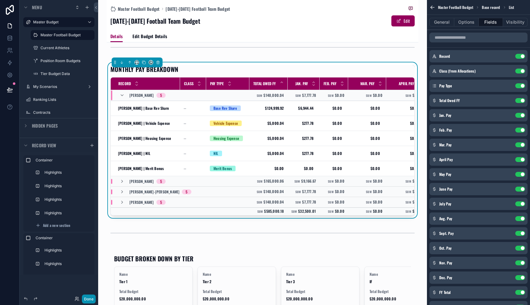
click at [91, 297] on button "Done" at bounding box center [89, 298] width 14 height 9
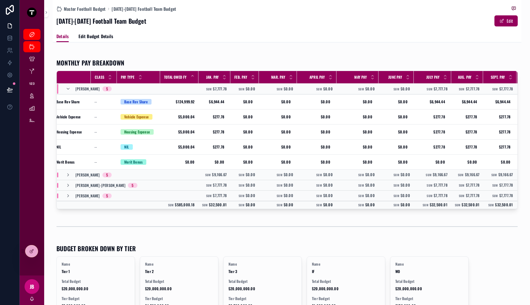
scroll to position [0, 0]
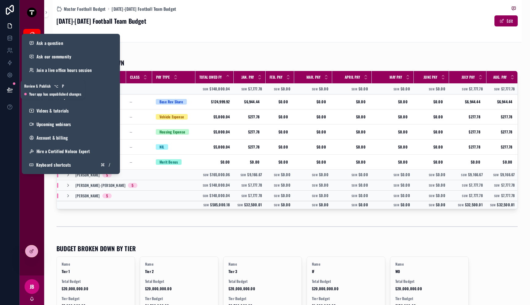
click at [14, 94] on button at bounding box center [10, 89] width 14 height 17
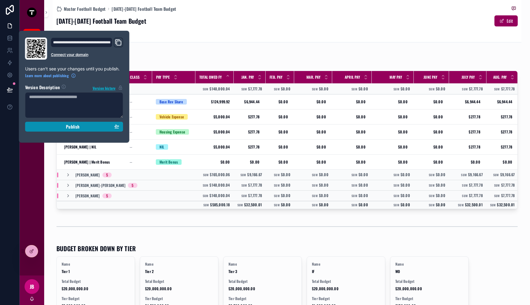
click at [59, 128] on div "Publish" at bounding box center [74, 127] width 90 height 6
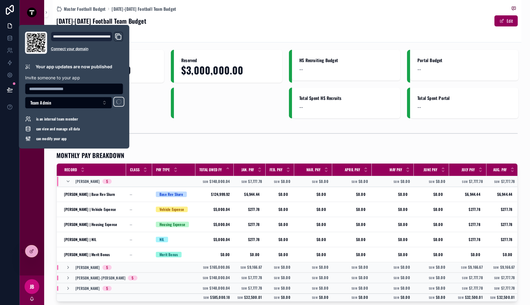
scroll to position [92, 0]
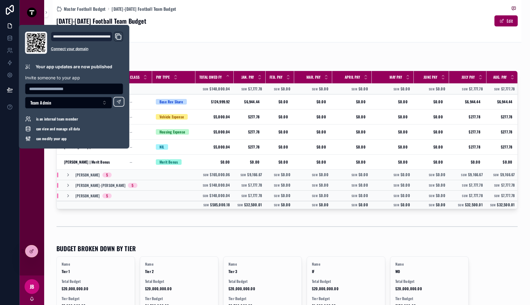
click at [195, 35] on div "Details Edit Budget Details" at bounding box center [287, 36] width 462 height 12
